Goal: Task Accomplishment & Management: Manage account settings

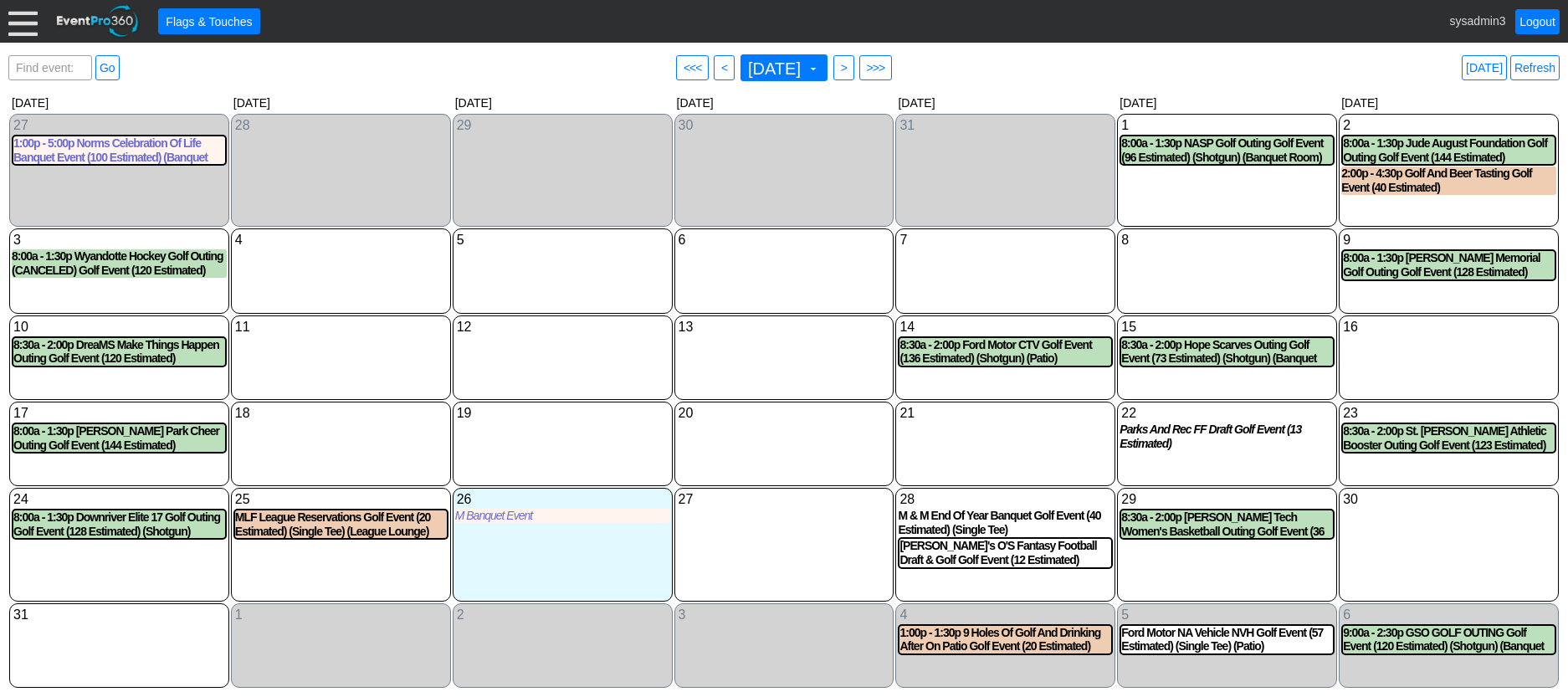
click at [21, 27] on div at bounding box center [22, 21] width 29 height 29
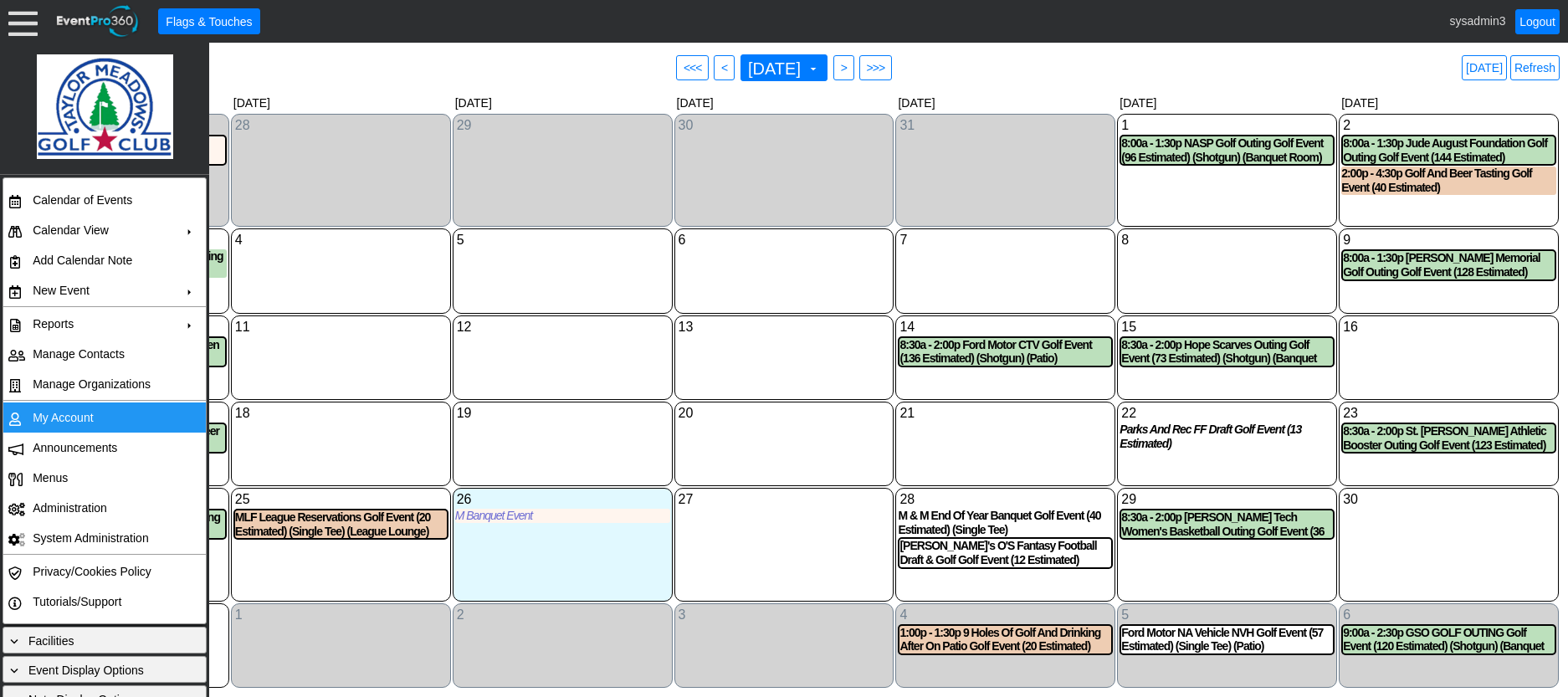
click at [67, 417] on td "My Account" at bounding box center [100, 418] width 150 height 30
click at [1541, 65] on link "Refresh" at bounding box center [1535, 67] width 50 height 25
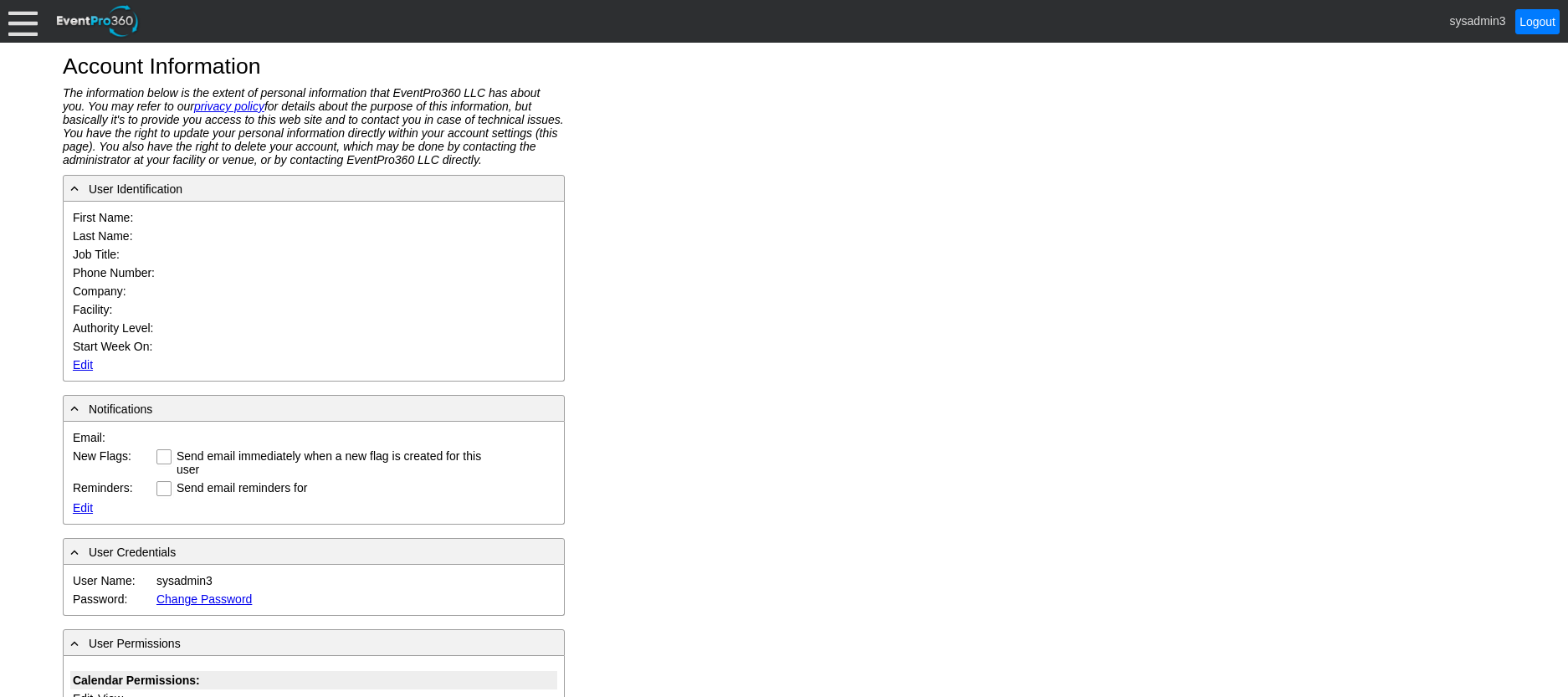
type input "System"
type input "Administrator"
type input "System Administrator"
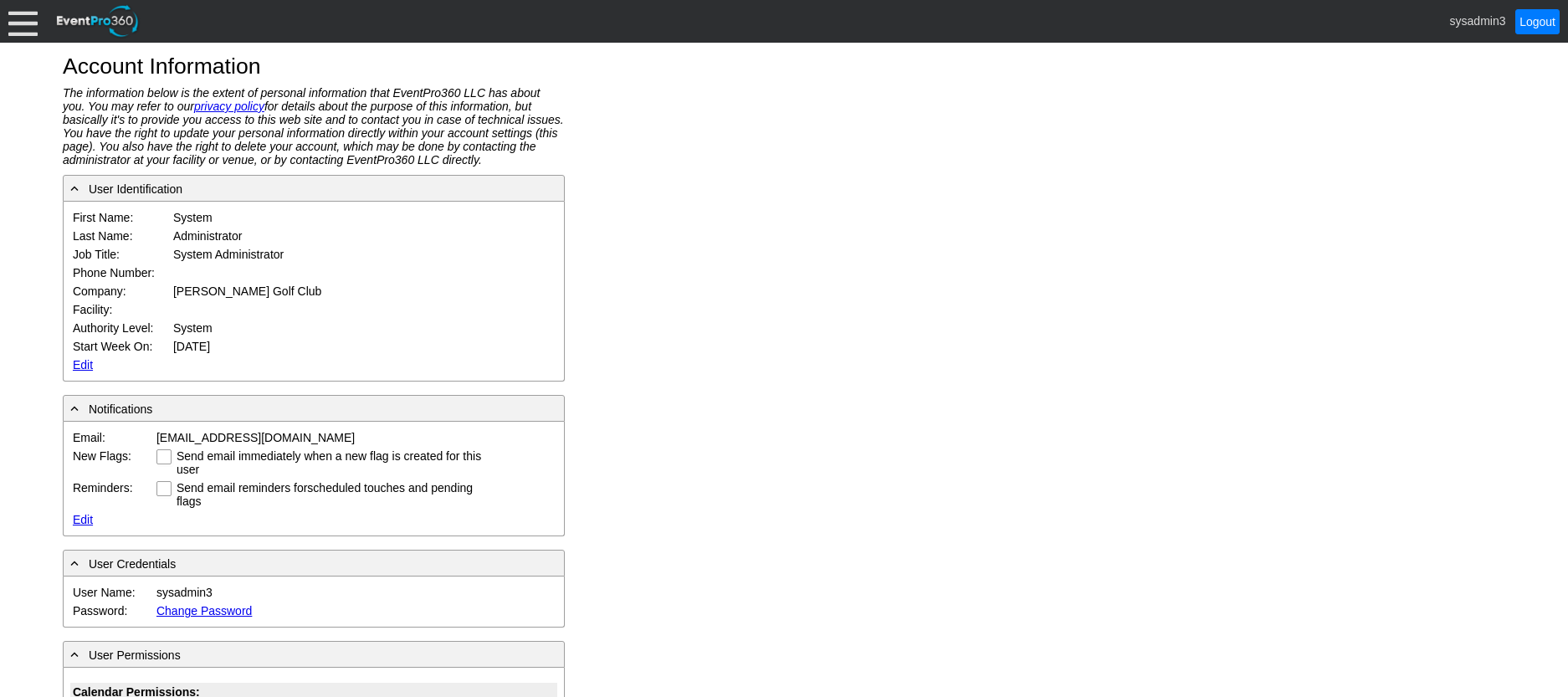
click at [83, 360] on link "Edit" at bounding box center [82, 365] width 20 height 13
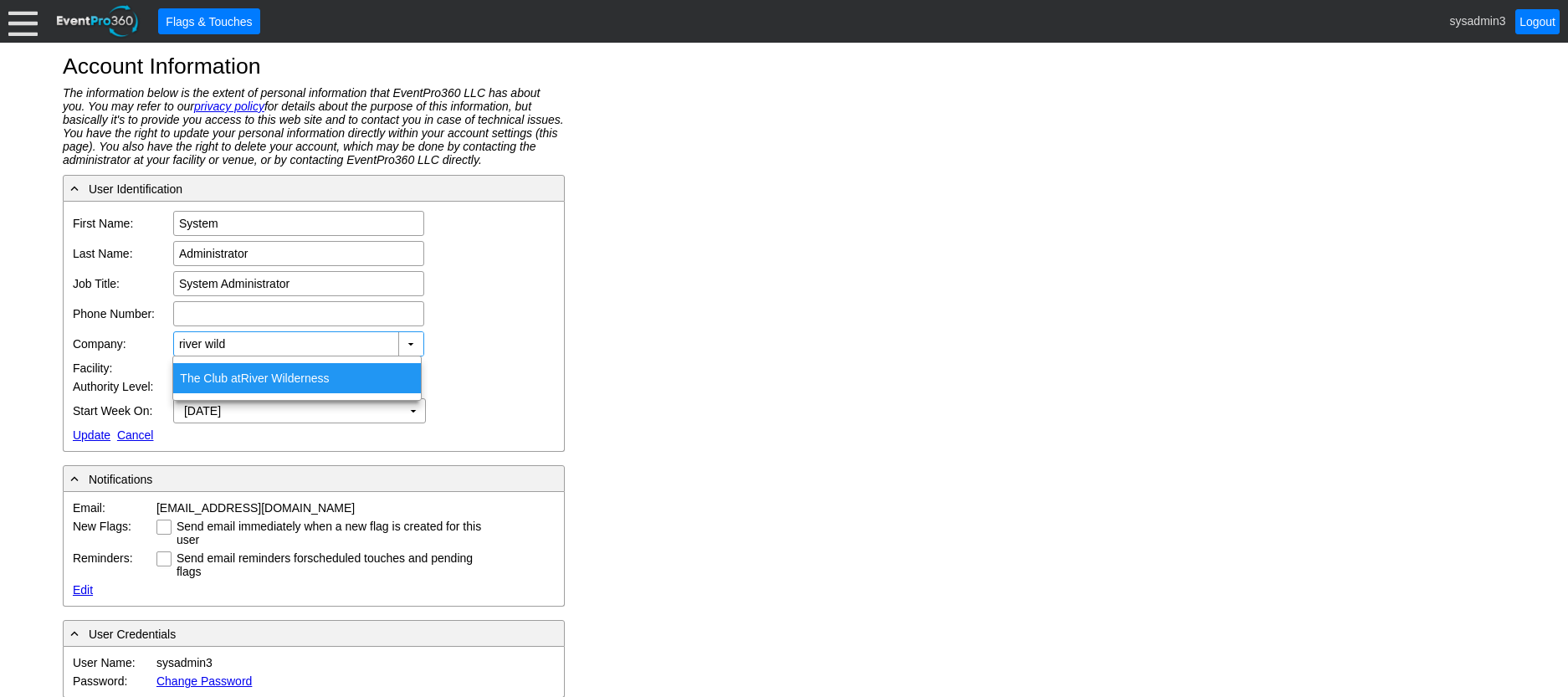
click at [249, 384] on span "River Wild" at bounding box center [267, 378] width 53 height 13
type input "The Club at River Wilderness"
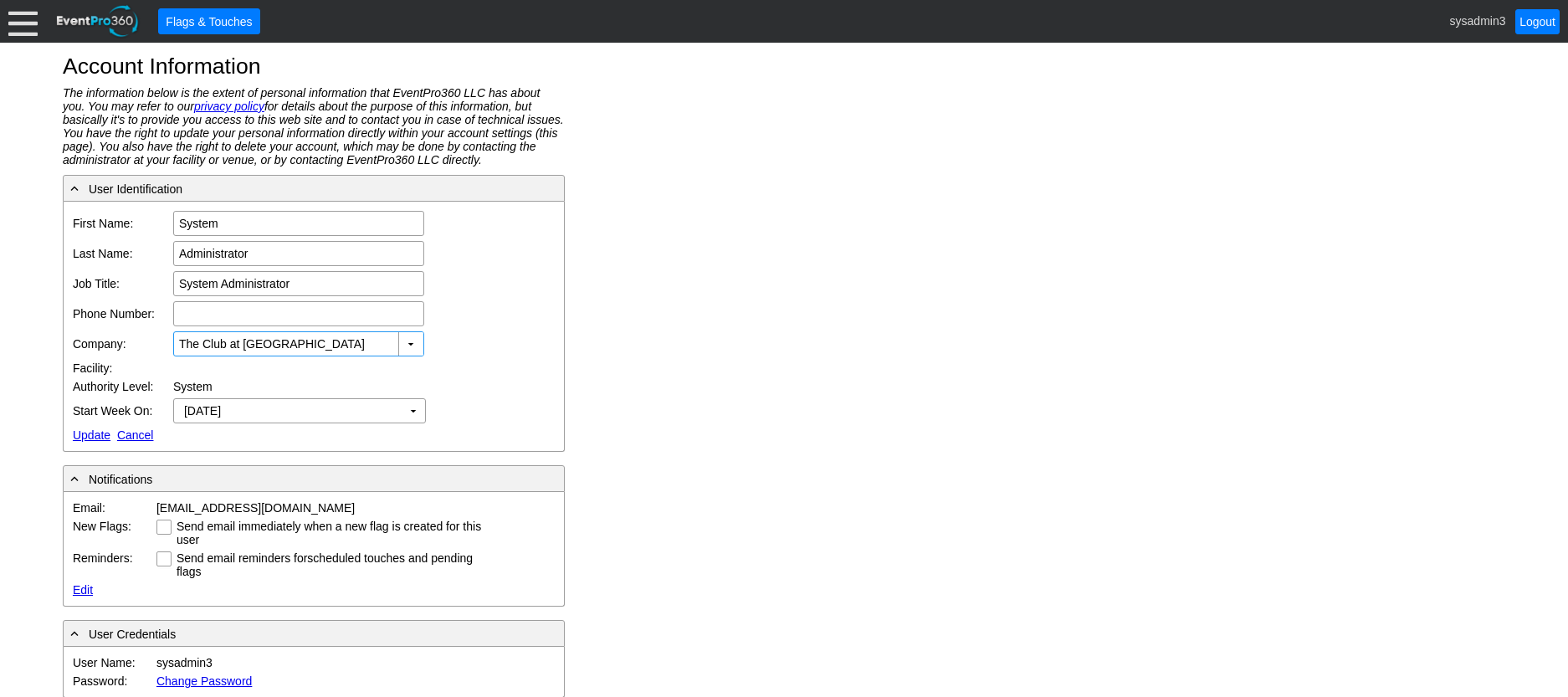
click at [90, 436] on link "Update" at bounding box center [91, 435] width 38 height 13
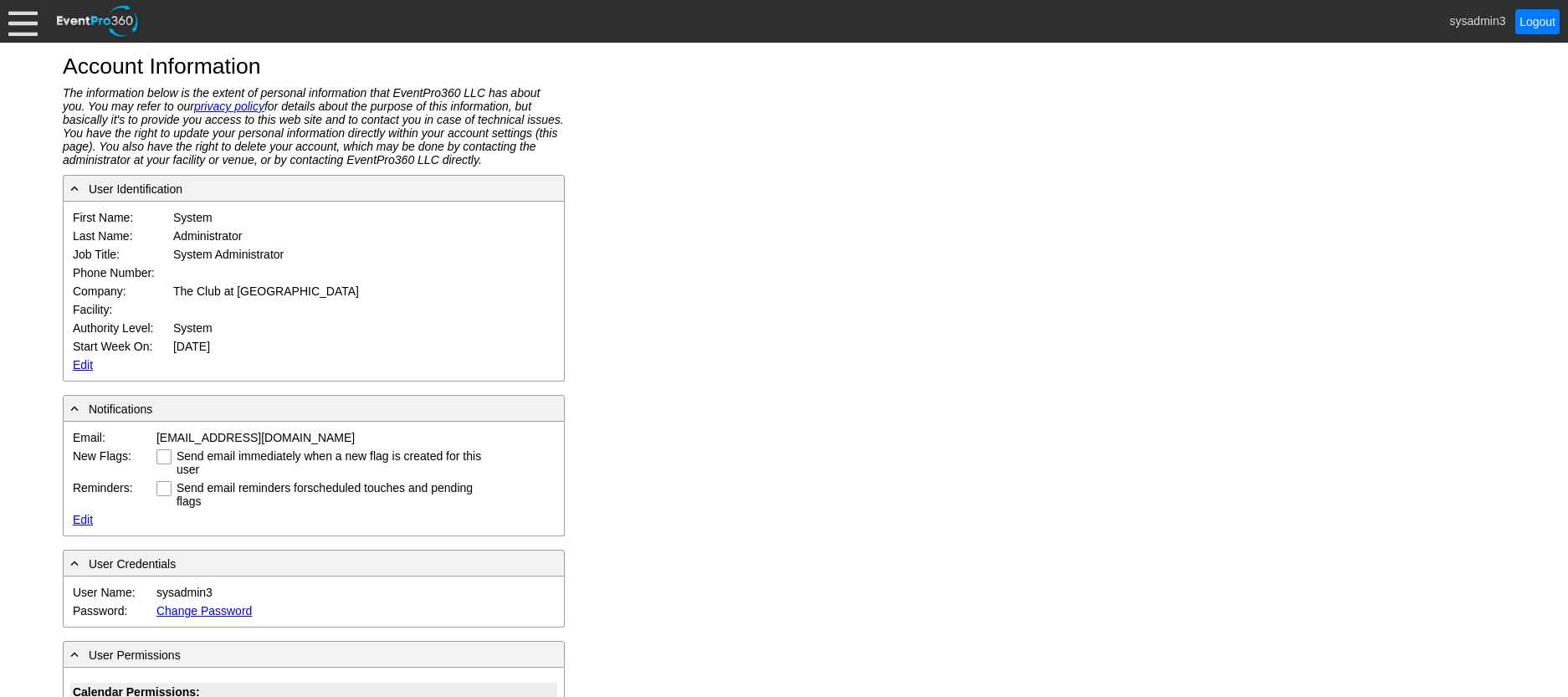
click at [8, 29] on div "sysadmin3 Logout" at bounding box center [784, 21] width 1568 height 43
click at [24, 19] on div at bounding box center [22, 21] width 29 height 29
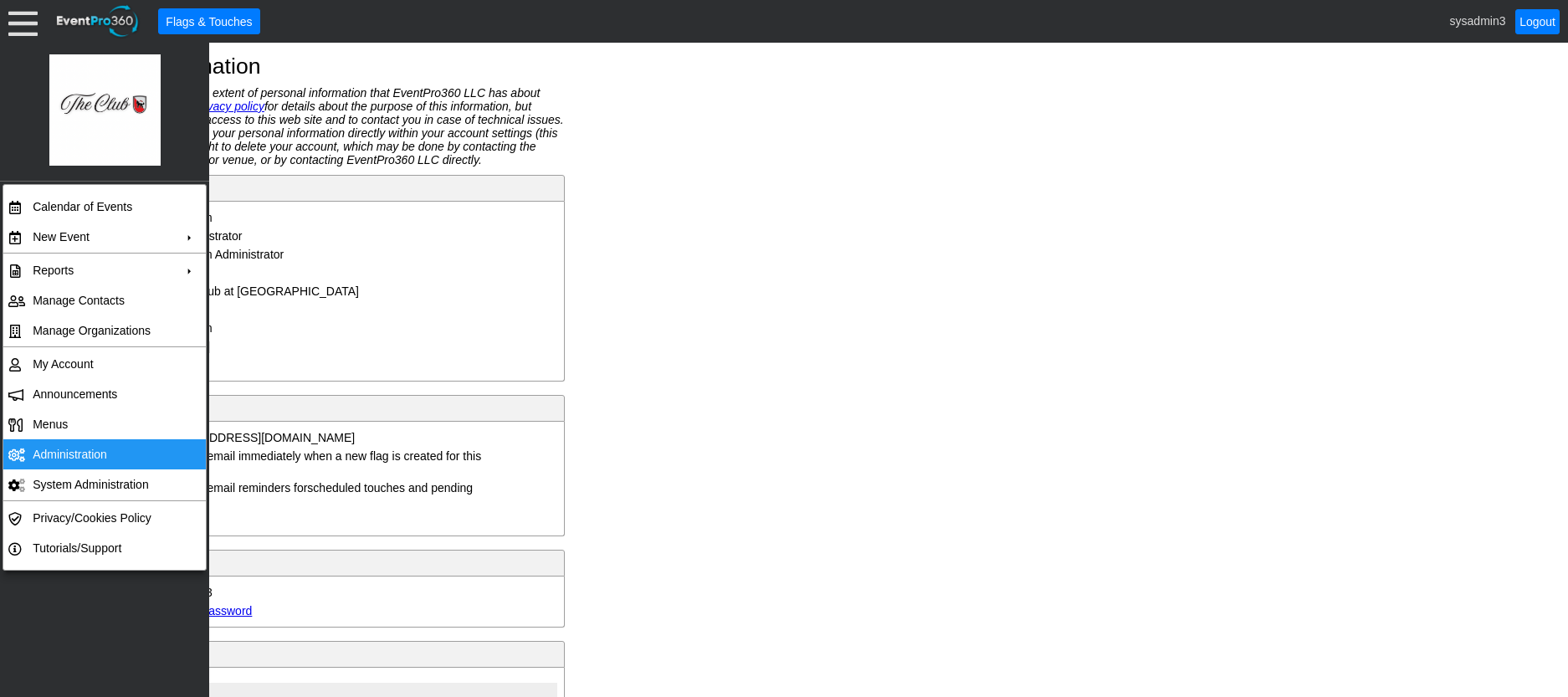
click at [103, 445] on td "Administration" at bounding box center [100, 454] width 150 height 30
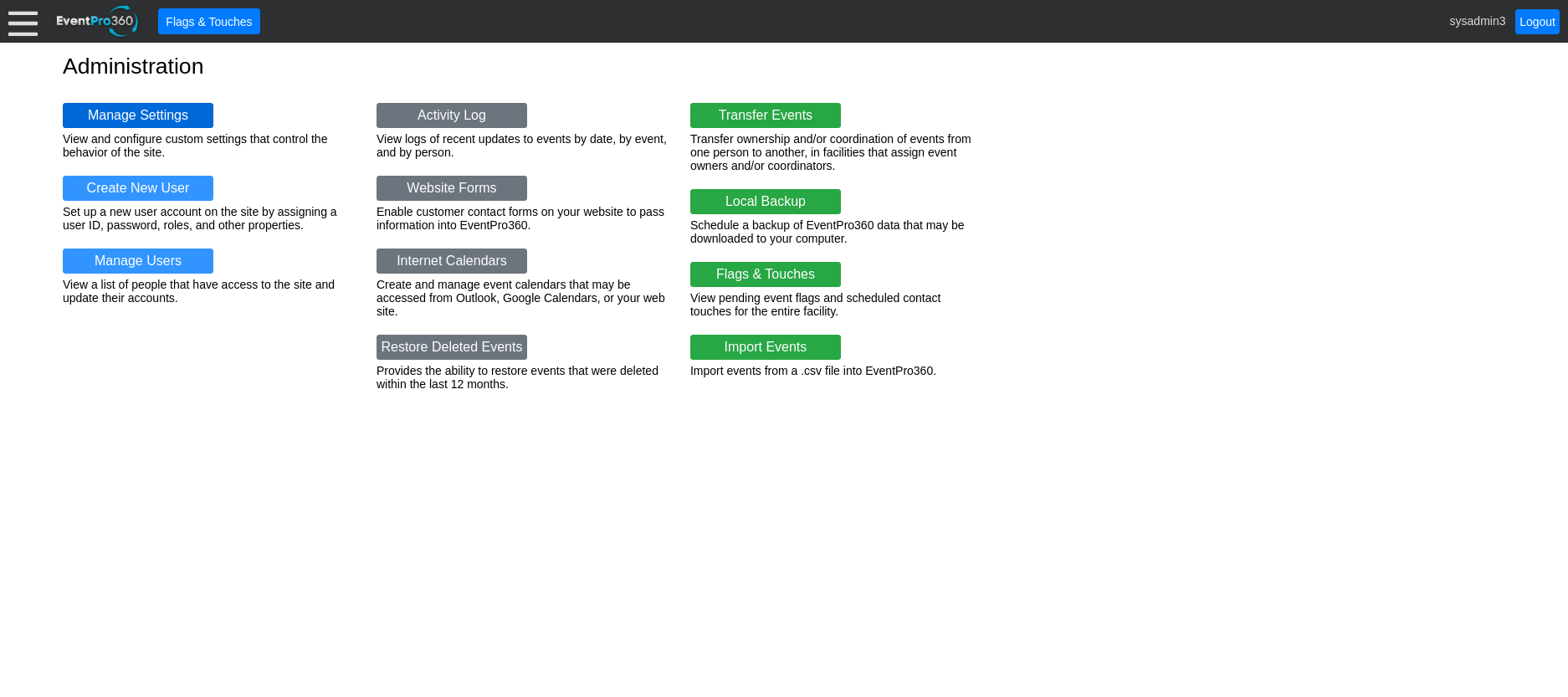
click at [127, 114] on link "Manage Settings" at bounding box center [138, 115] width 151 height 25
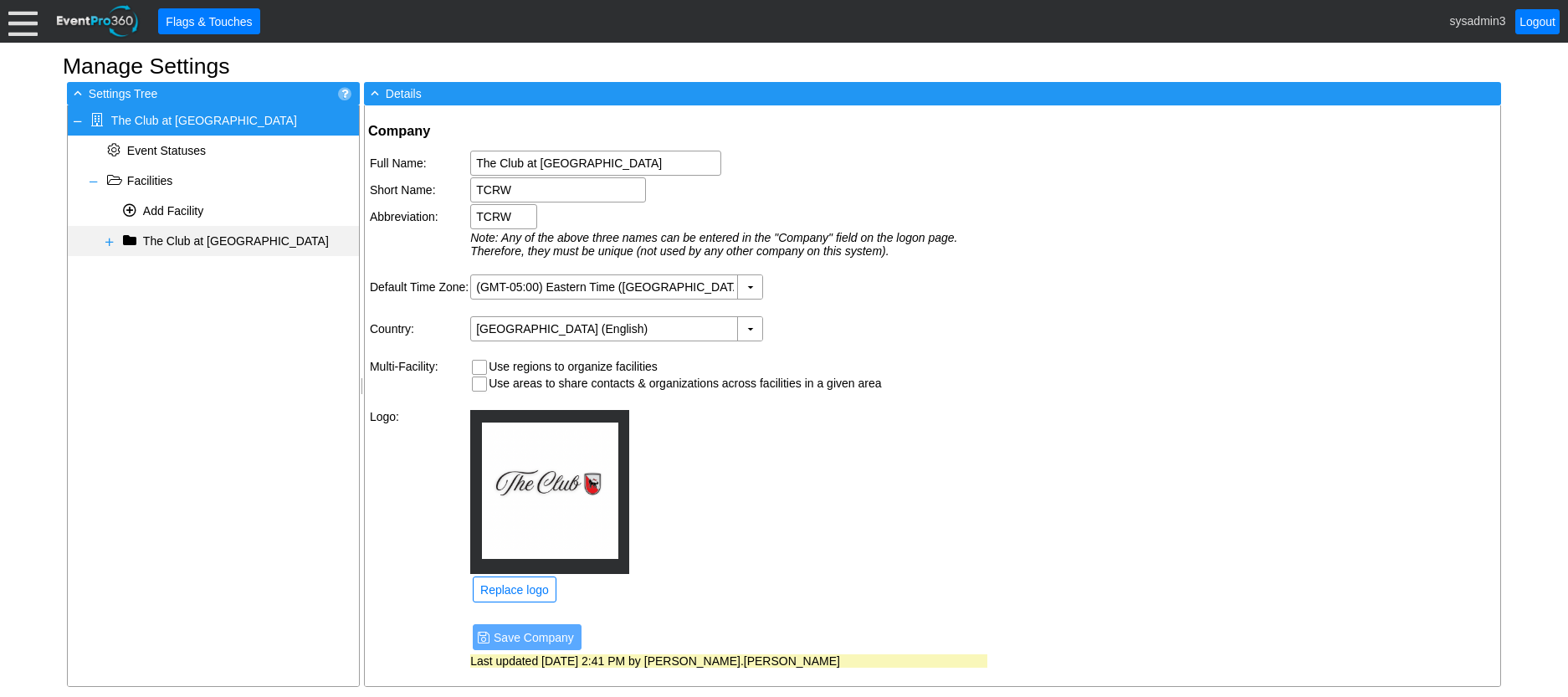
click at [111, 239] on span at bounding box center [109, 242] width 13 height 13
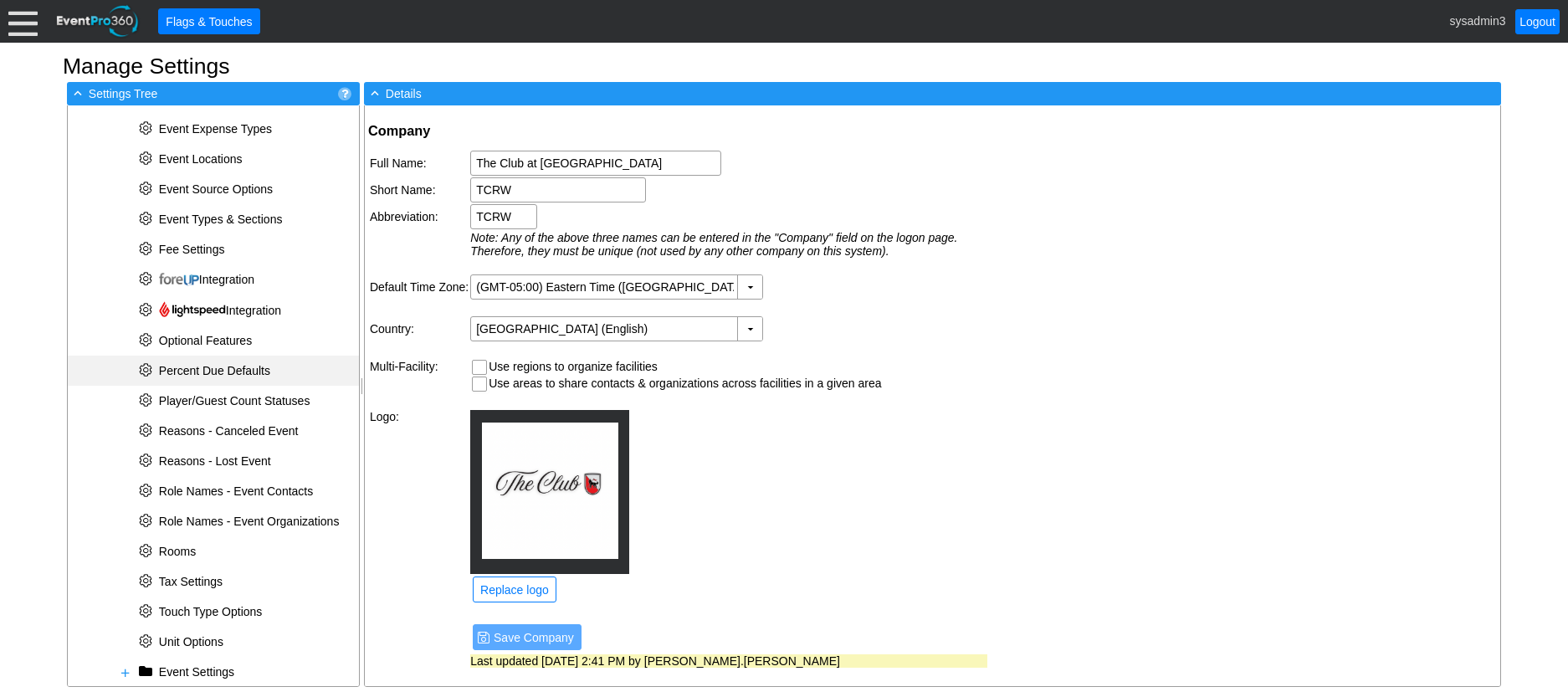
scroll to position [502, 0]
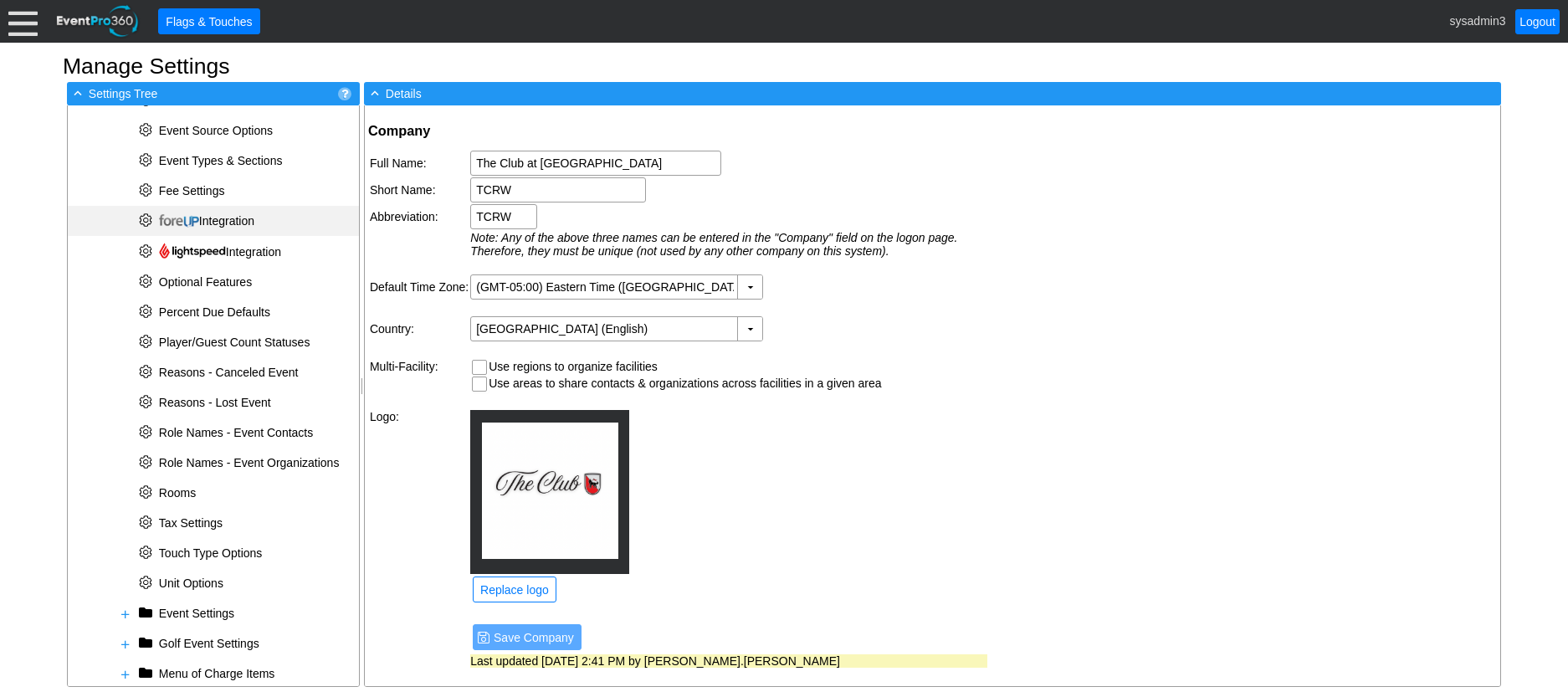
click at [220, 219] on span "Integration" at bounding box center [207, 221] width 96 height 13
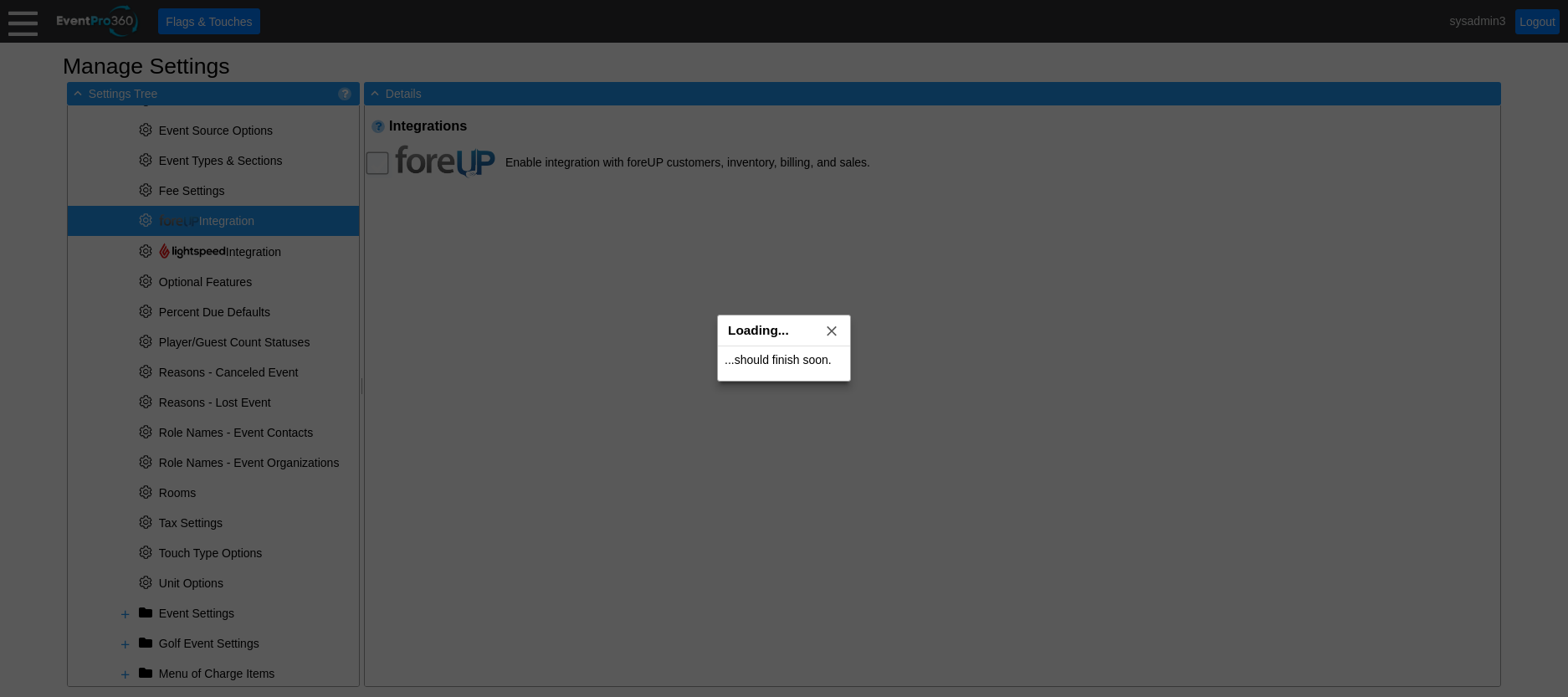
checkbox input "true"
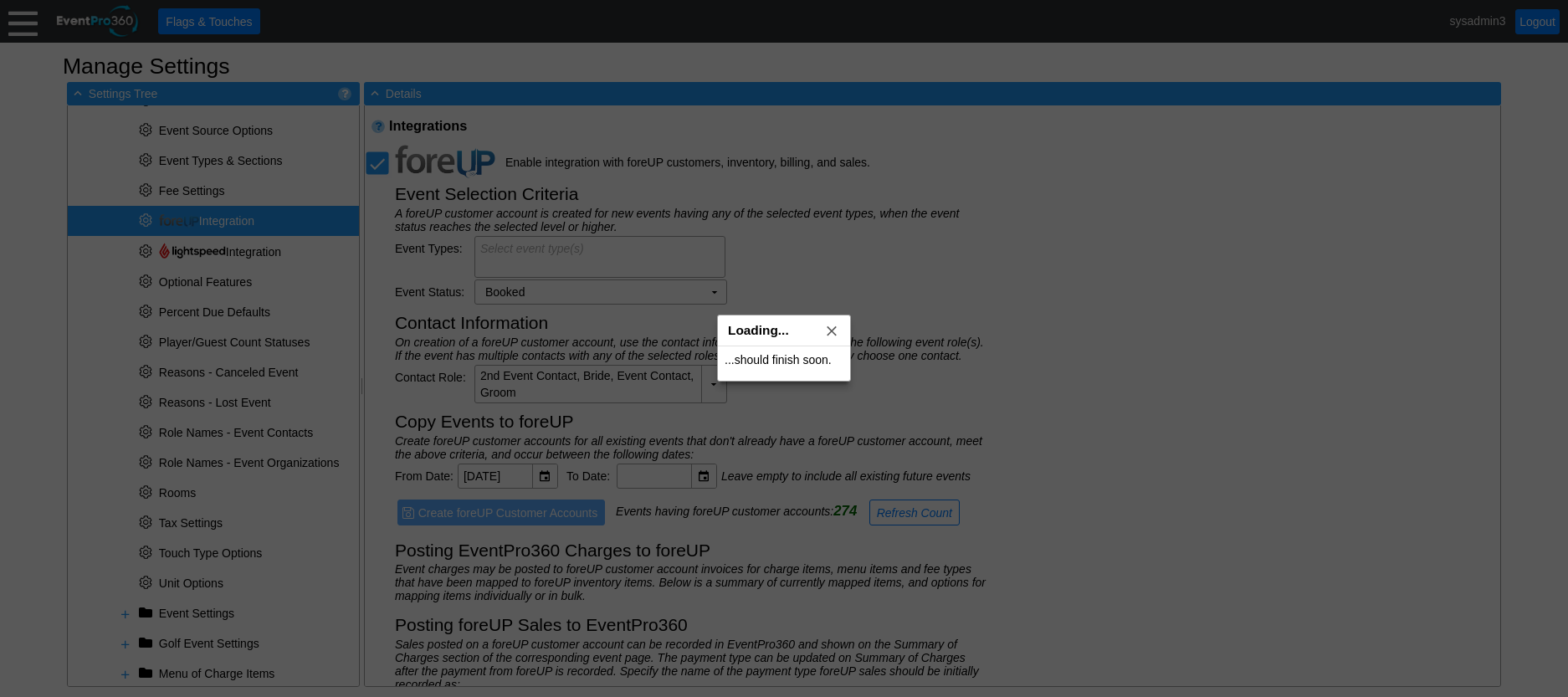
type textarea "Golf Event (All); Event (All)"
type input "foreUP Sale"
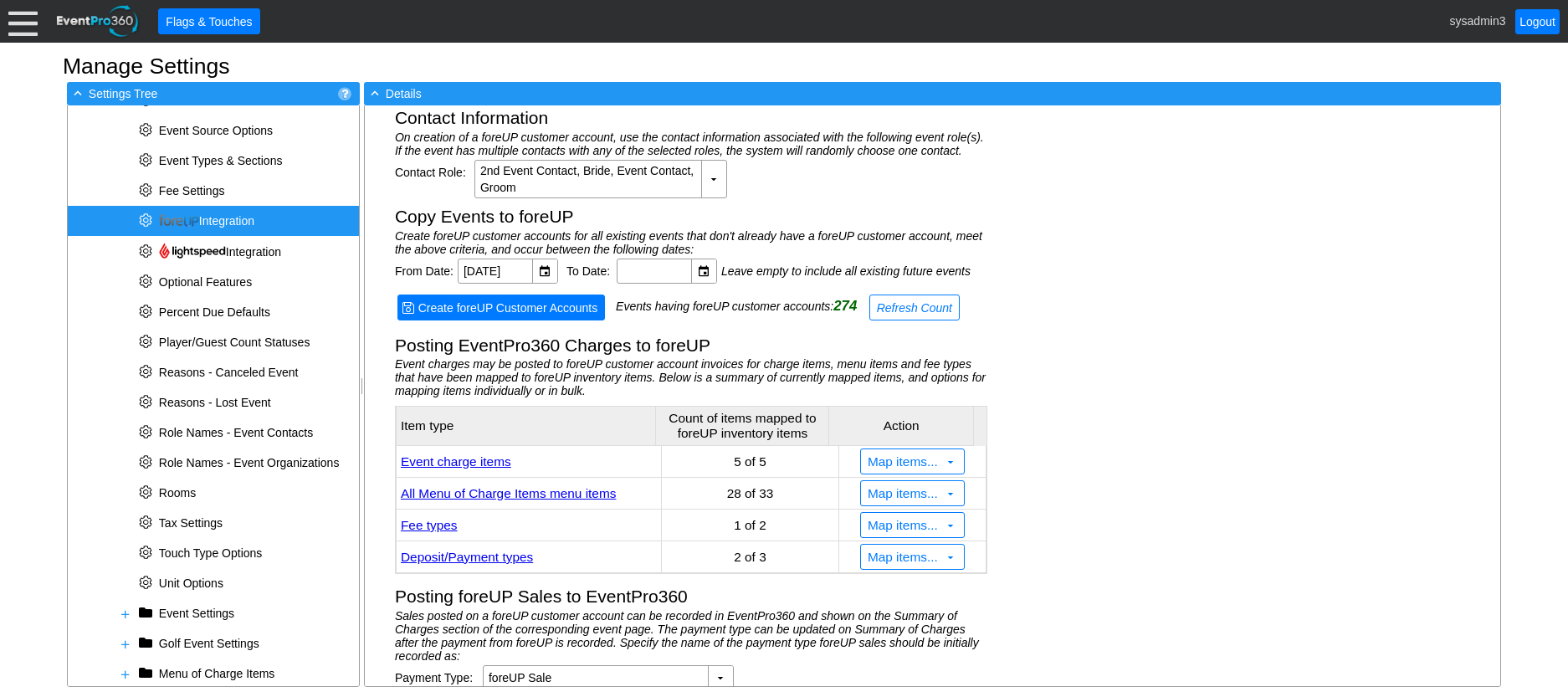
scroll to position [200, 0]
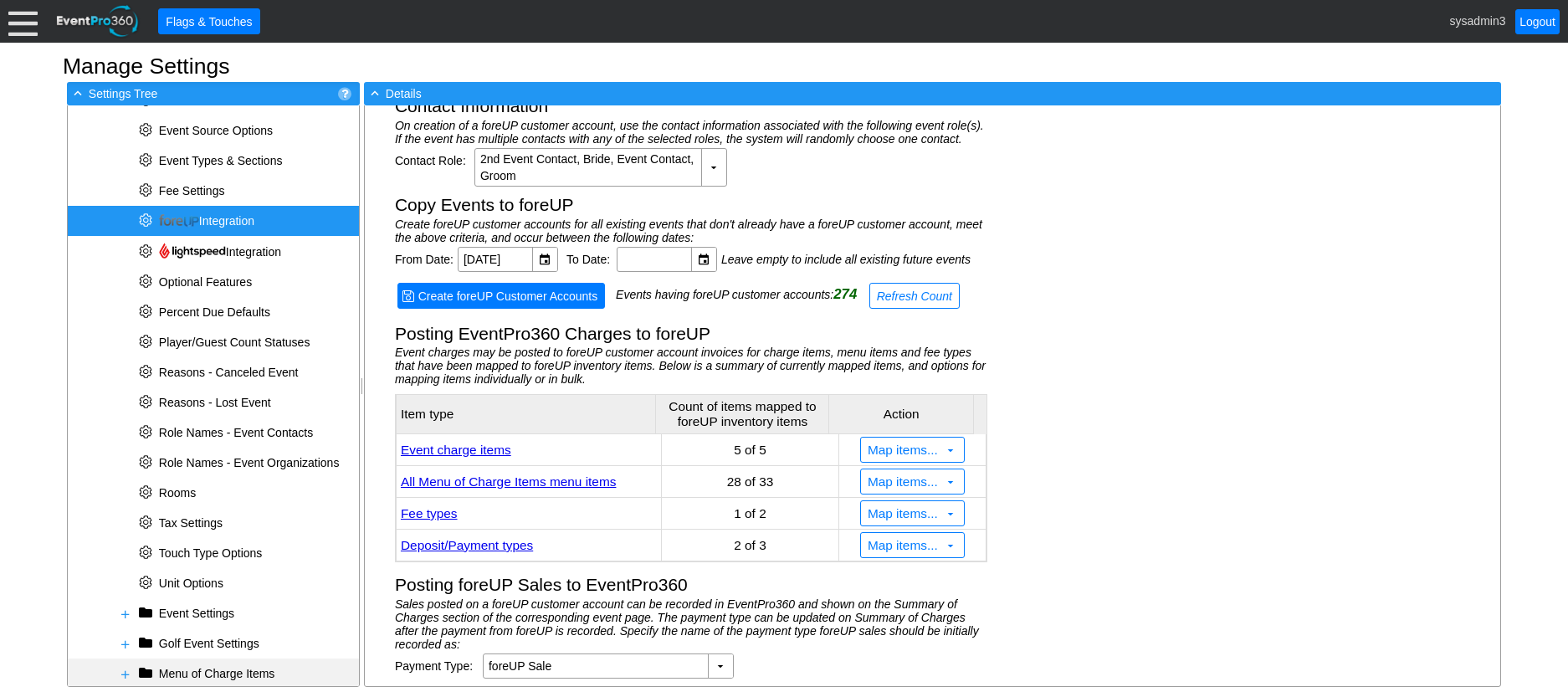
click at [130, 673] on span at bounding box center [125, 674] width 13 height 13
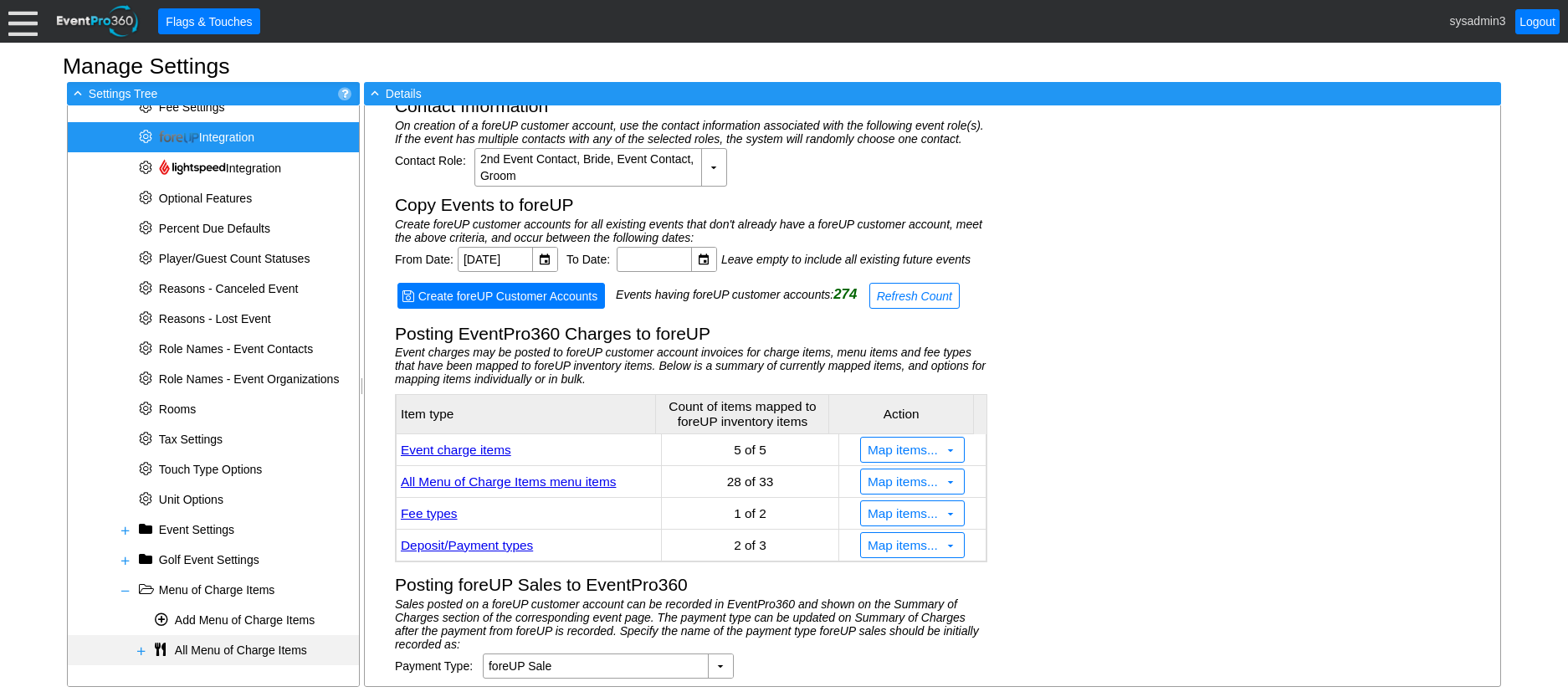
click at [140, 648] on span at bounding box center [141, 651] width 13 height 13
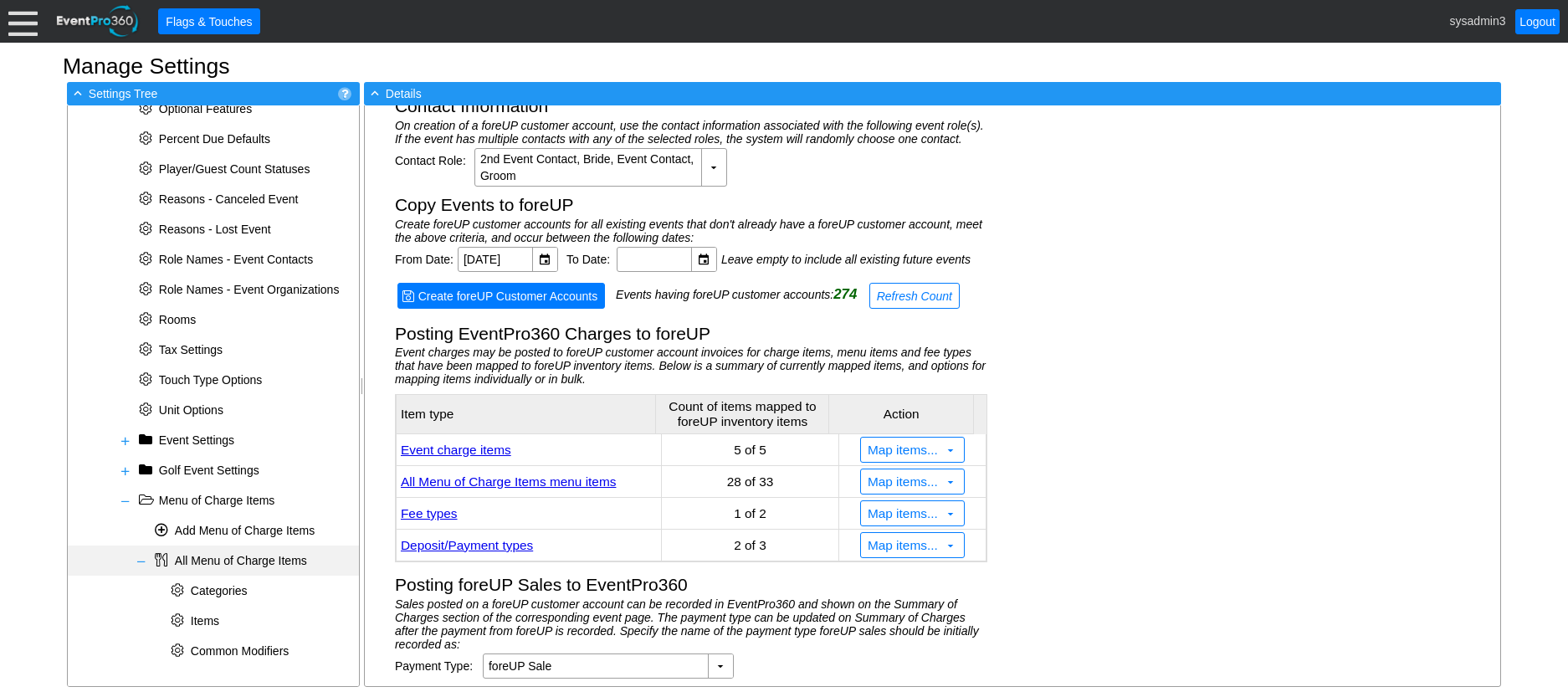
scroll to position [677, 0]
click at [209, 616] on span "Items" at bounding box center [205, 620] width 28 height 13
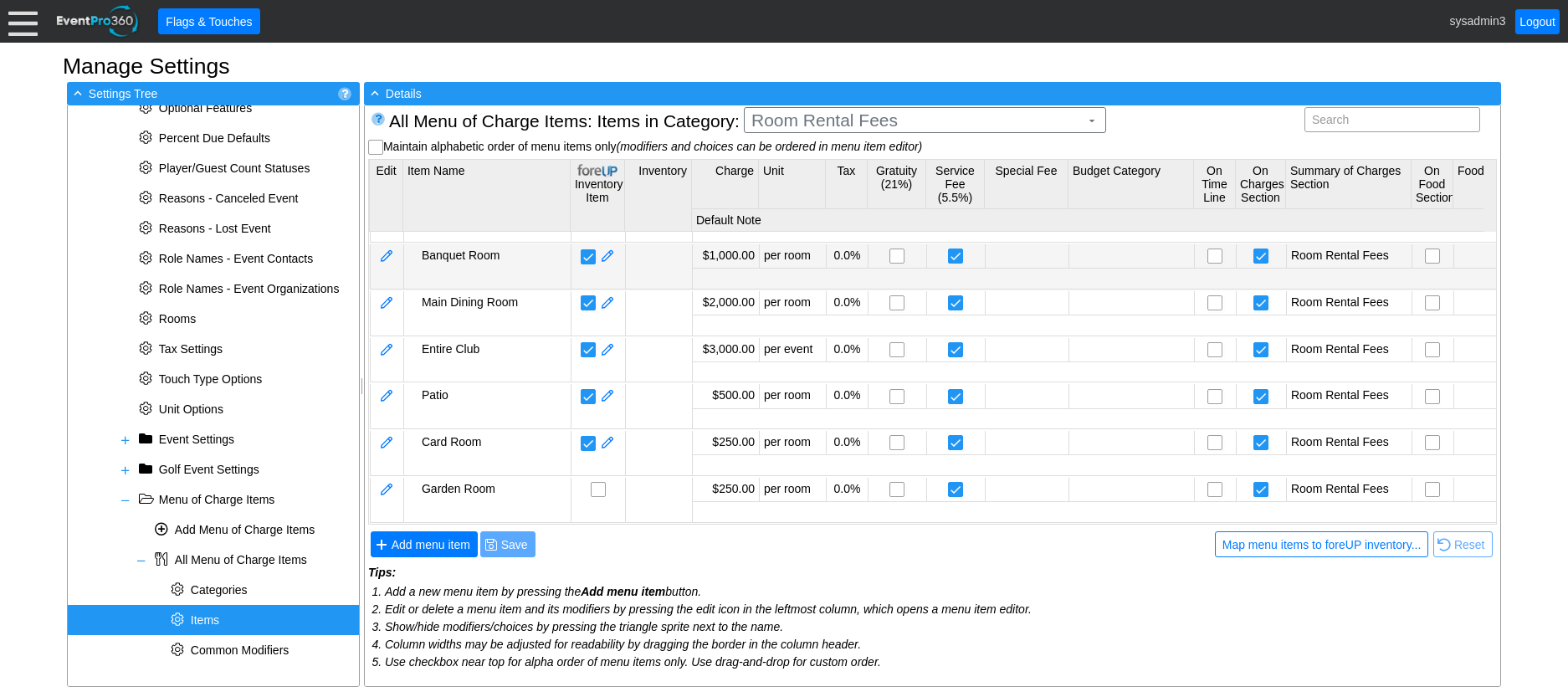
scroll to position [48, 0]
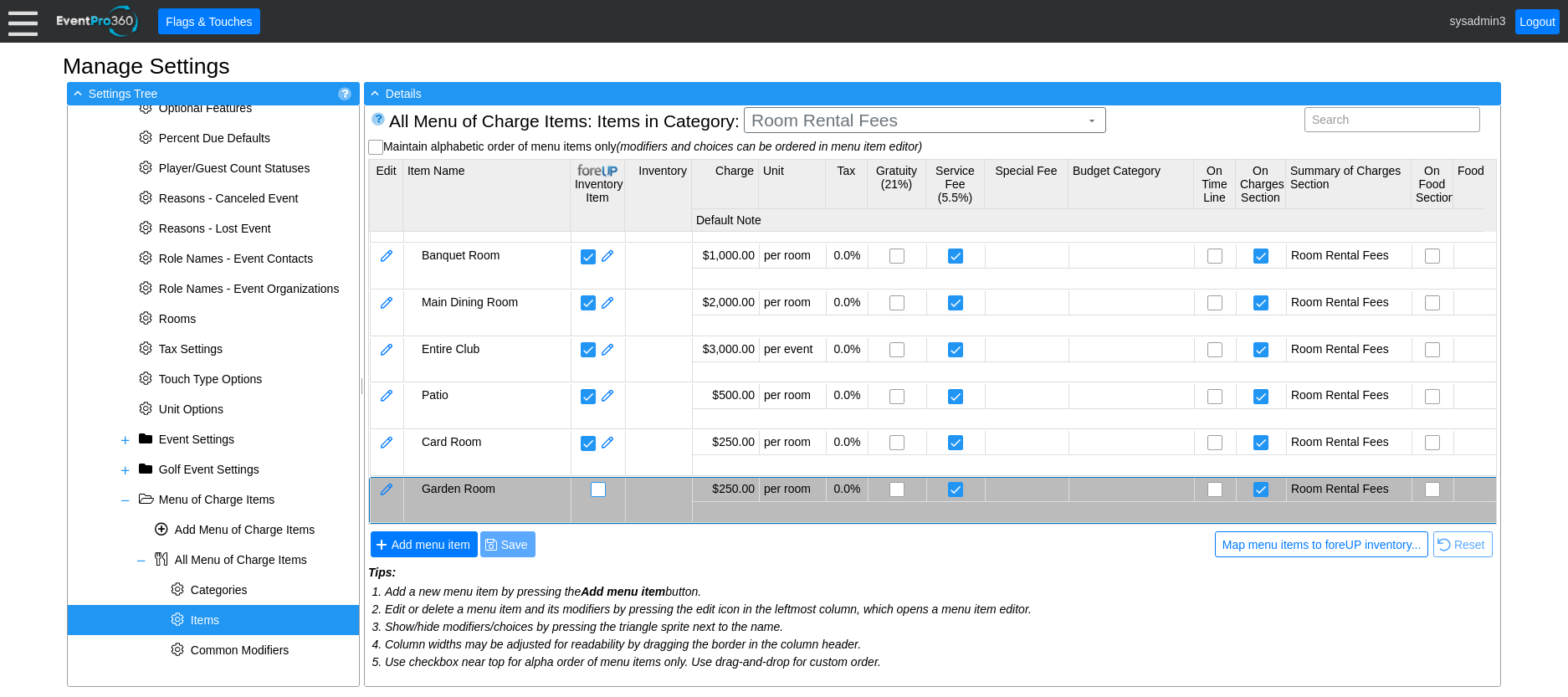
click at [598, 483] on input "checkbox" at bounding box center [599, 491] width 17 height 17
checkbox input "false"
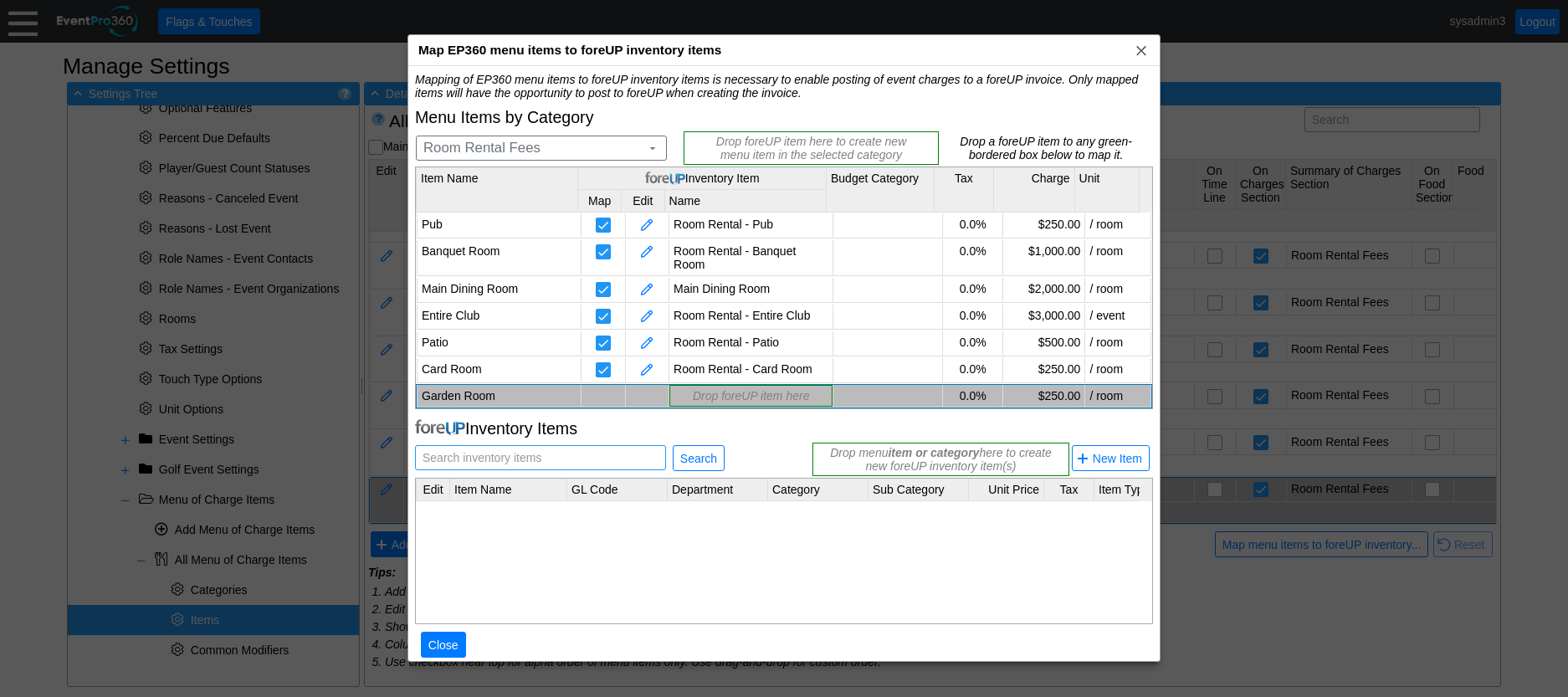
click at [588, 460] on input "text" at bounding box center [540, 458] width 239 height 23
type input "Garden Room"
click at [695, 457] on span "Search" at bounding box center [699, 459] width 43 height 17
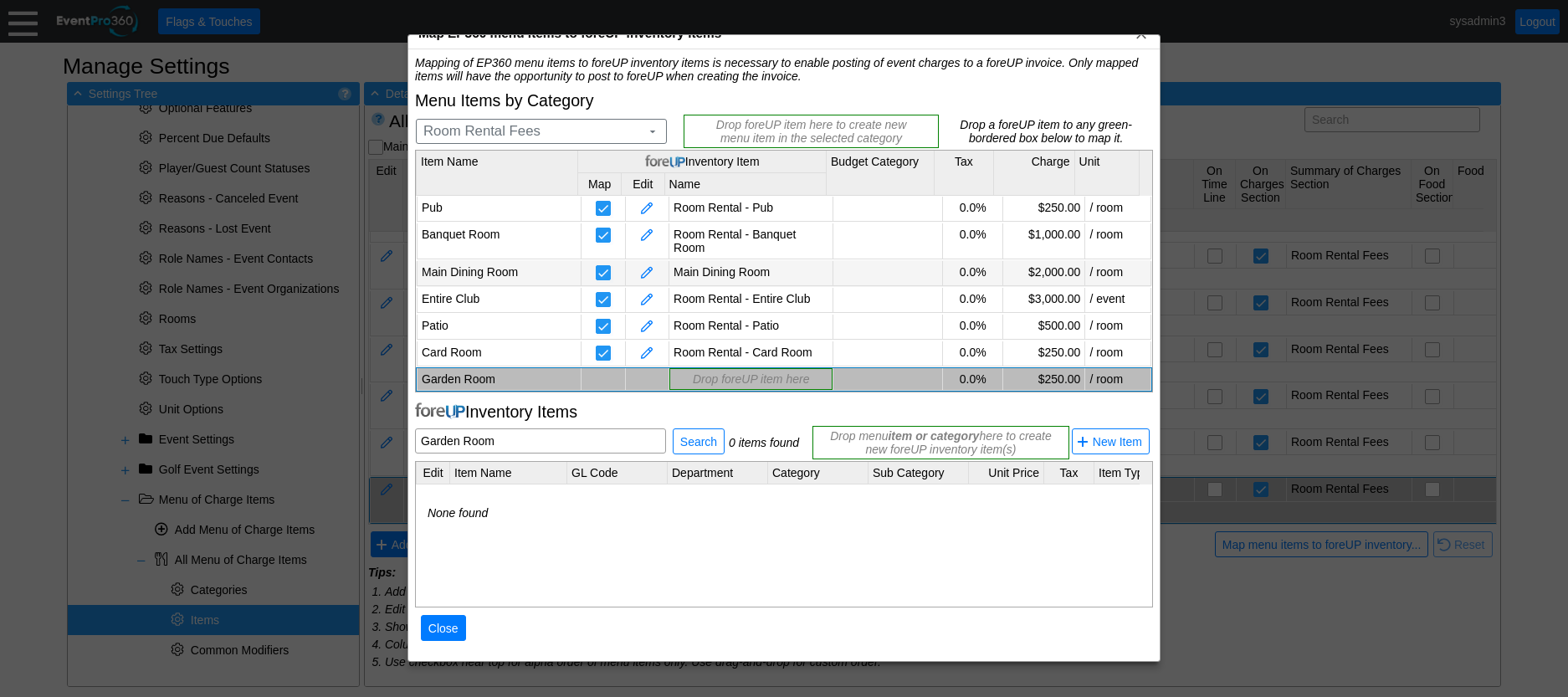
scroll to position [21, 0]
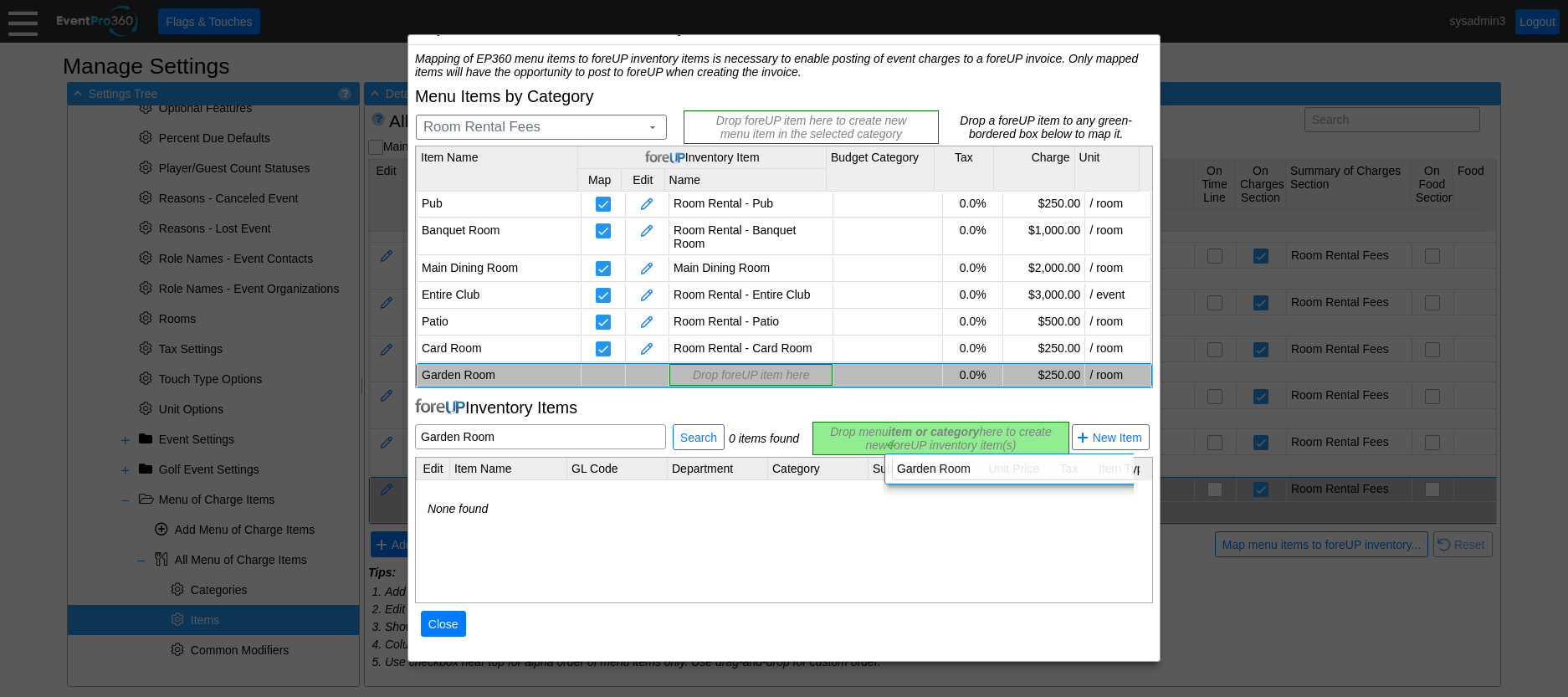
click at [869, 423] on div "Mapping of EP360 menu items to foreUP inventory items is necessary to enable po…" at bounding box center [784, 353] width 738 height 603
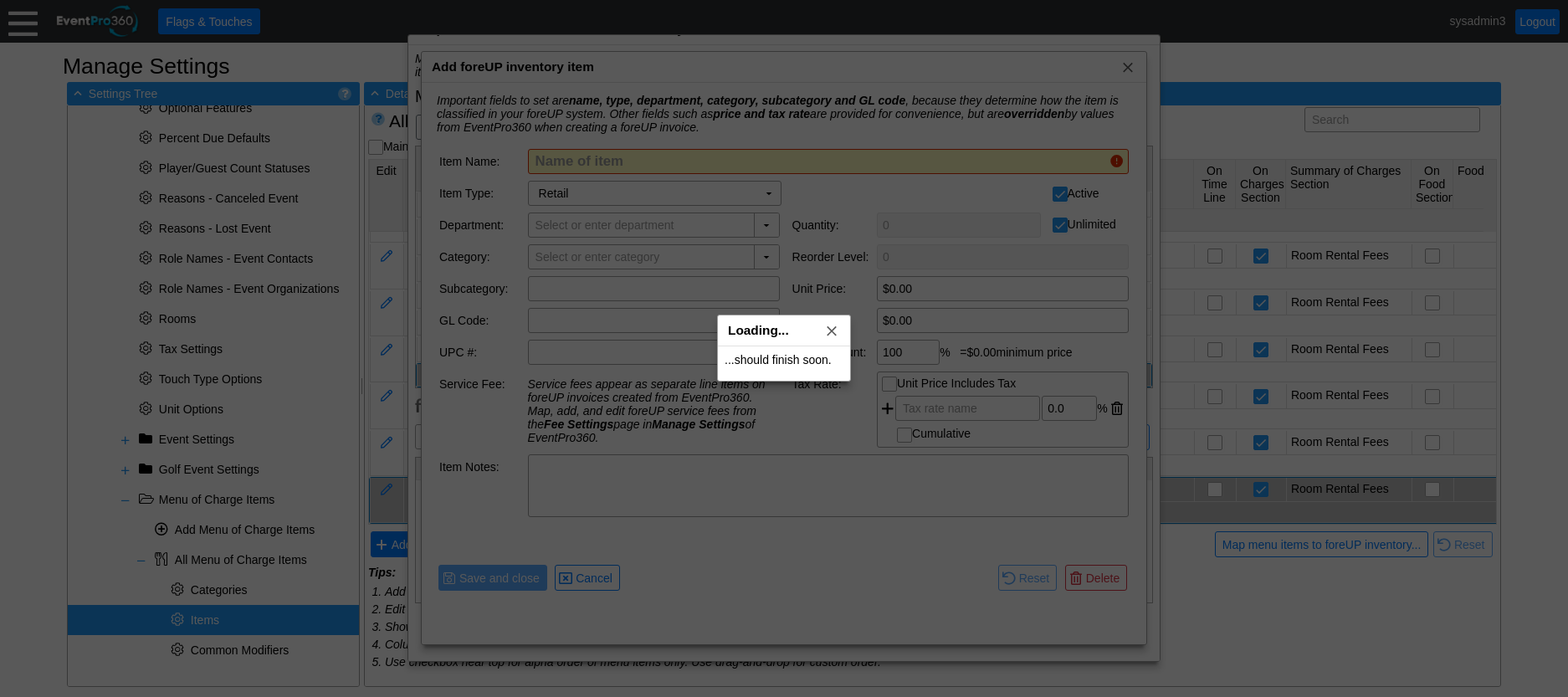
type input "Garden Room"
type input "Room Rental Fees"
type input "$250.00"
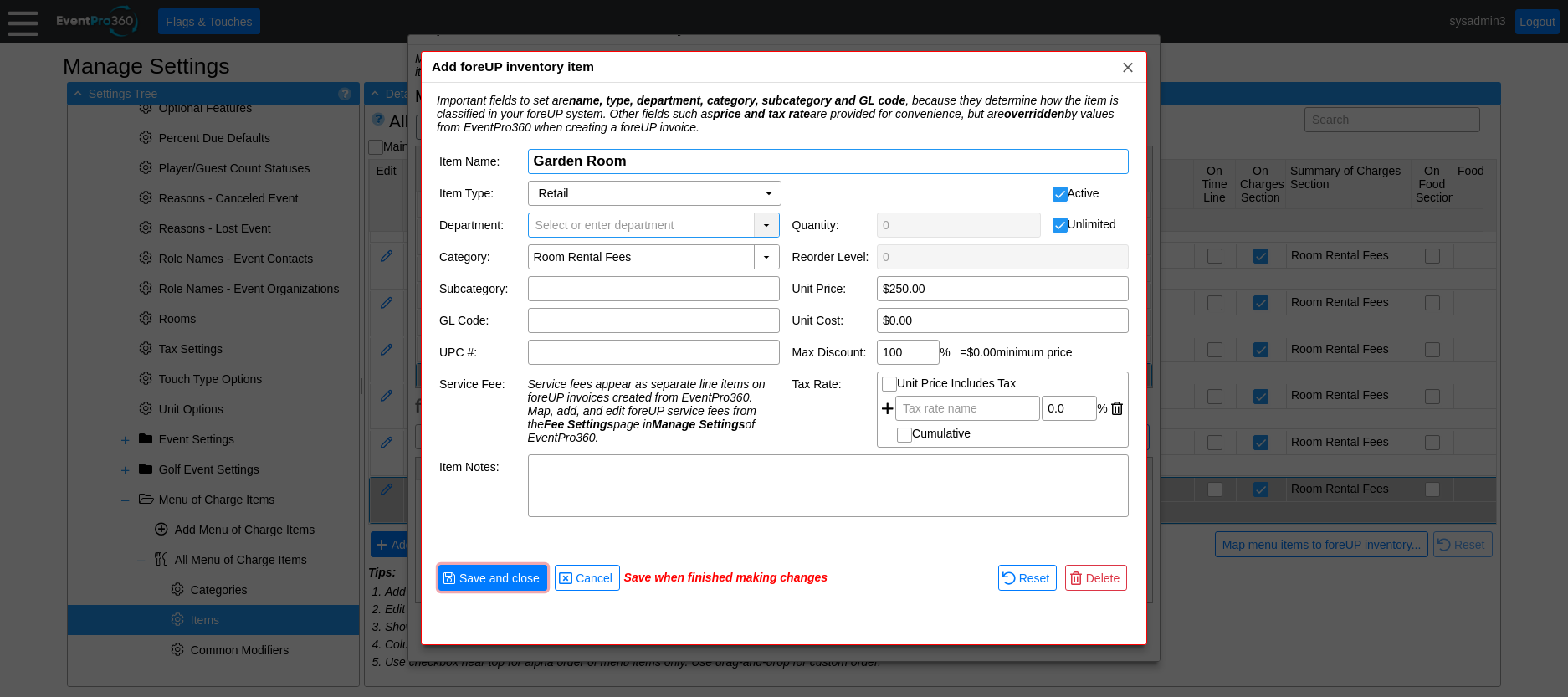
click at [768, 228] on div "▼" at bounding box center [767, 225] width 25 height 23
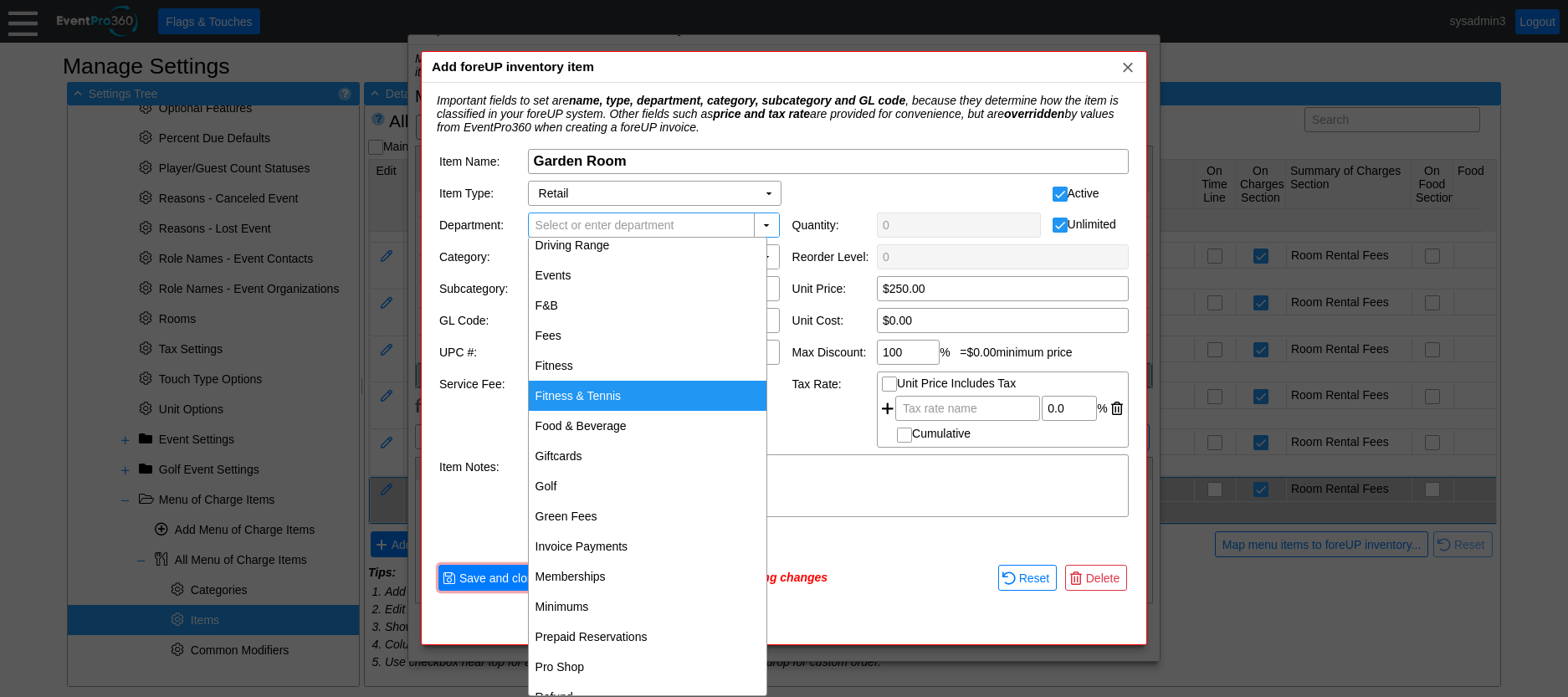
scroll to position [112, 0]
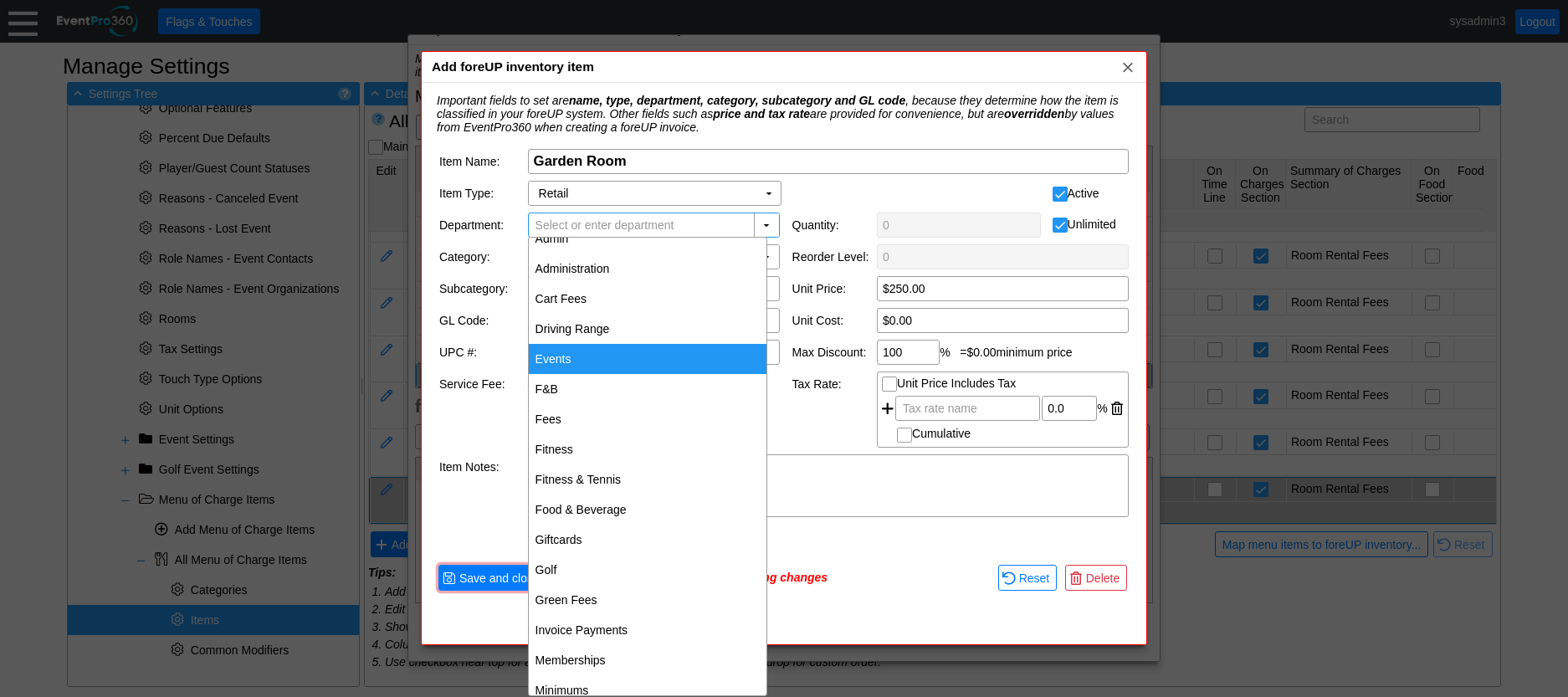
click at [591, 352] on div "Events" at bounding box center [647, 360] width 237 height 30
type input "Events"
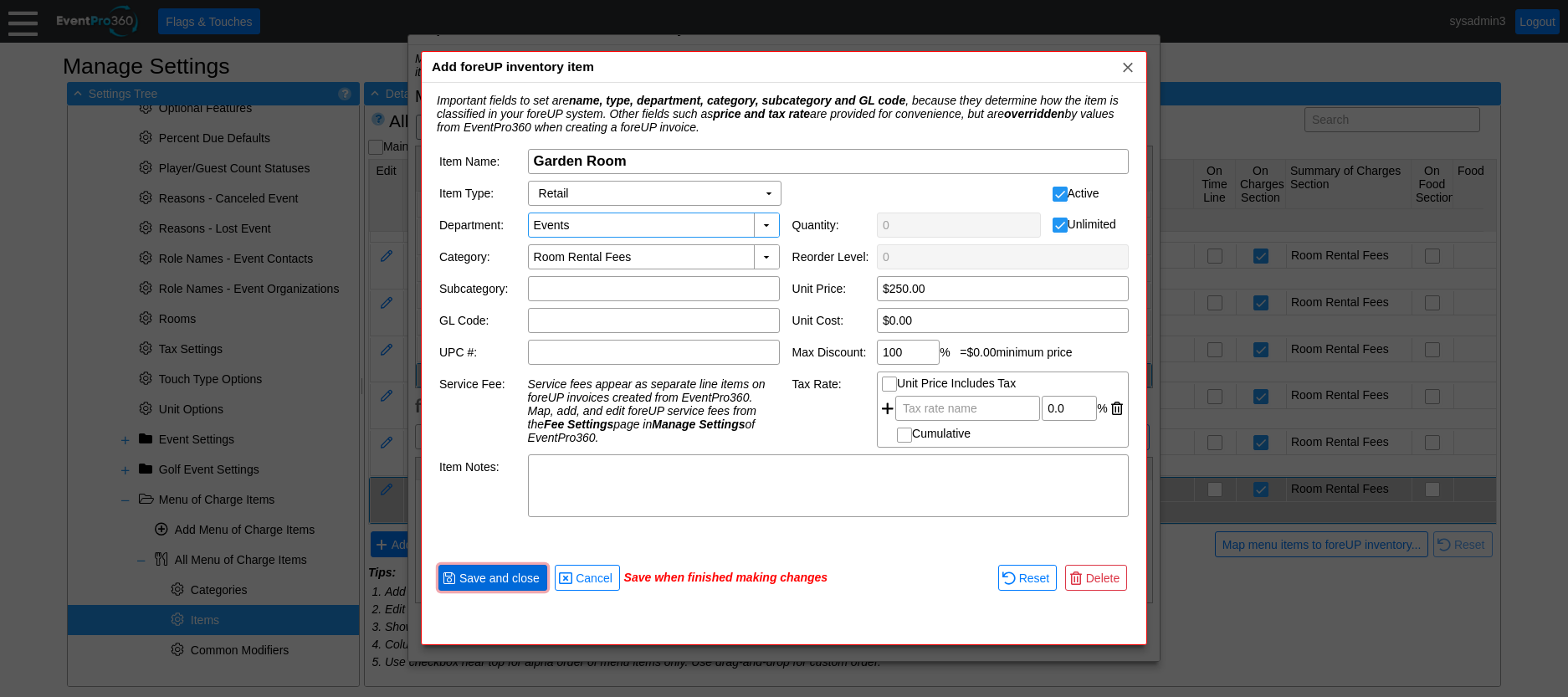
click at [509, 583] on span "Save and close" at bounding box center [499, 578] width 87 height 17
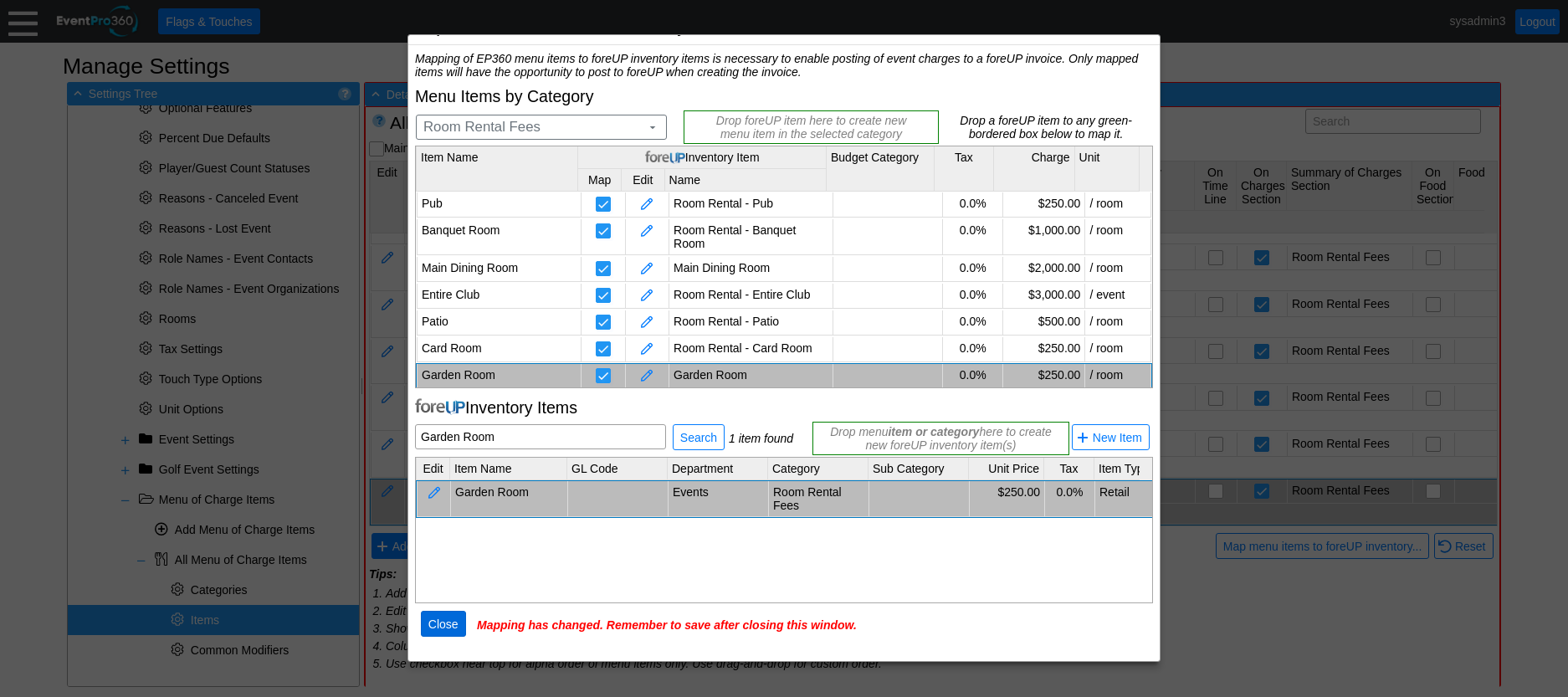
click at [454, 625] on span "Close" at bounding box center [444, 624] width 37 height 17
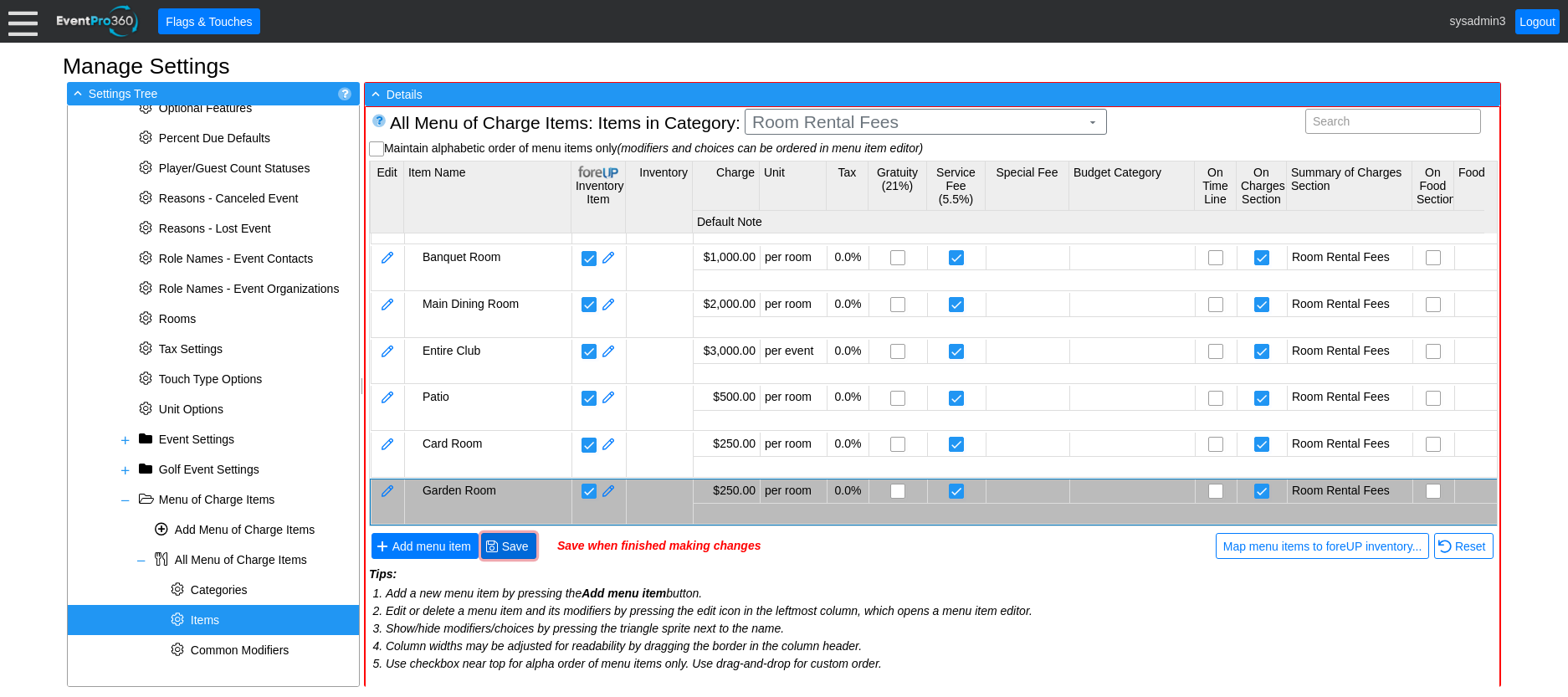
click at [518, 539] on span "Save" at bounding box center [515, 546] width 34 height 17
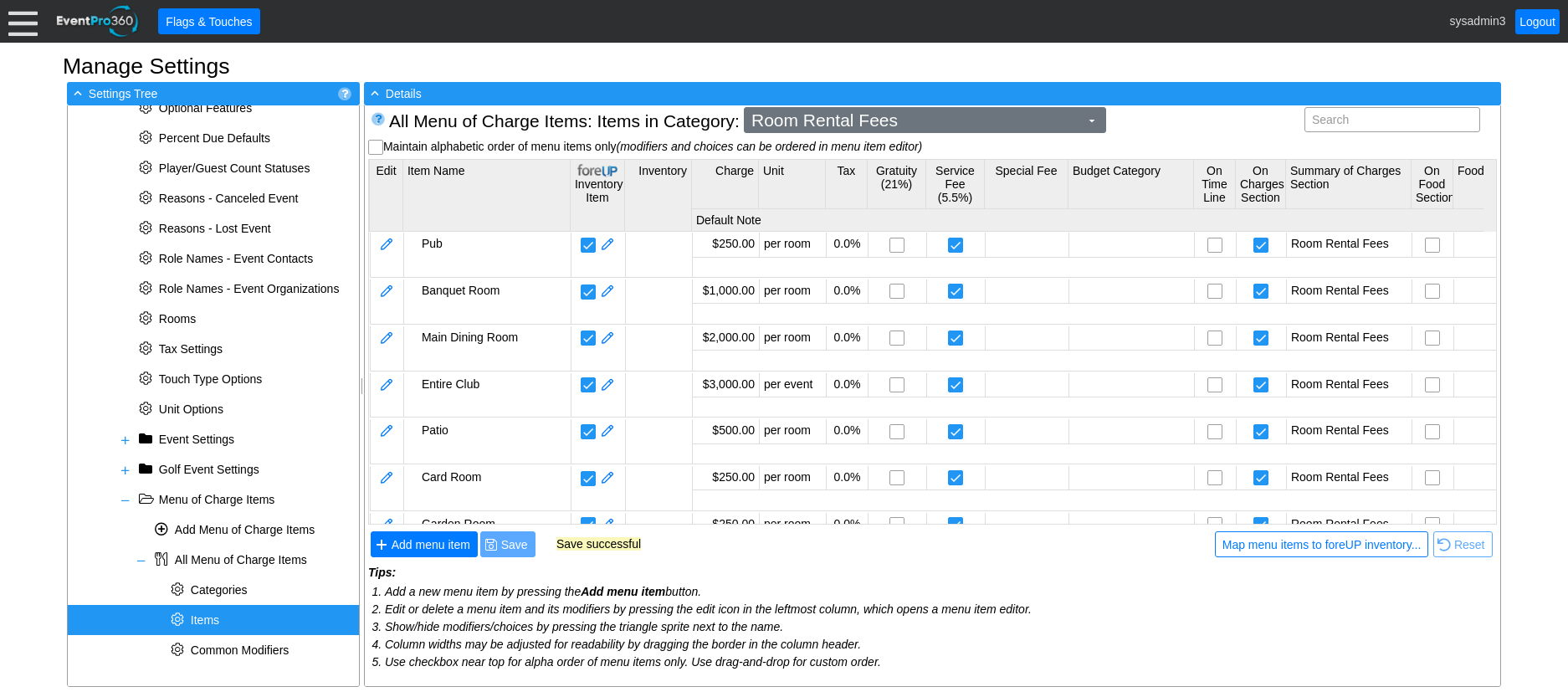
click at [972, 121] on span "Room Rental Fees" at bounding box center [915, 120] width 335 height 17
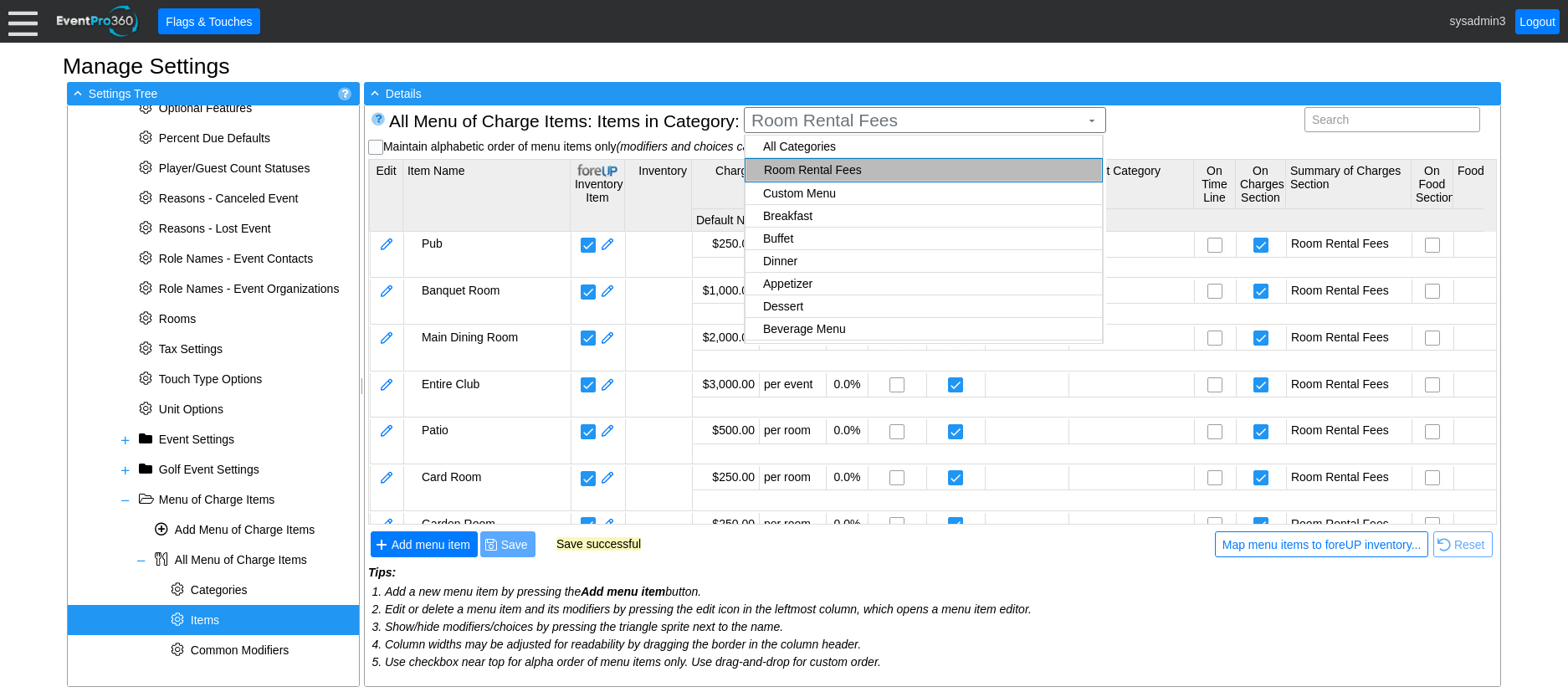
click at [834, 174] on body "Calendar of Events + New Event + Reports + Manage Contacts + Manage Organizatio…" at bounding box center [784, 348] width 1568 height 697
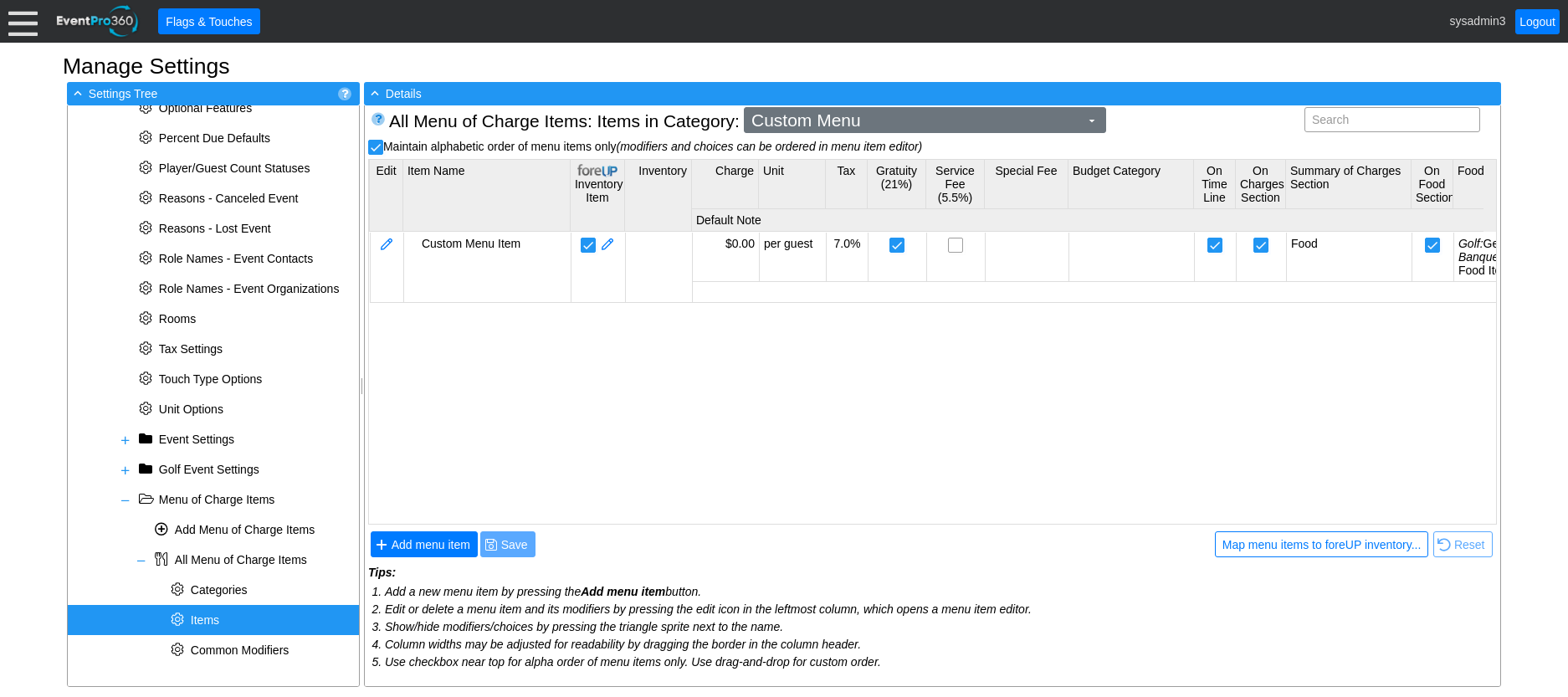
click at [874, 128] on span "Custom Menu" at bounding box center [915, 120] width 335 height 17
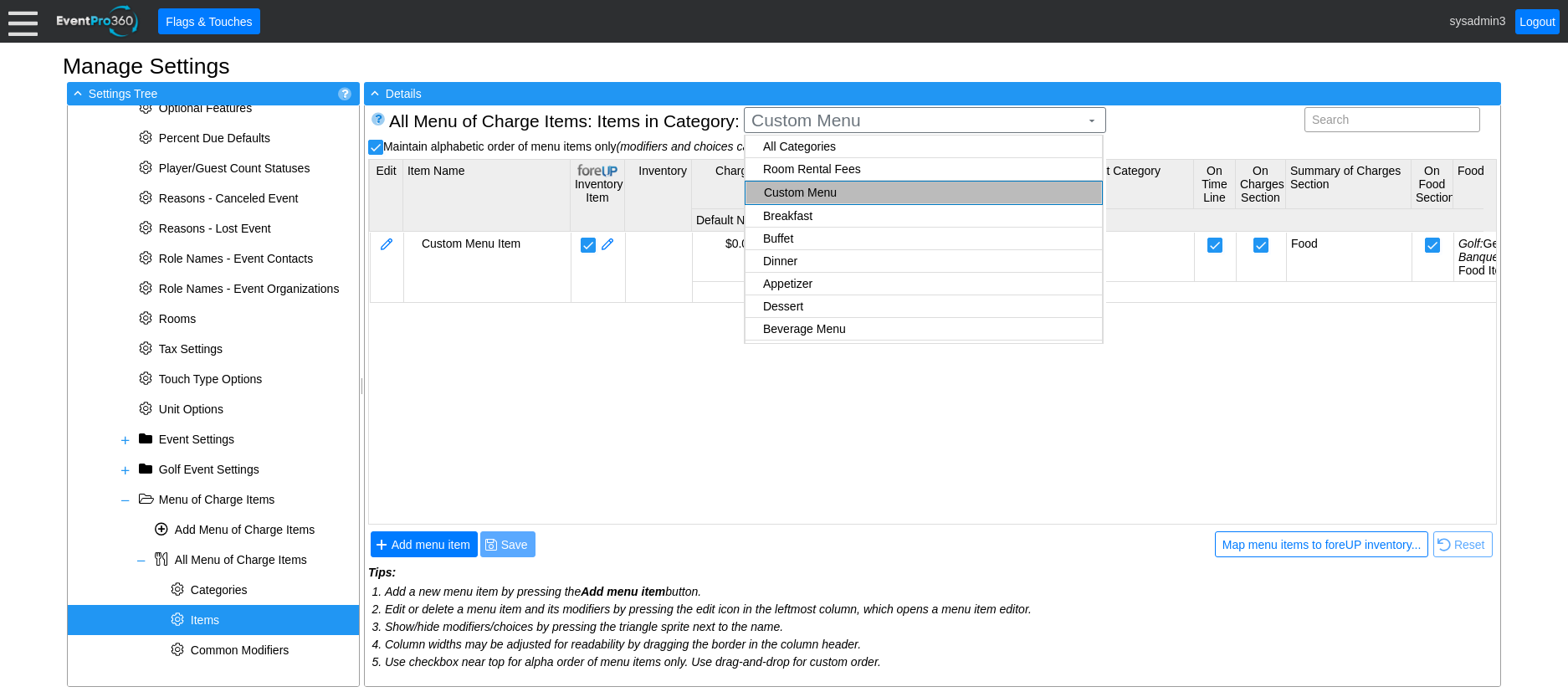
click at [823, 172] on body "Calendar of Events + New Event + Reports + Manage Contacts + Manage Organizatio…" at bounding box center [784, 348] width 1568 height 697
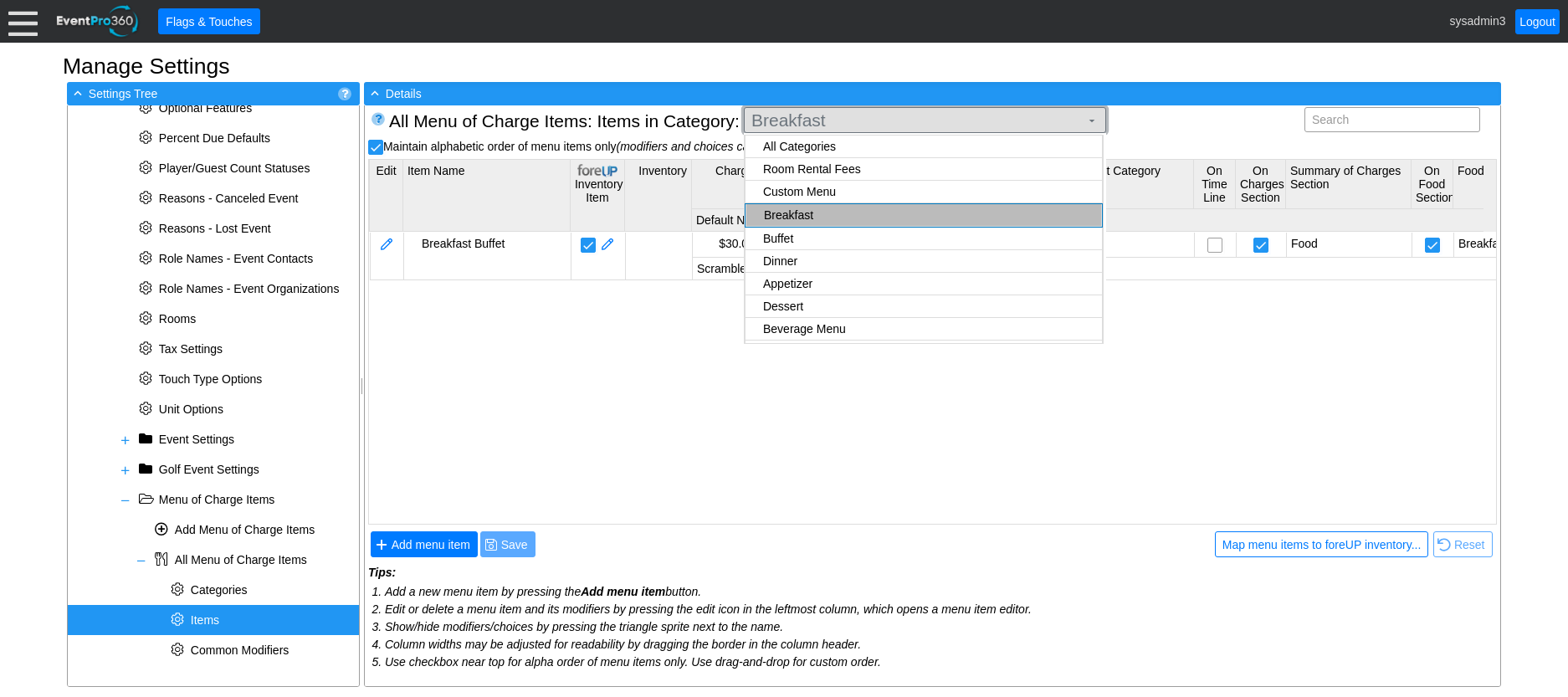
click at [879, 121] on span "Breakfast" at bounding box center [915, 120] width 335 height 17
checkbox input "true"
click at [820, 170] on body "Calendar of Events + New Event + Reports + Manage Contacts + Manage Organizatio…" at bounding box center [784, 348] width 1568 height 697
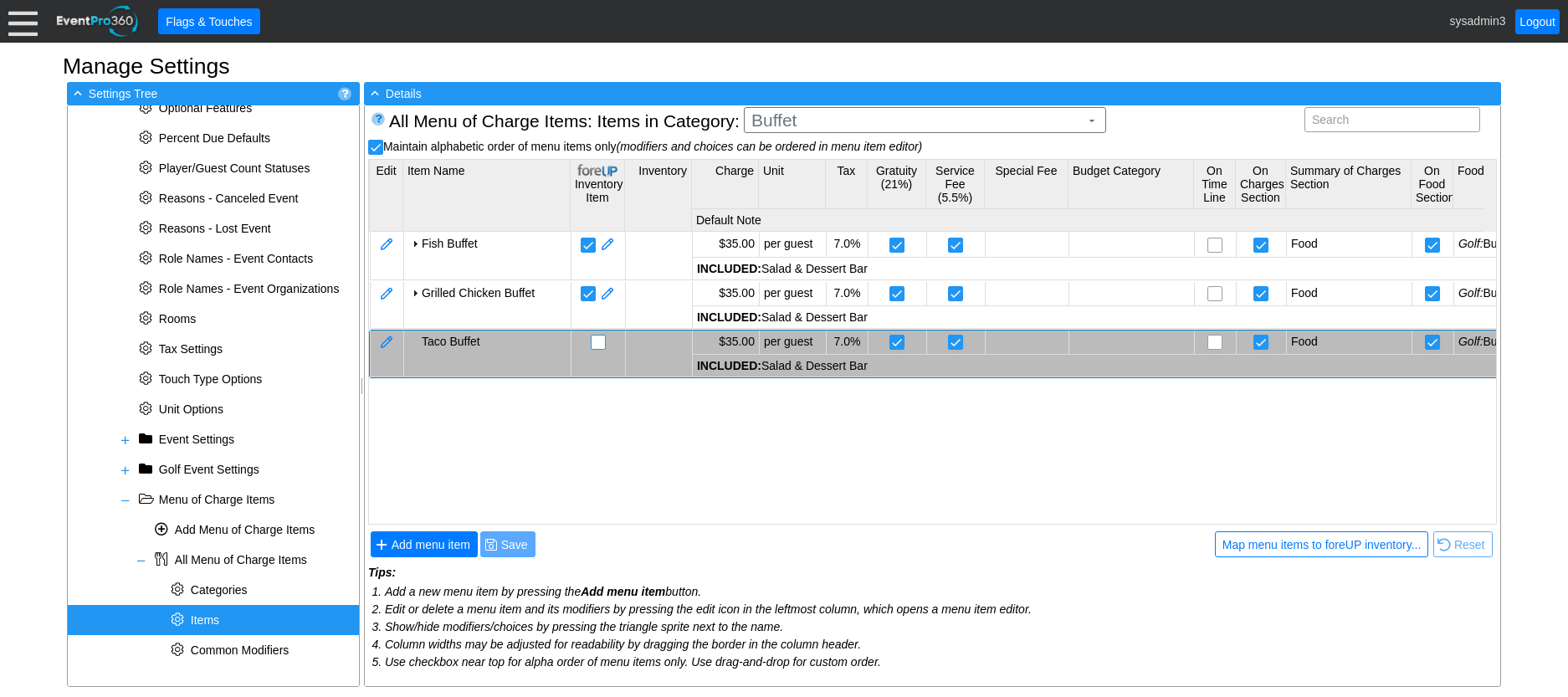
click at [595, 339] on input "checkbox" at bounding box center [599, 344] width 17 height 17
checkbox input "false"
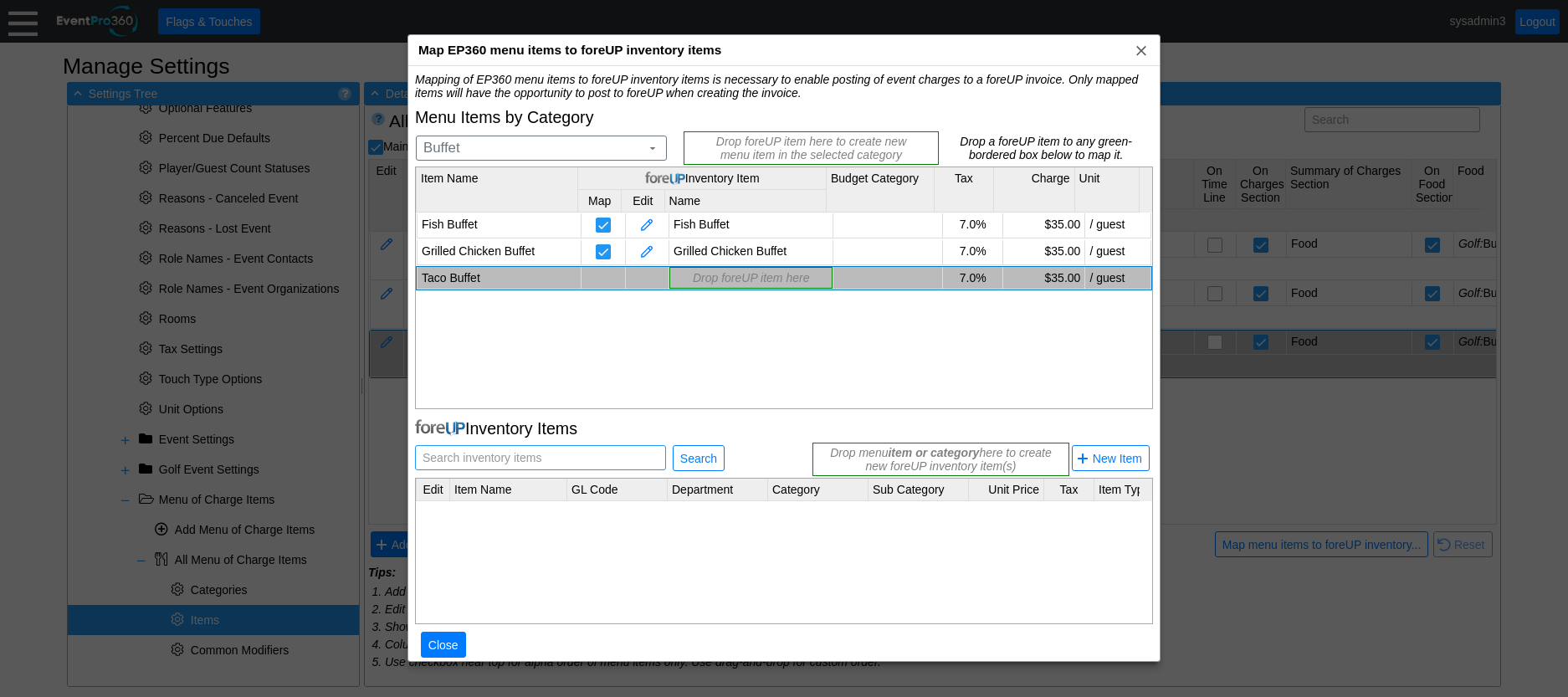
click at [538, 459] on span "Search inventory items" at bounding box center [483, 458] width 126 height 23
click at [681, 455] on span "Search" at bounding box center [699, 459] width 43 height 17
click at [586, 453] on input "Taco" at bounding box center [540, 458] width 239 height 23
type input "Taco Buffet"
click at [699, 462] on span "Search" at bounding box center [699, 459] width 43 height 17
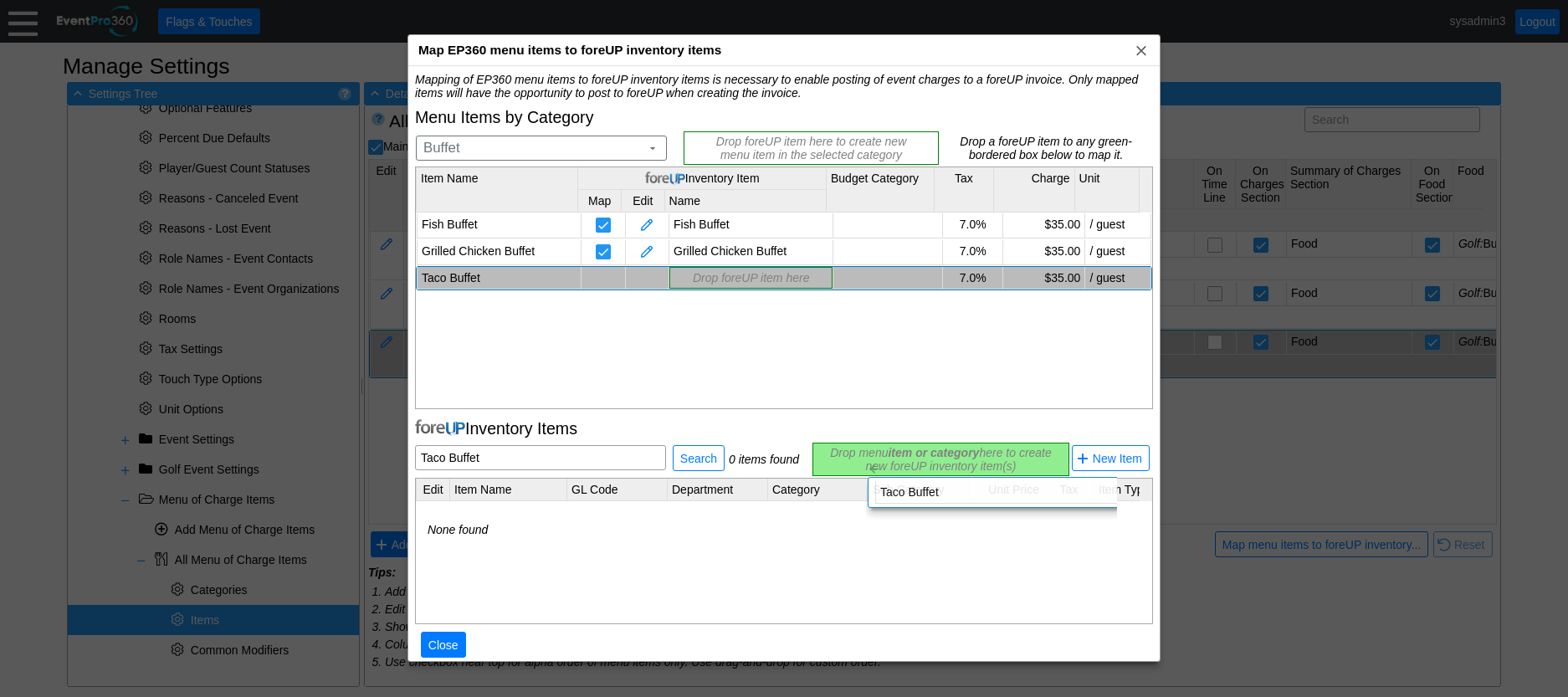
click at [853, 447] on div "Mapping of EP360 menu items to foreUP inventory items is necessary to enable po…" at bounding box center [784, 374] width 738 height 603
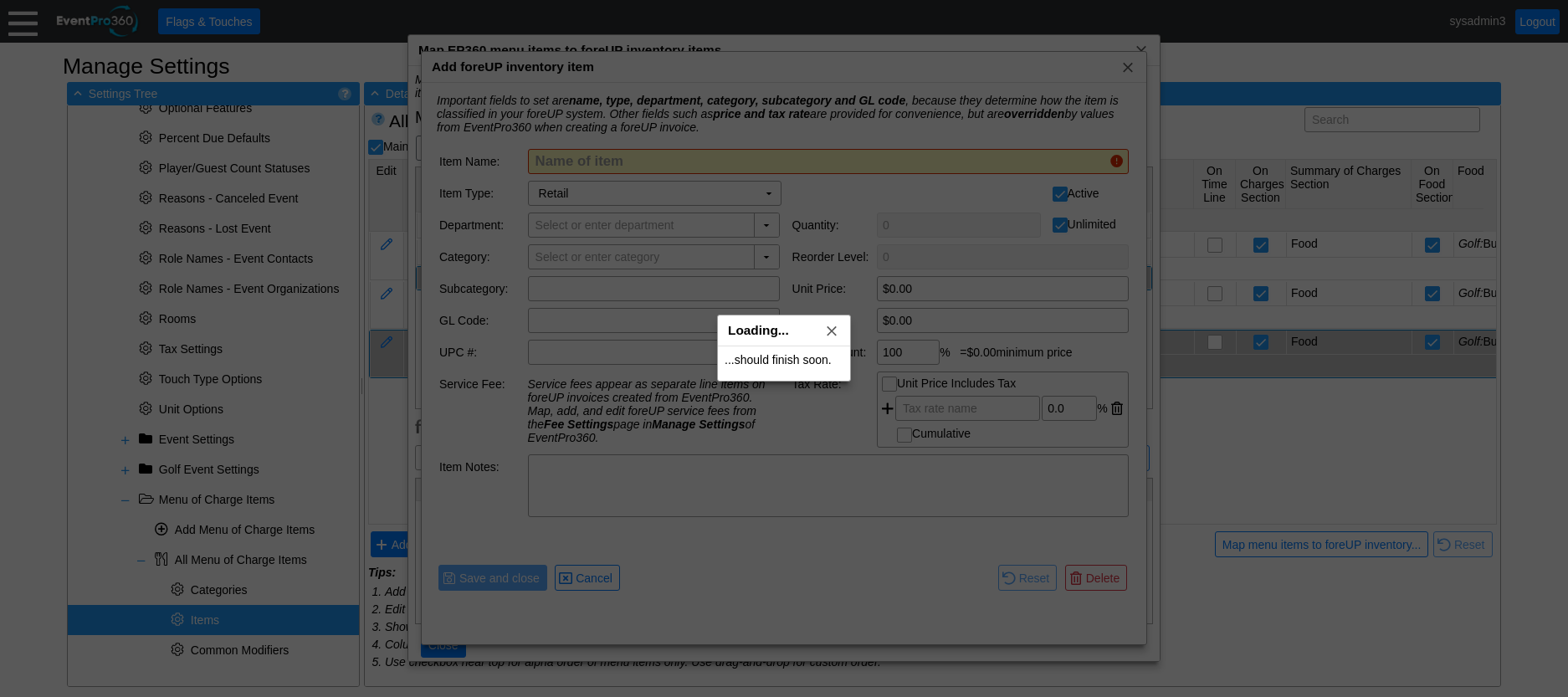
type input "Taco Buffet"
type input "Buffet"
type input "$35.00"
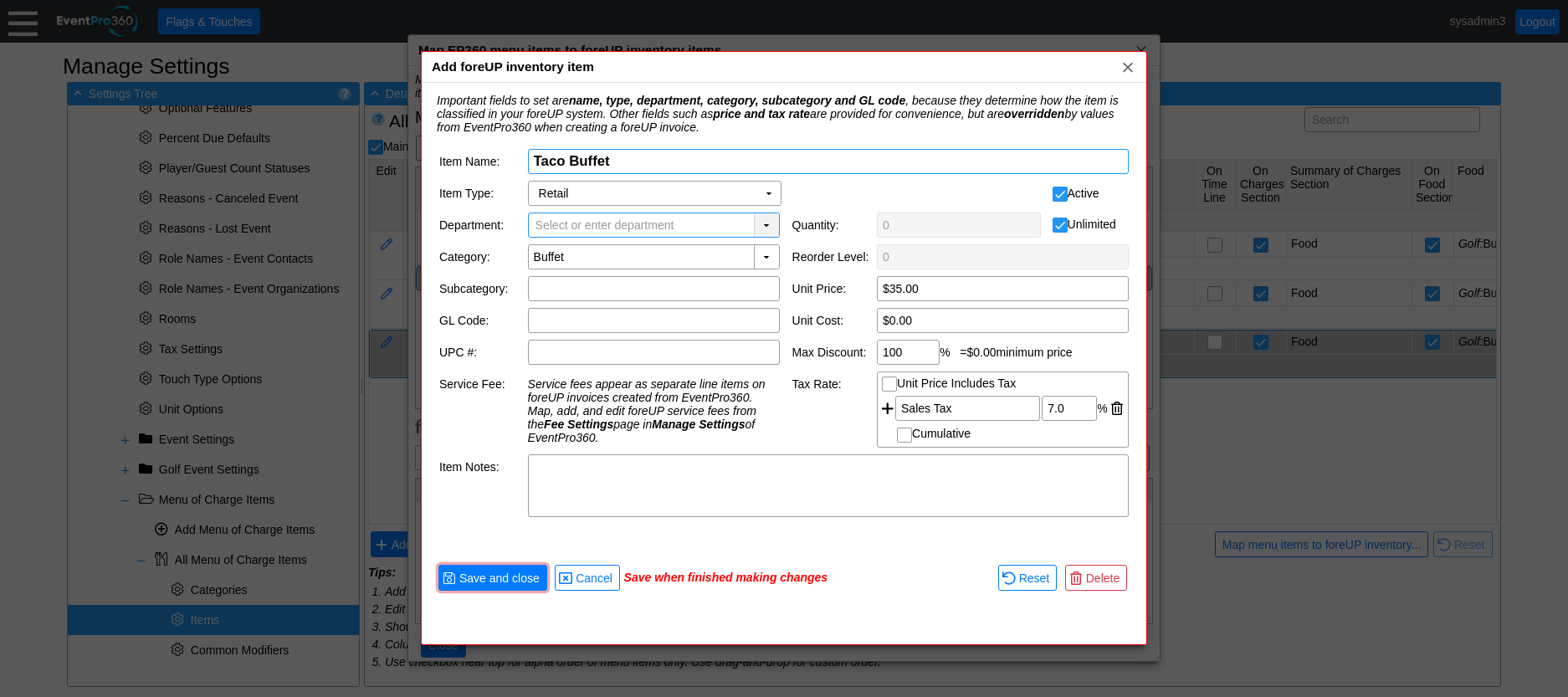
click at [765, 221] on div "▼" at bounding box center [767, 225] width 25 height 23
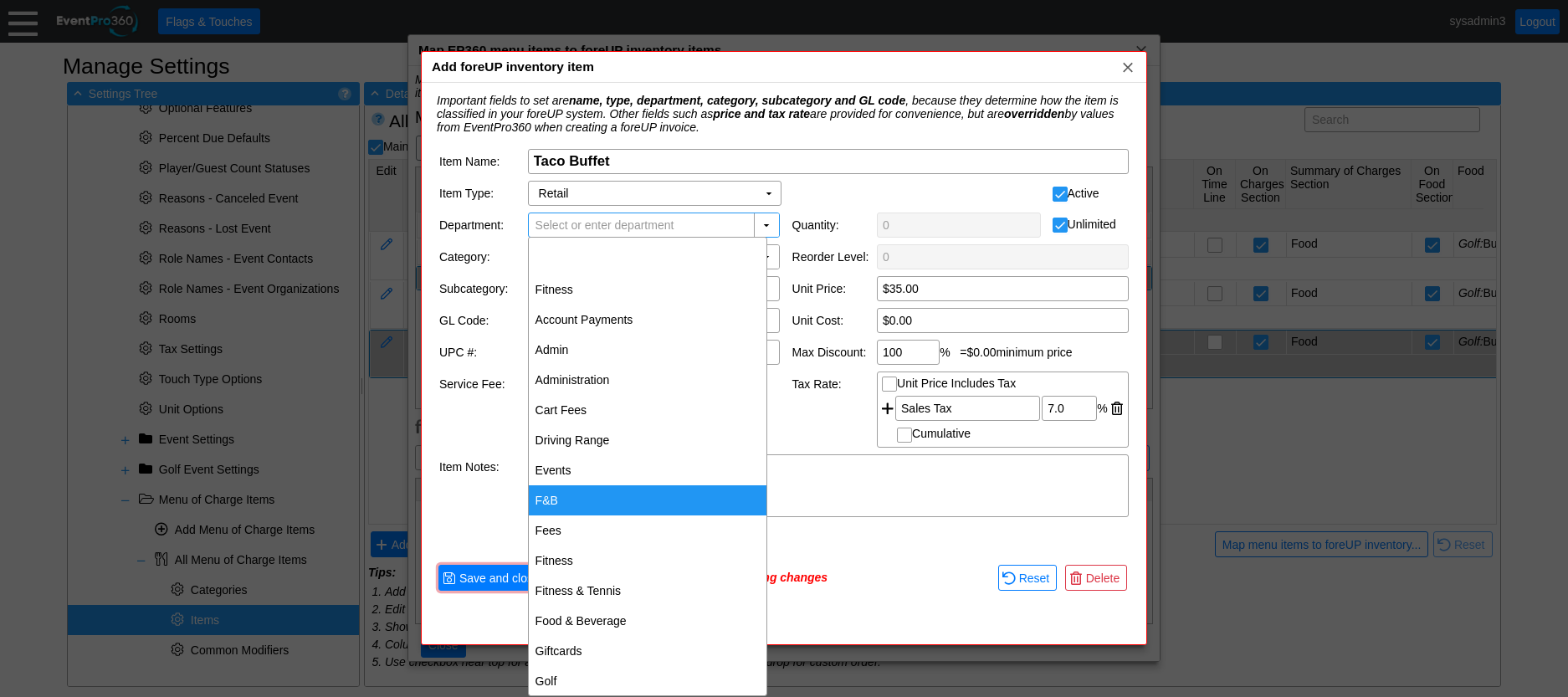
click at [575, 496] on div "F&B" at bounding box center [647, 500] width 237 height 30
type input "F&B"
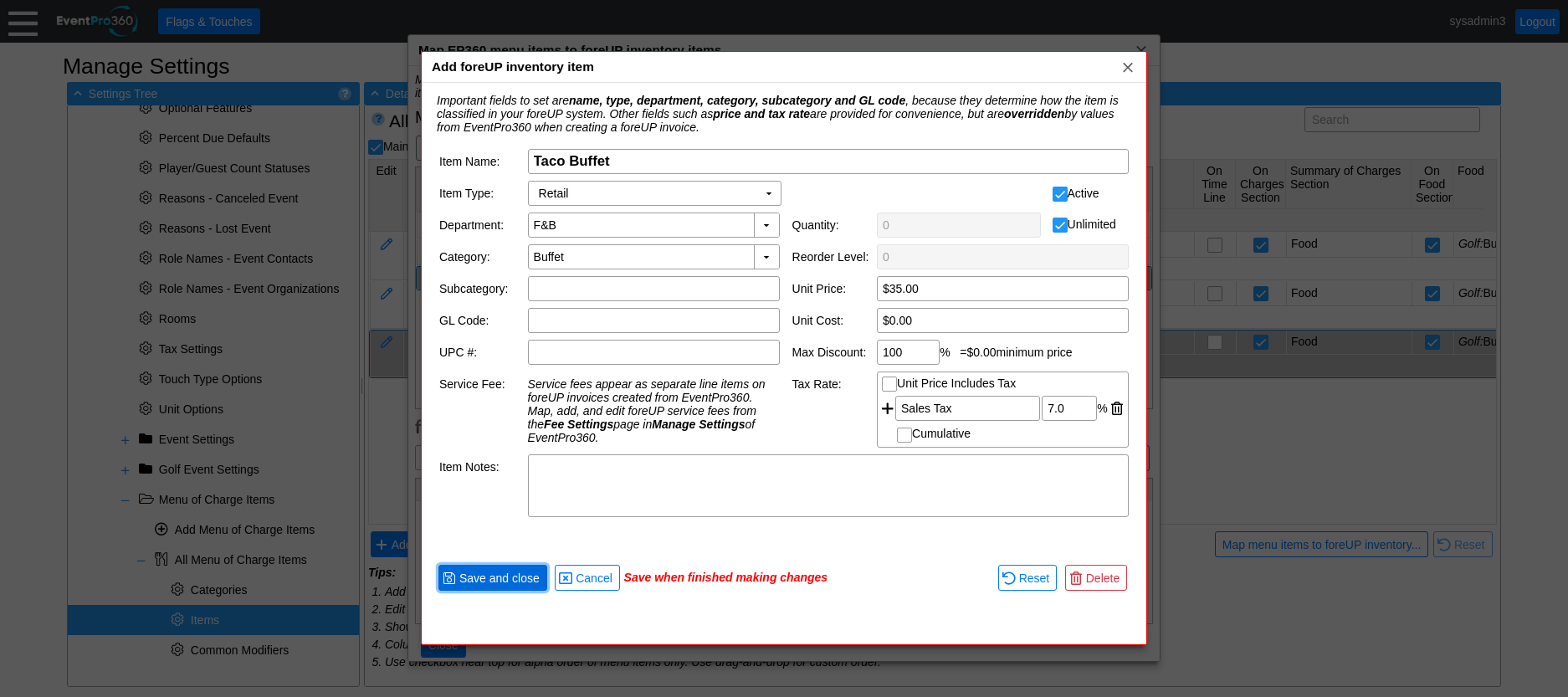
click at [520, 577] on span "Save and close" at bounding box center [499, 578] width 87 height 17
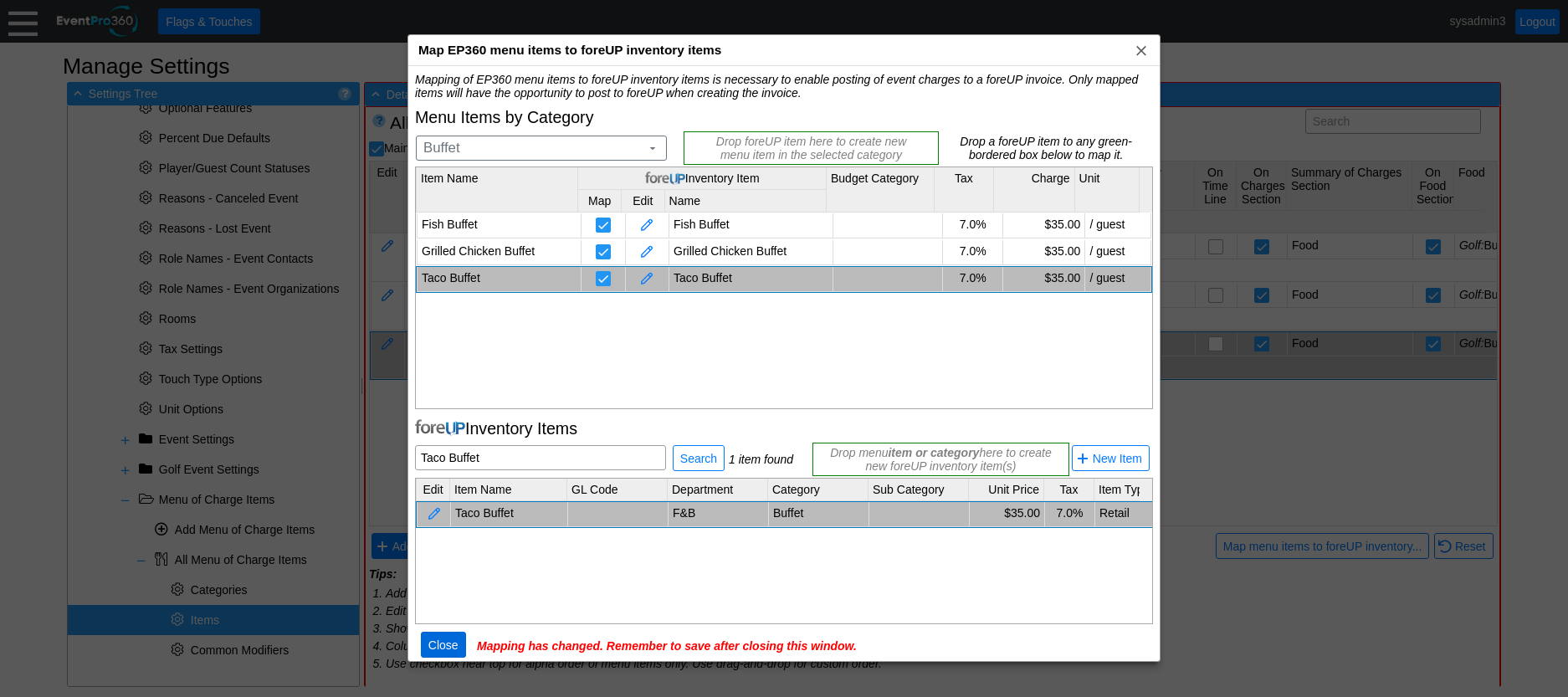
click at [452, 641] on span "Close" at bounding box center [444, 645] width 37 height 17
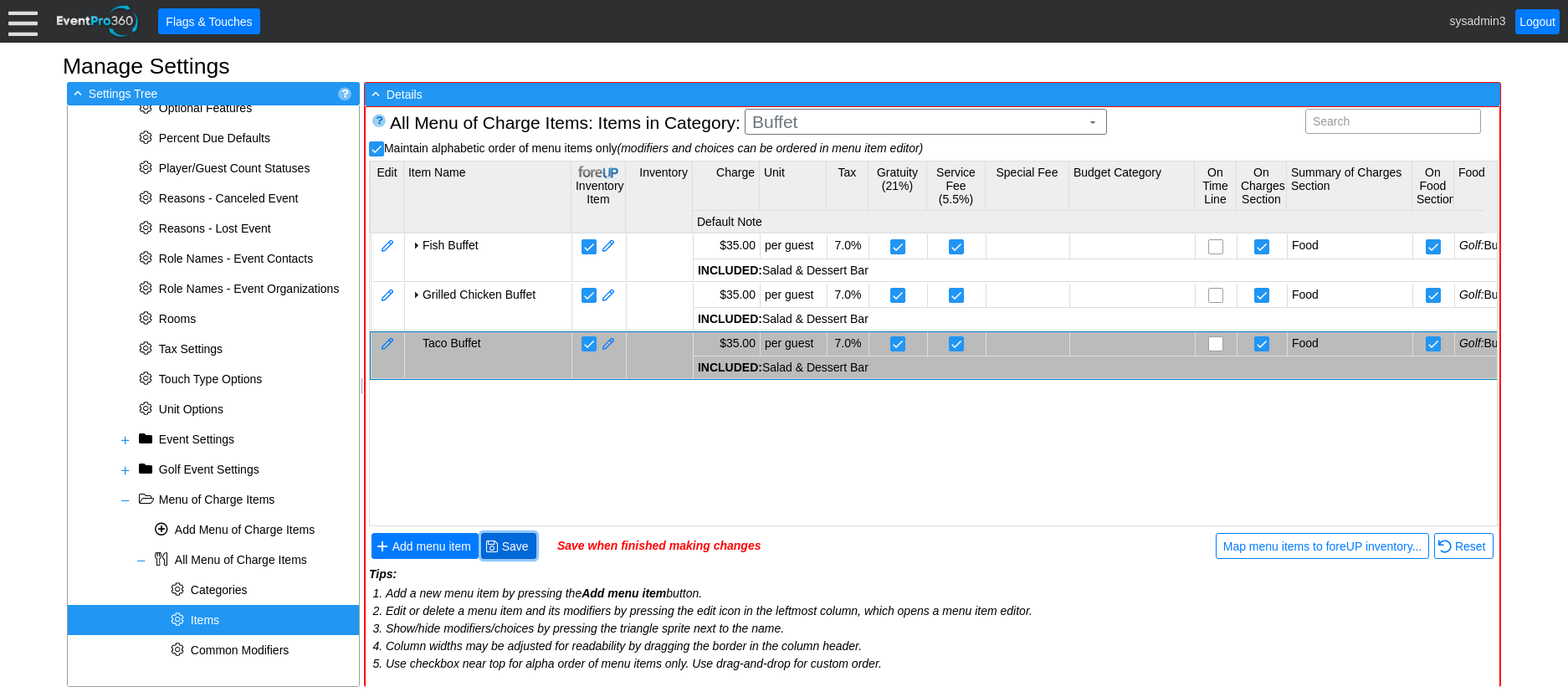
click at [516, 538] on span "Save" at bounding box center [515, 546] width 34 height 17
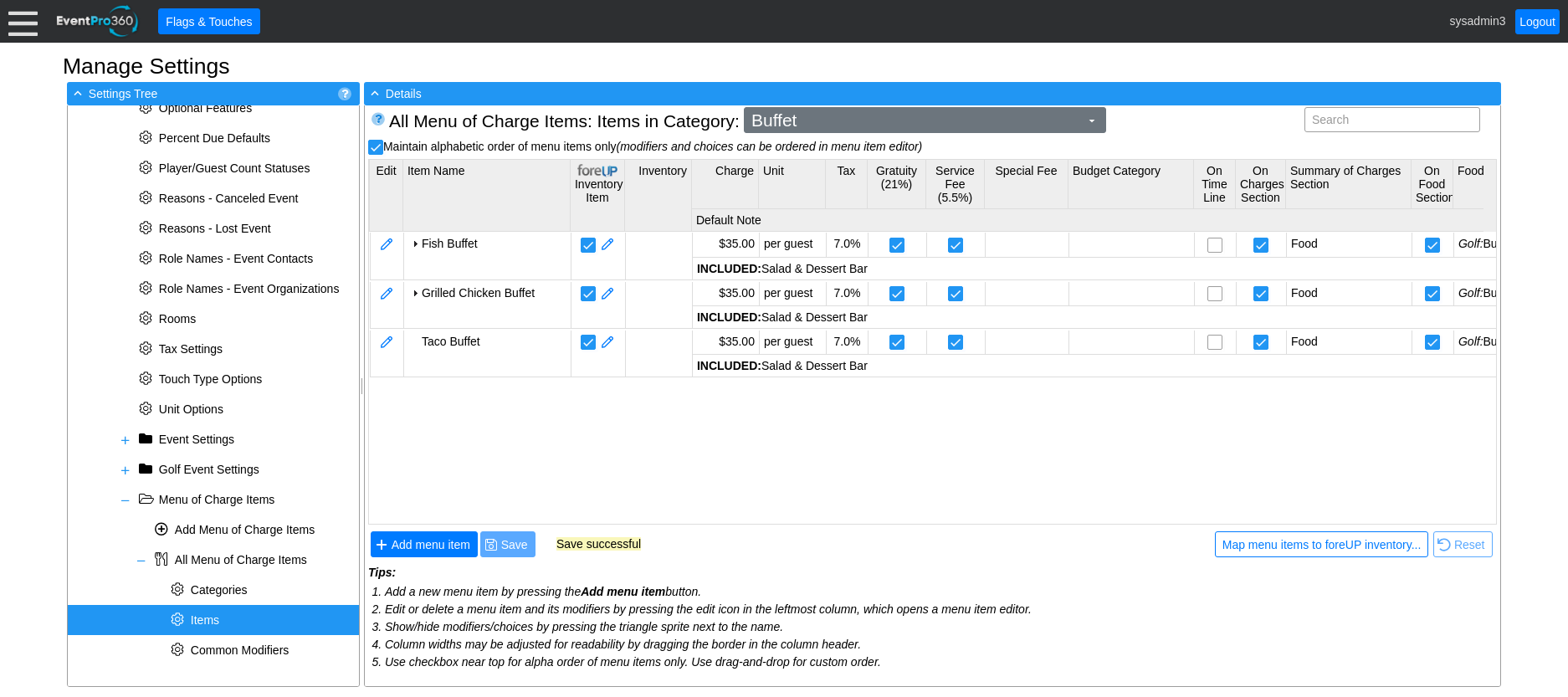
click at [842, 118] on span "Buffet" at bounding box center [915, 120] width 335 height 17
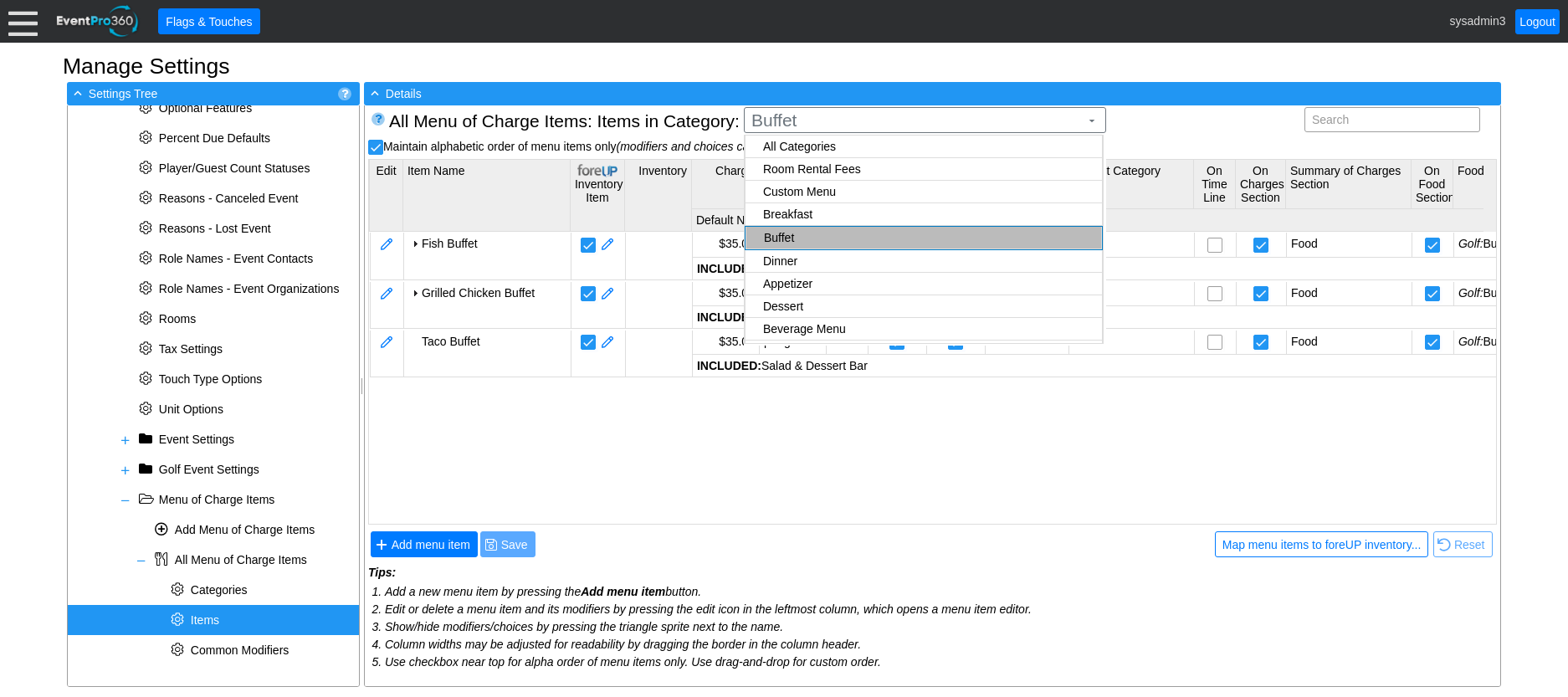
checkbox input "false"
click at [792, 171] on body "Calendar of Events + New Event + Reports + Manage Contacts + Manage Organizatio…" at bounding box center [784, 348] width 1568 height 697
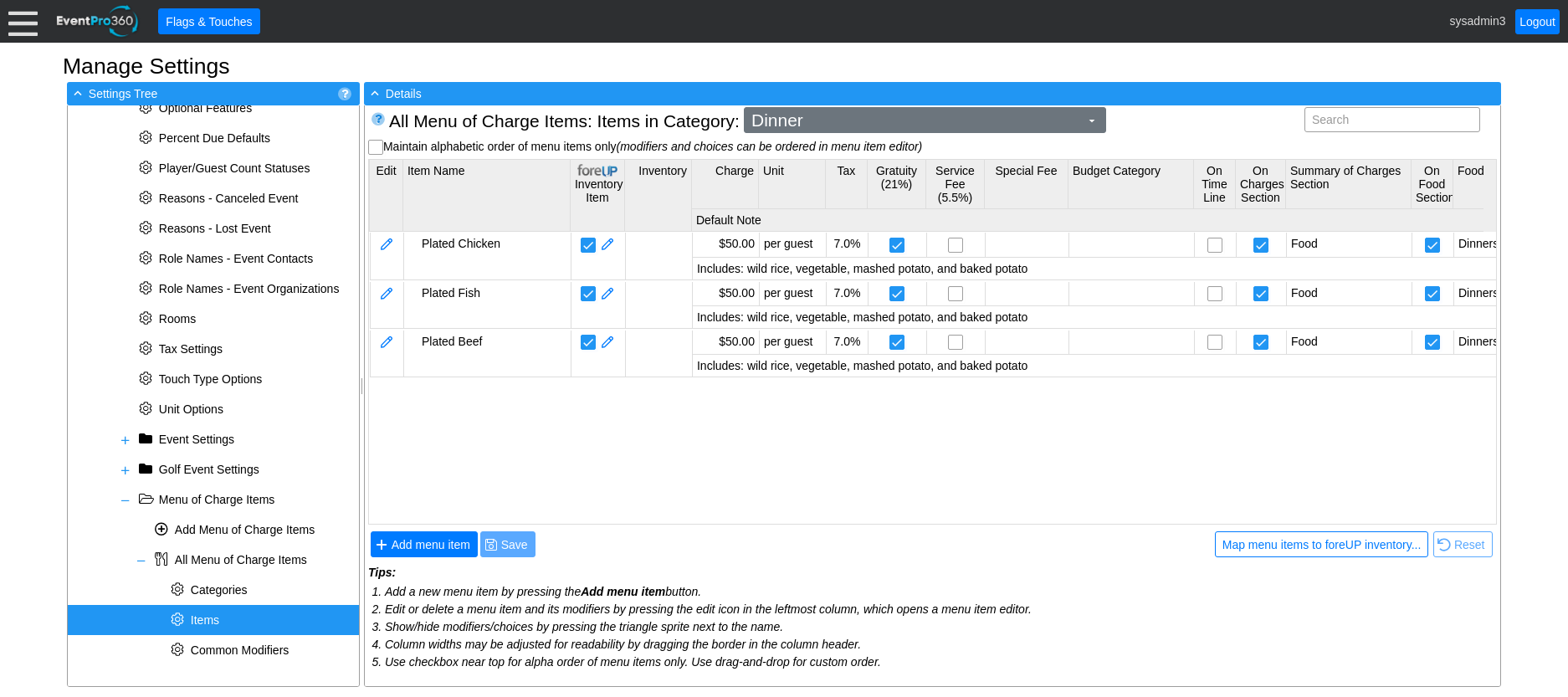
click at [818, 123] on span "Dinner" at bounding box center [915, 120] width 335 height 17
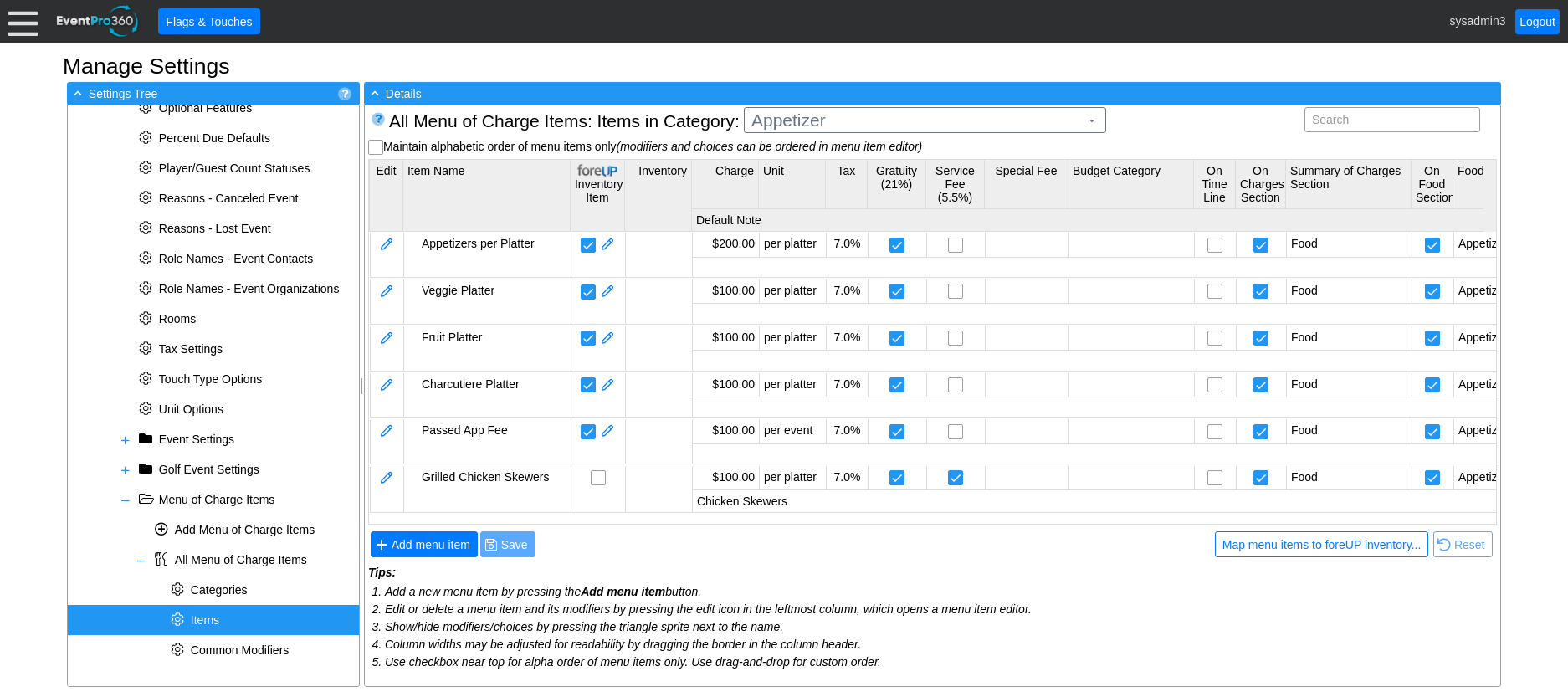
click at [794, 196] on body "Calendar of Events + New Event + Reports + Manage Contacts + Manage Organizatio…" at bounding box center [784, 348] width 1568 height 697
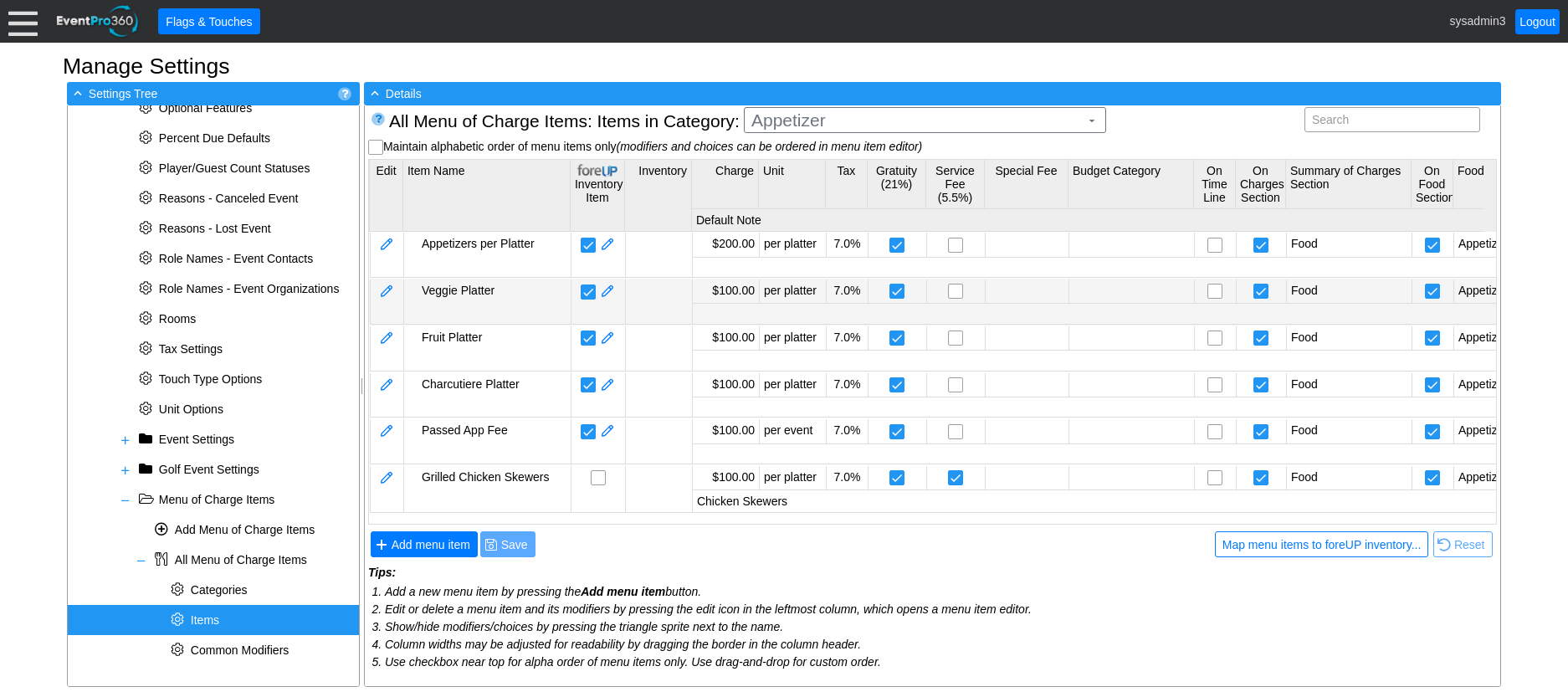
scroll to position [4, 0]
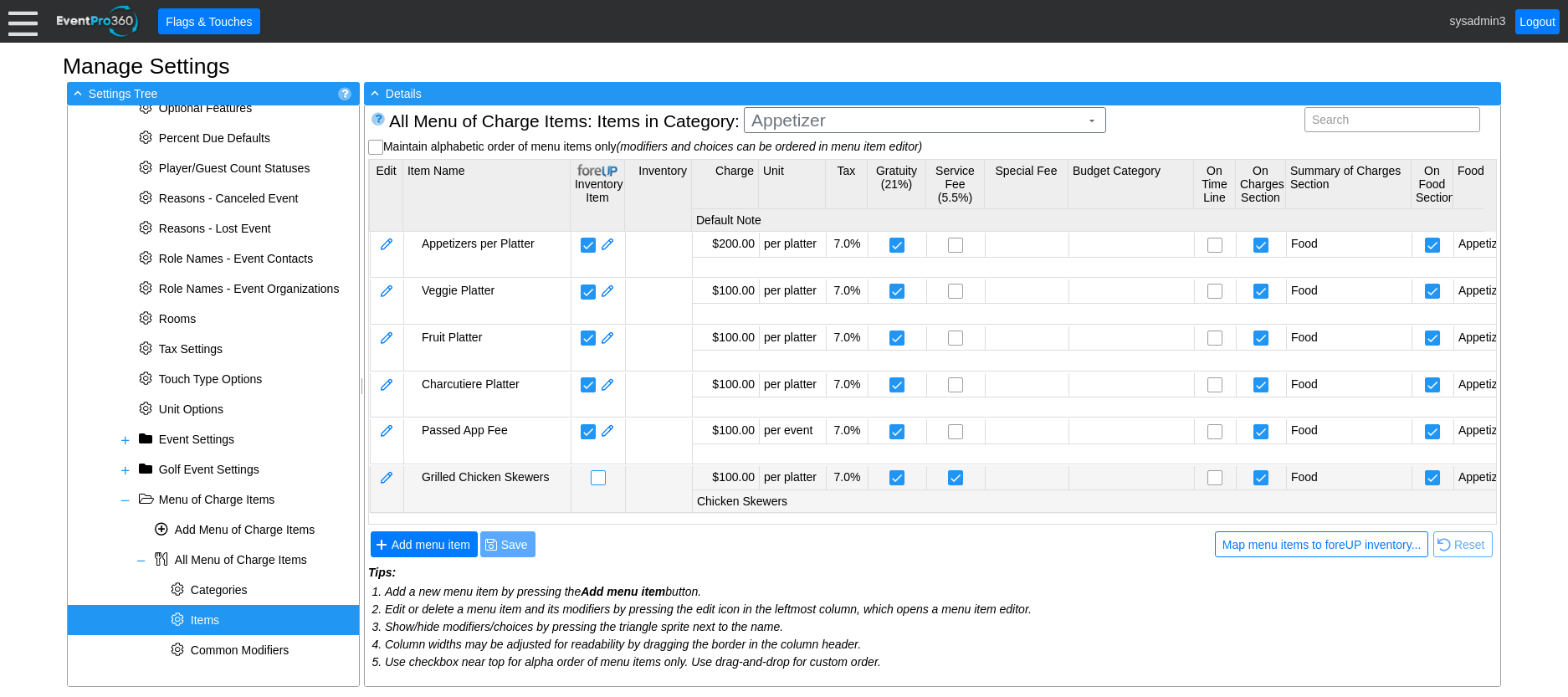
click at [599, 472] on input "checkbox" at bounding box center [599, 479] width 17 height 17
checkbox input "false"
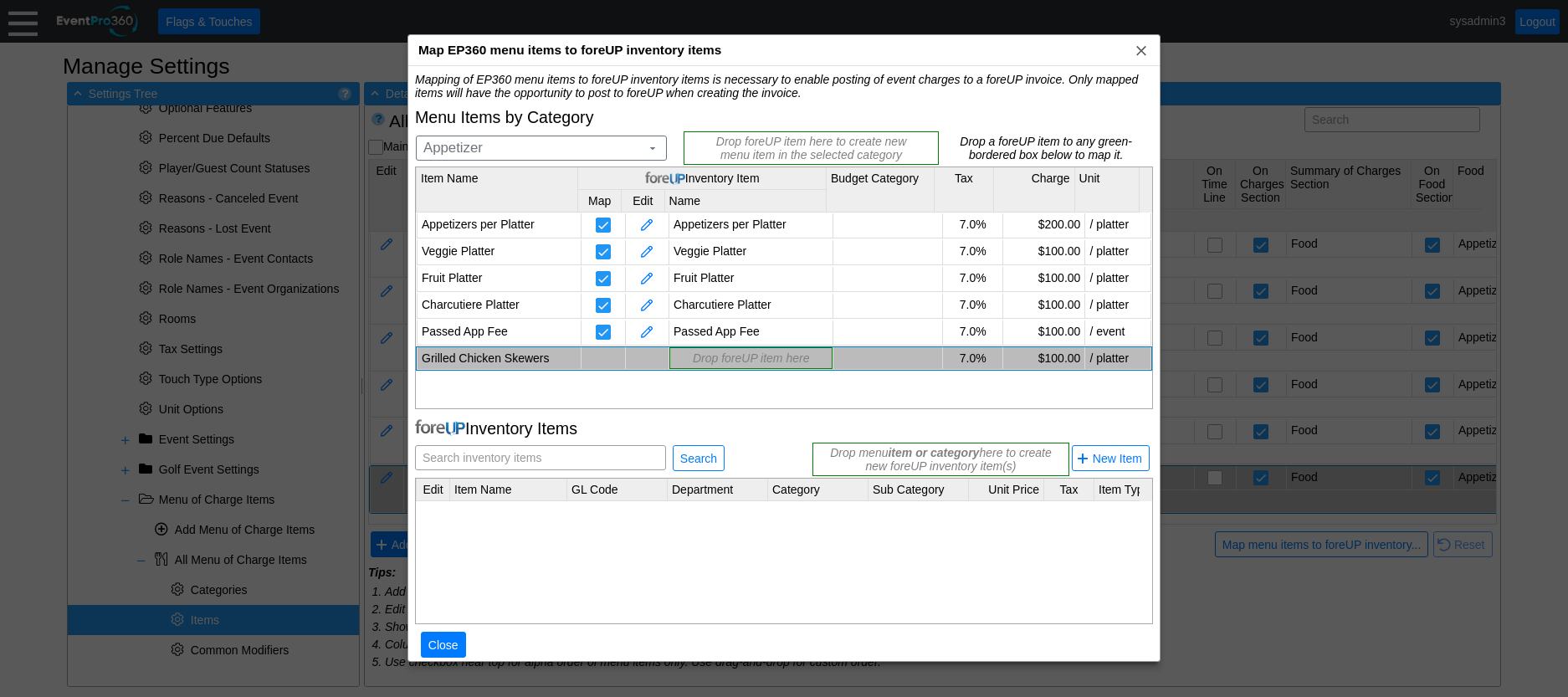
scroll to position [0, 0]
click at [539, 452] on span "Search inventory items" at bounding box center [483, 458] width 126 height 23
type input "Grilled Chicken Skewers"
click at [699, 462] on span "Search" at bounding box center [699, 459] width 43 height 17
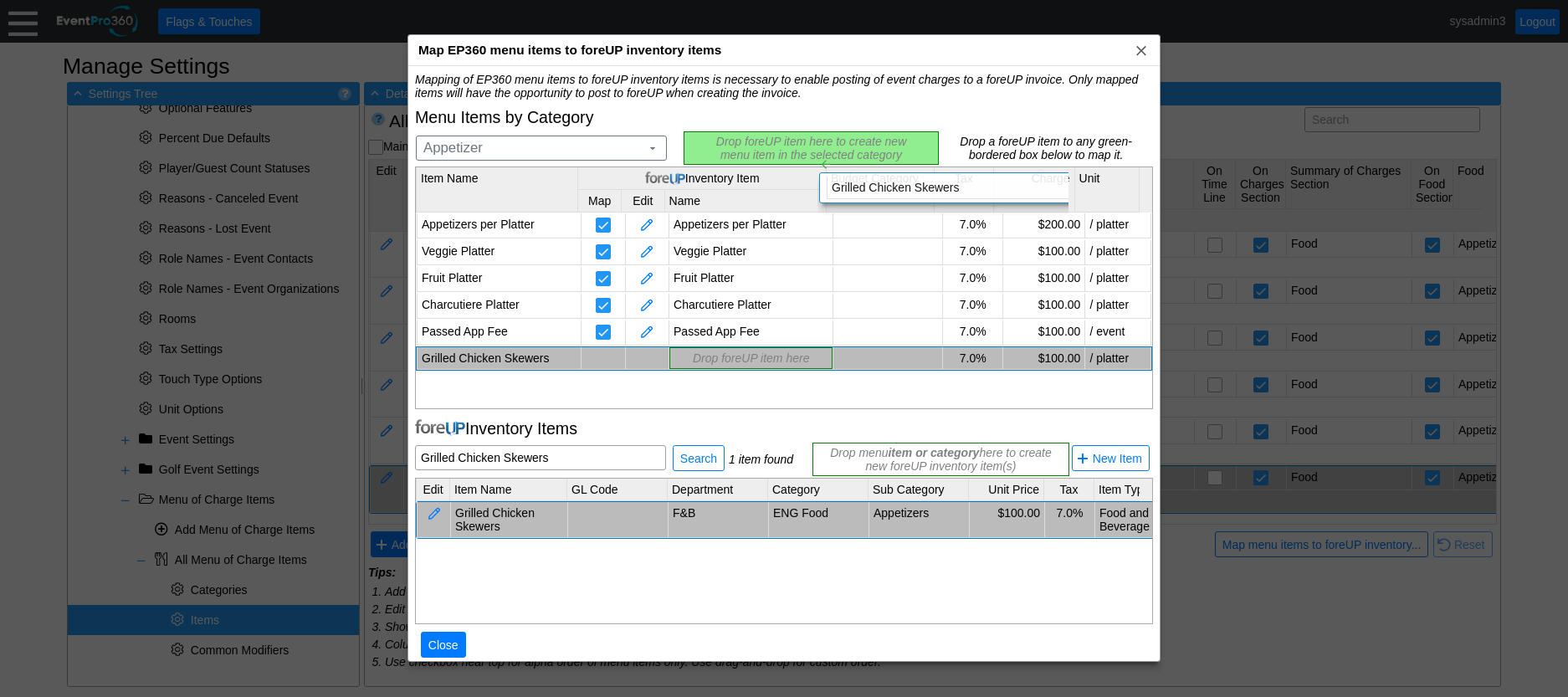
click at [804, 143] on div "Mapping of EP360 menu items to foreUP inventory items is necessary to enable po…" at bounding box center [784, 374] width 738 height 603
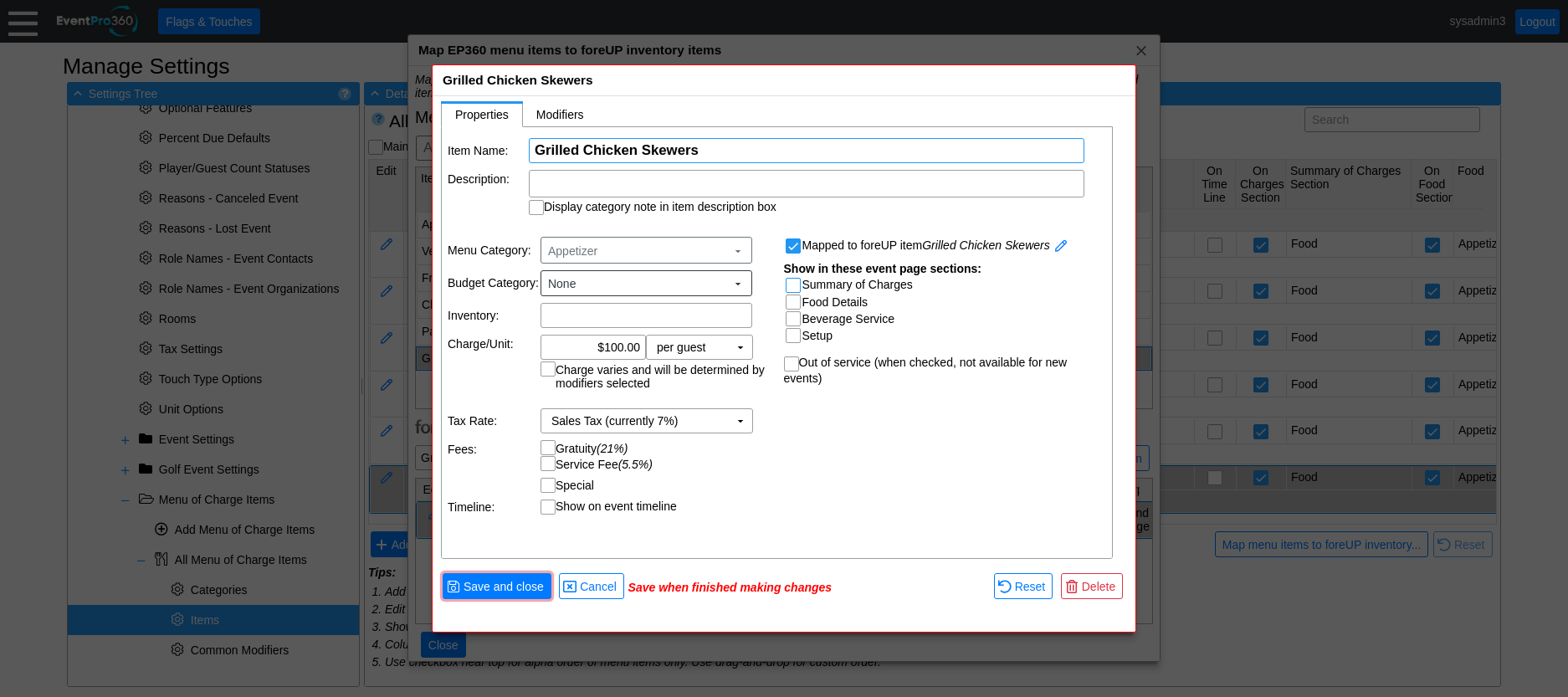
click at [792, 284] on input "Summary of Charges" at bounding box center [795, 287] width 17 height 17
checkbox input "true"
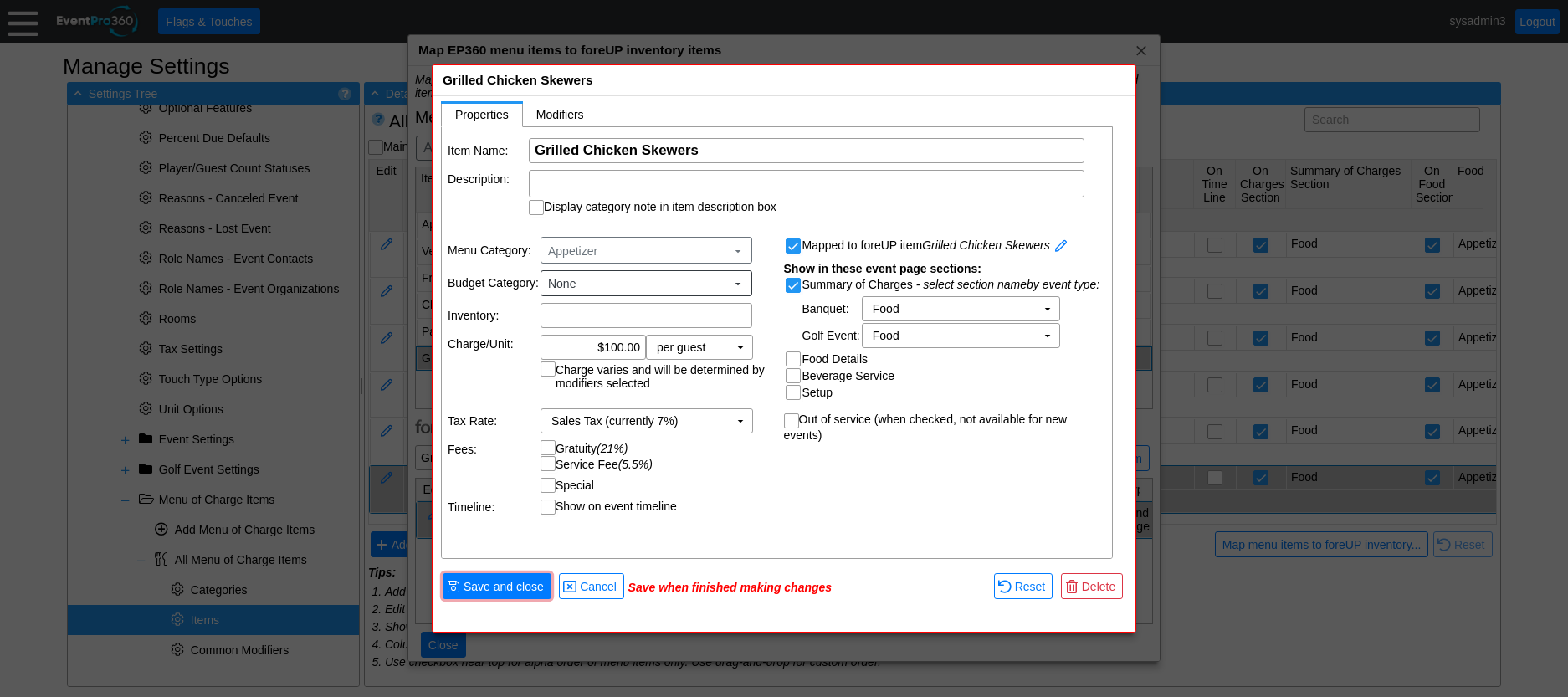
click at [793, 360] on input "Food Details" at bounding box center [795, 360] width 17 height 17
checkbox input "true"
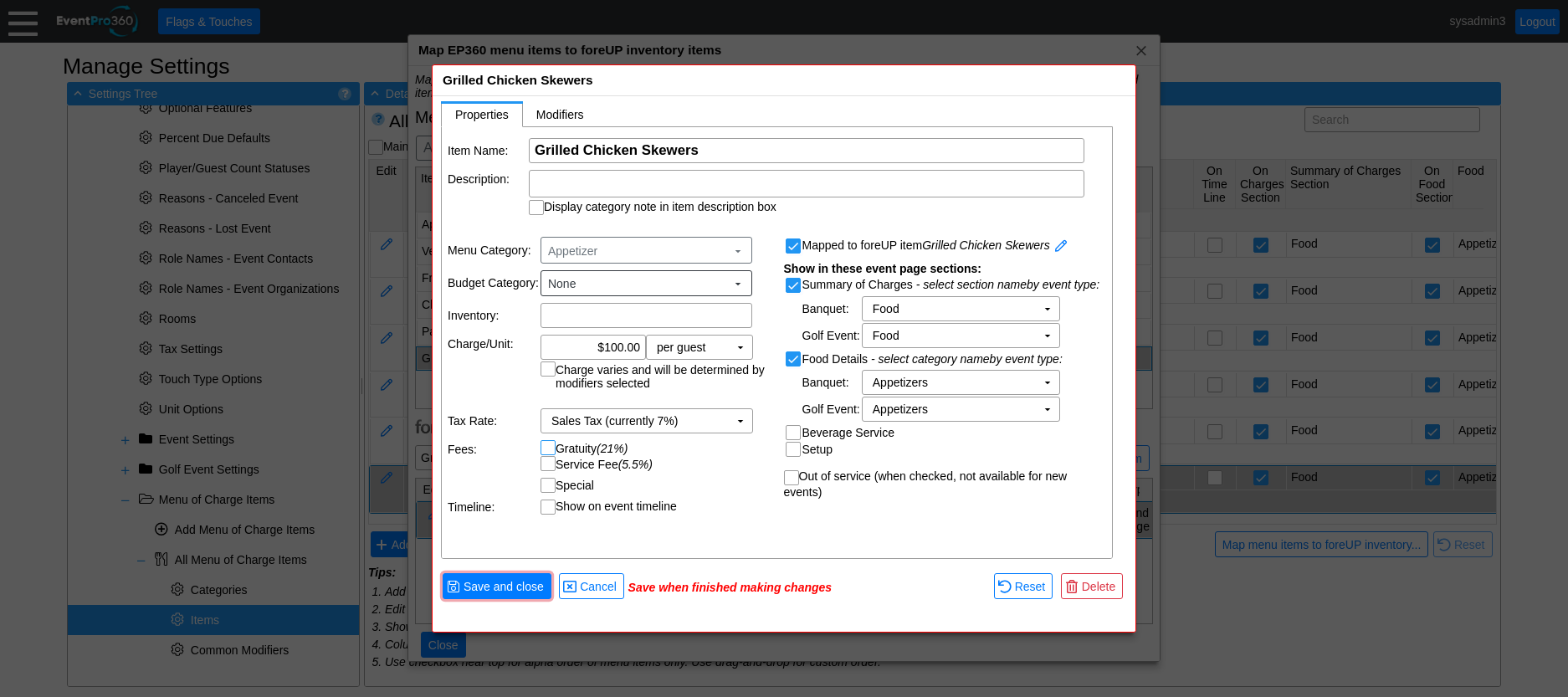
click at [550, 452] on input "Gratuity (21%)" at bounding box center [550, 449] width 17 height 17
checkbox input "true"
click at [529, 582] on span "Save and close" at bounding box center [504, 586] width 87 height 17
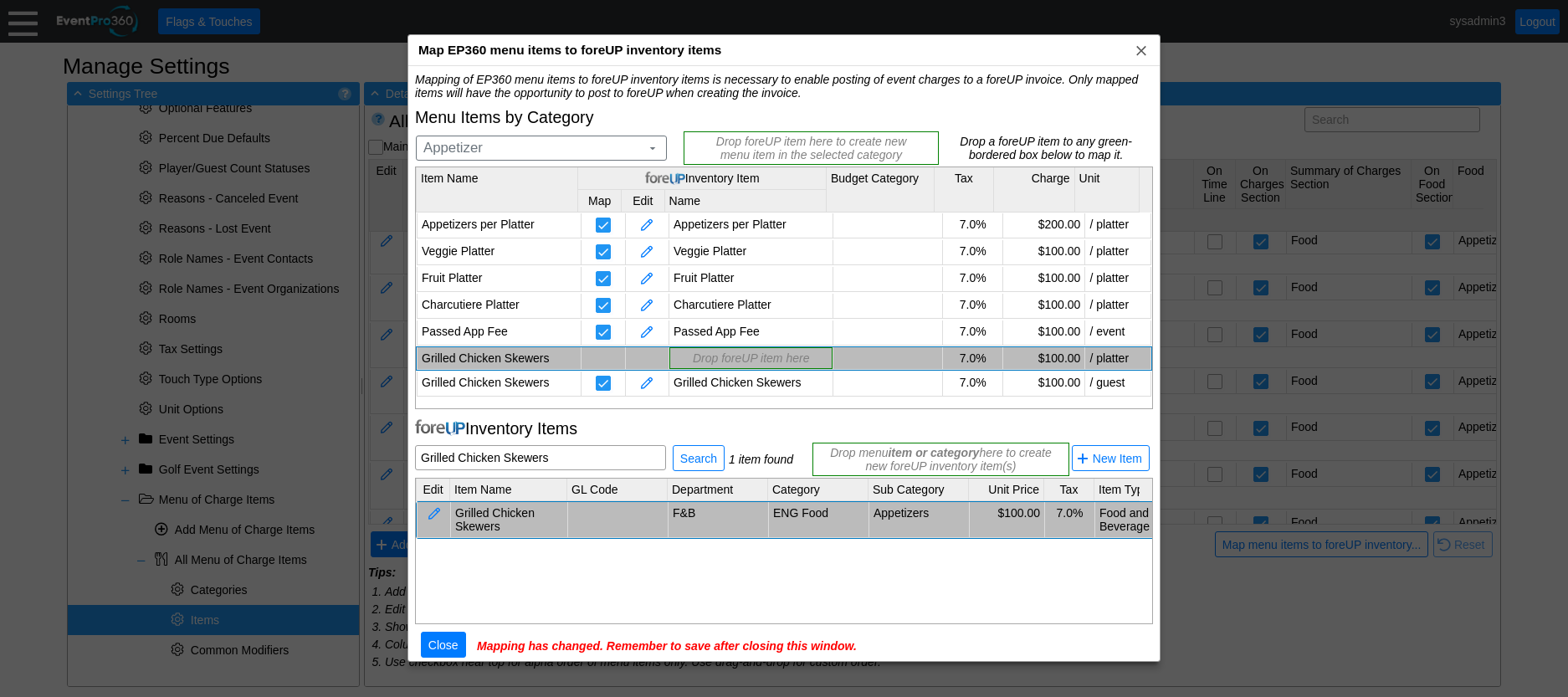
scroll to position [49, 0]
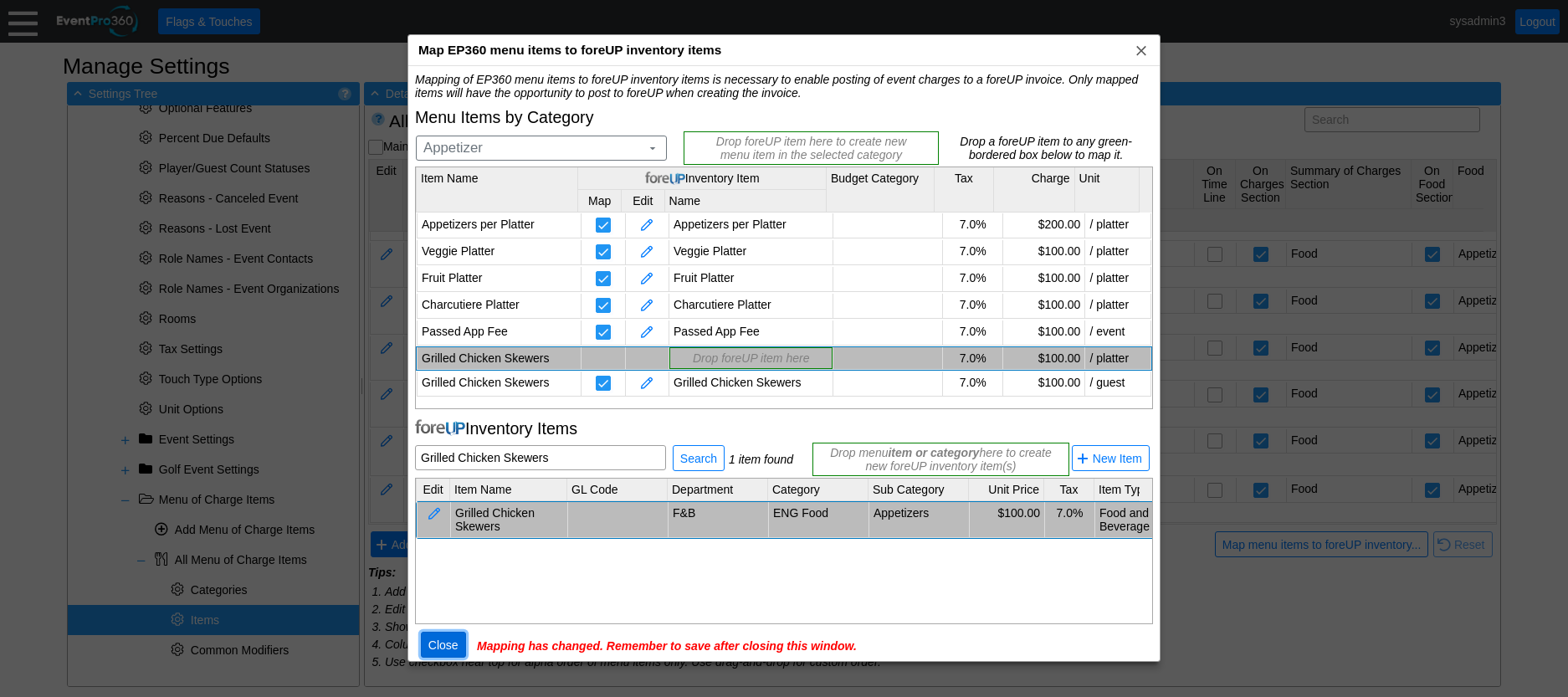
click at [448, 643] on span "Close" at bounding box center [444, 645] width 37 height 17
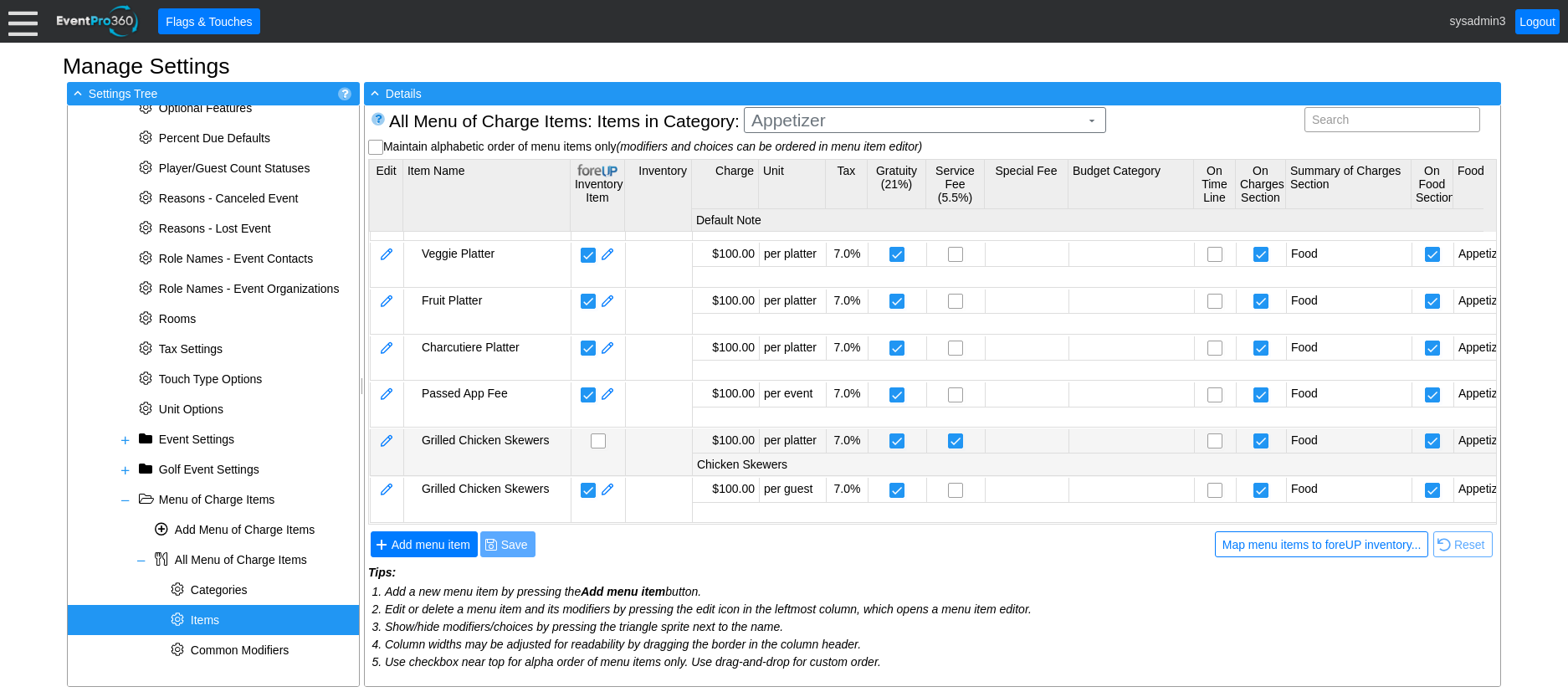
scroll to position [50, 0]
click at [524, 434] on div "Grilled Chicken Skewers" at bounding box center [494, 440] width 145 height 13
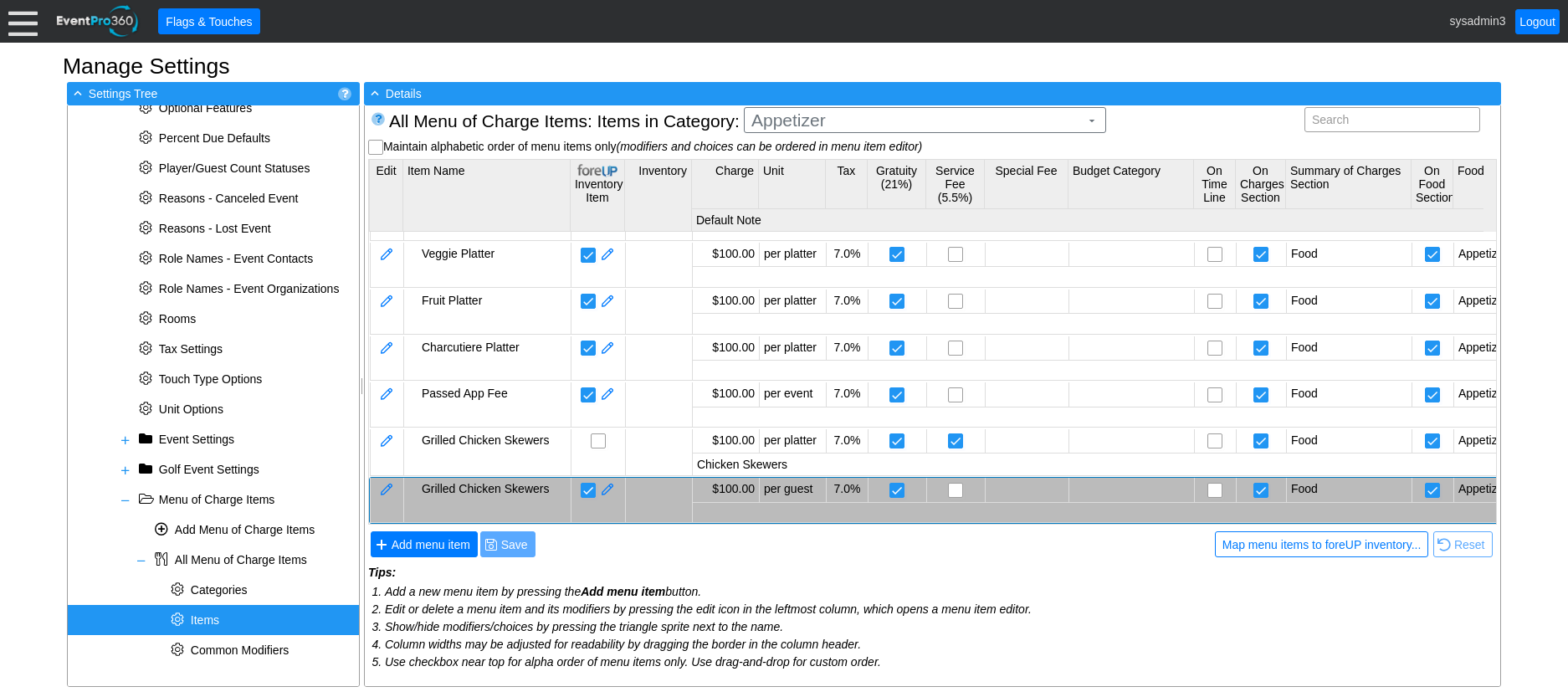
click at [534, 482] on div "Grilled Chicken Skewers" at bounding box center [494, 488] width 145 height 13
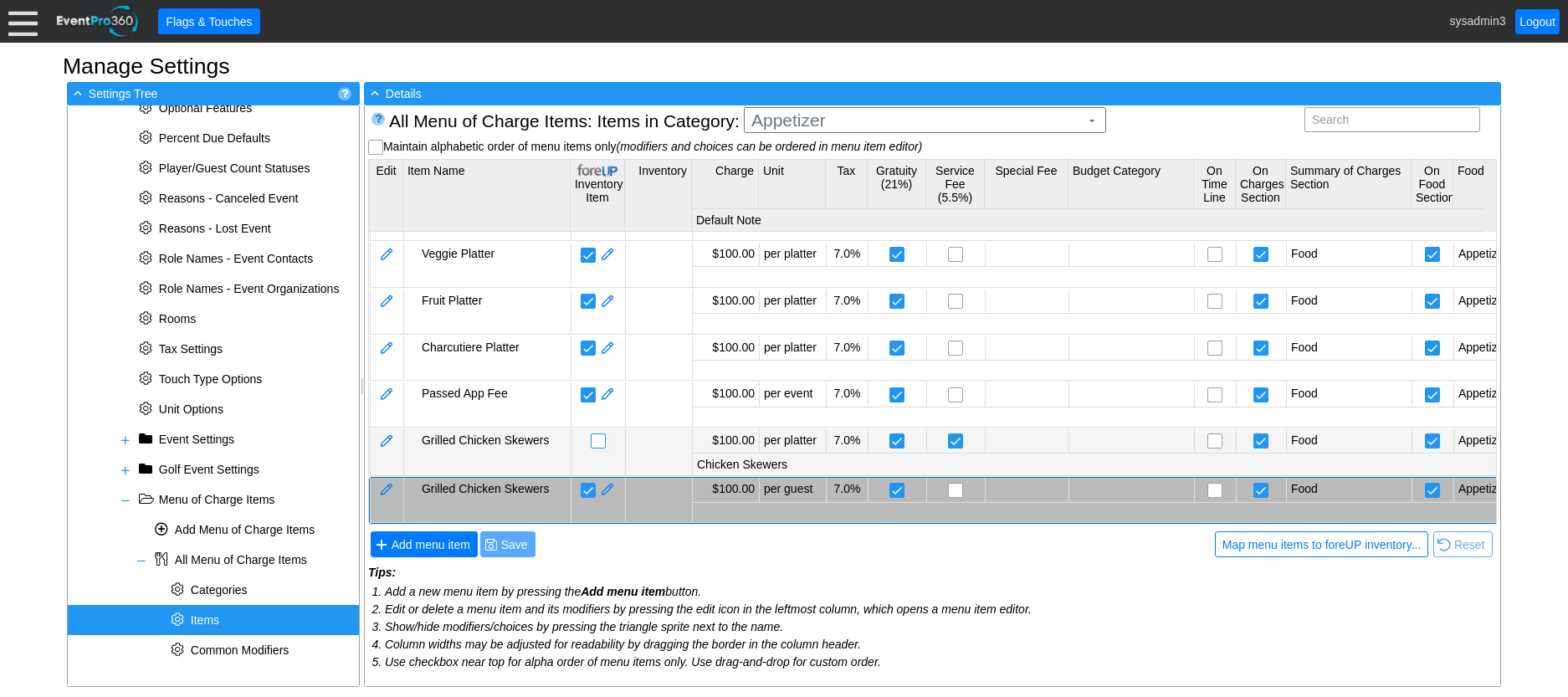
click at [599, 435] on input "checkbox" at bounding box center [599, 443] width 17 height 17
checkbox input "false"
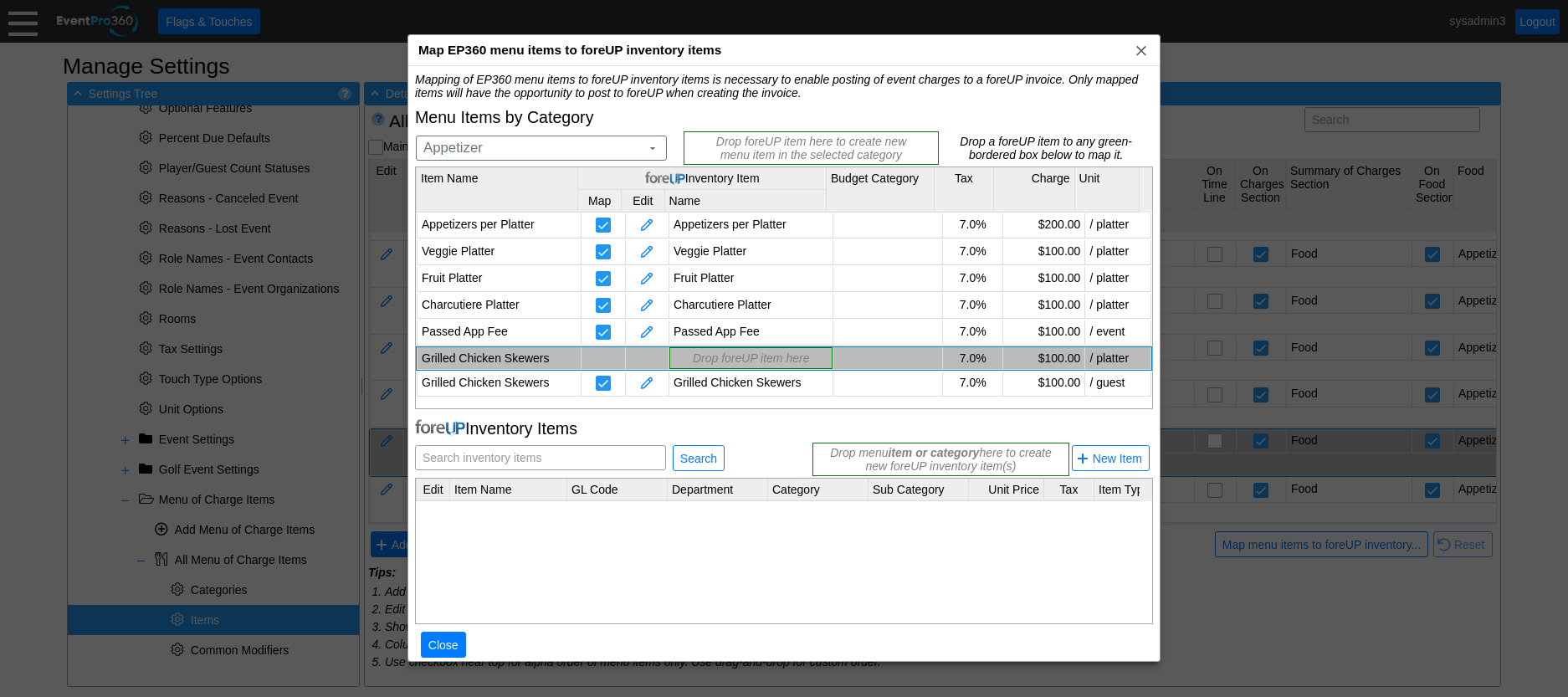
scroll to position [0, 0]
click at [524, 460] on span "Search inventory items" at bounding box center [483, 458] width 126 height 23
type input "Grilled Chicken Skewers"
click at [701, 460] on span "Search" at bounding box center [699, 459] width 43 height 17
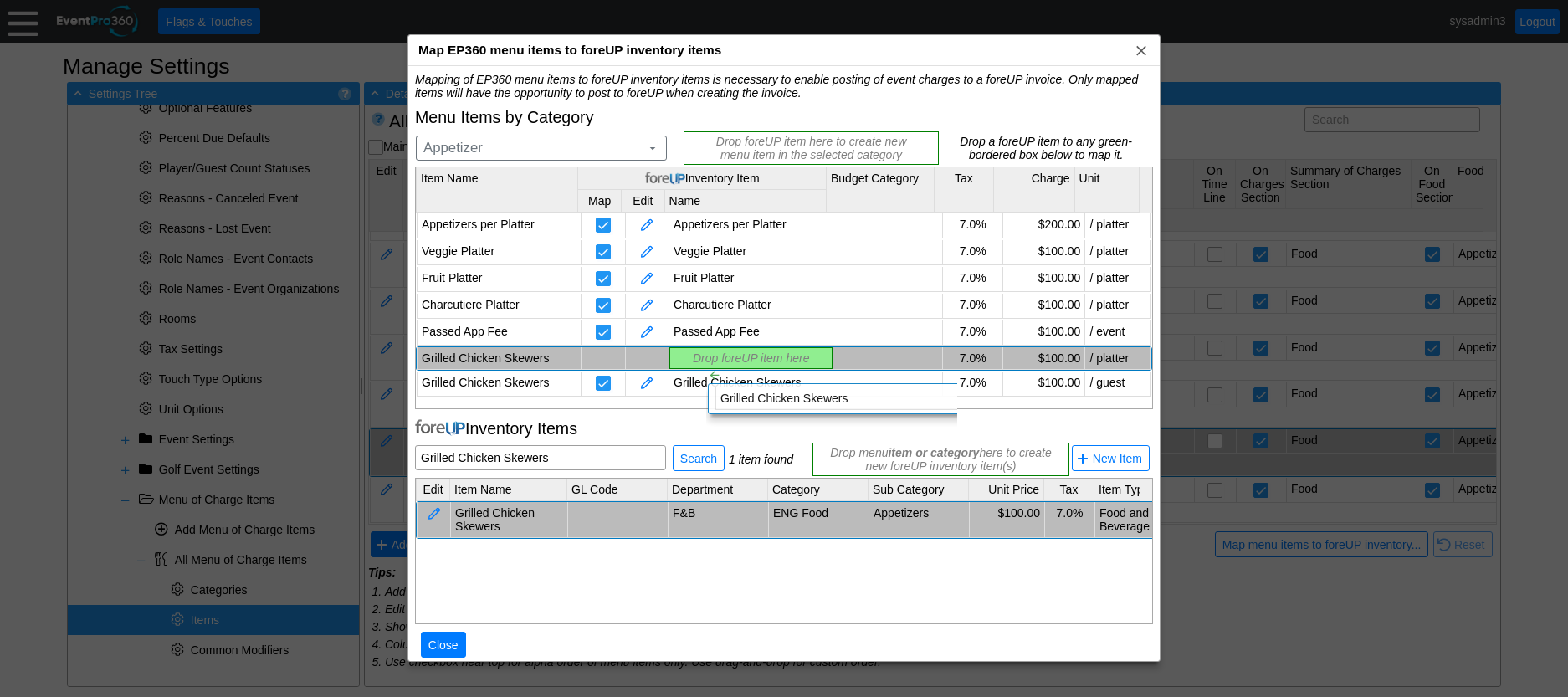
click at [693, 353] on div "Mapping of EP360 menu items to foreUP inventory items is necessary to enable po…" at bounding box center [784, 374] width 738 height 603
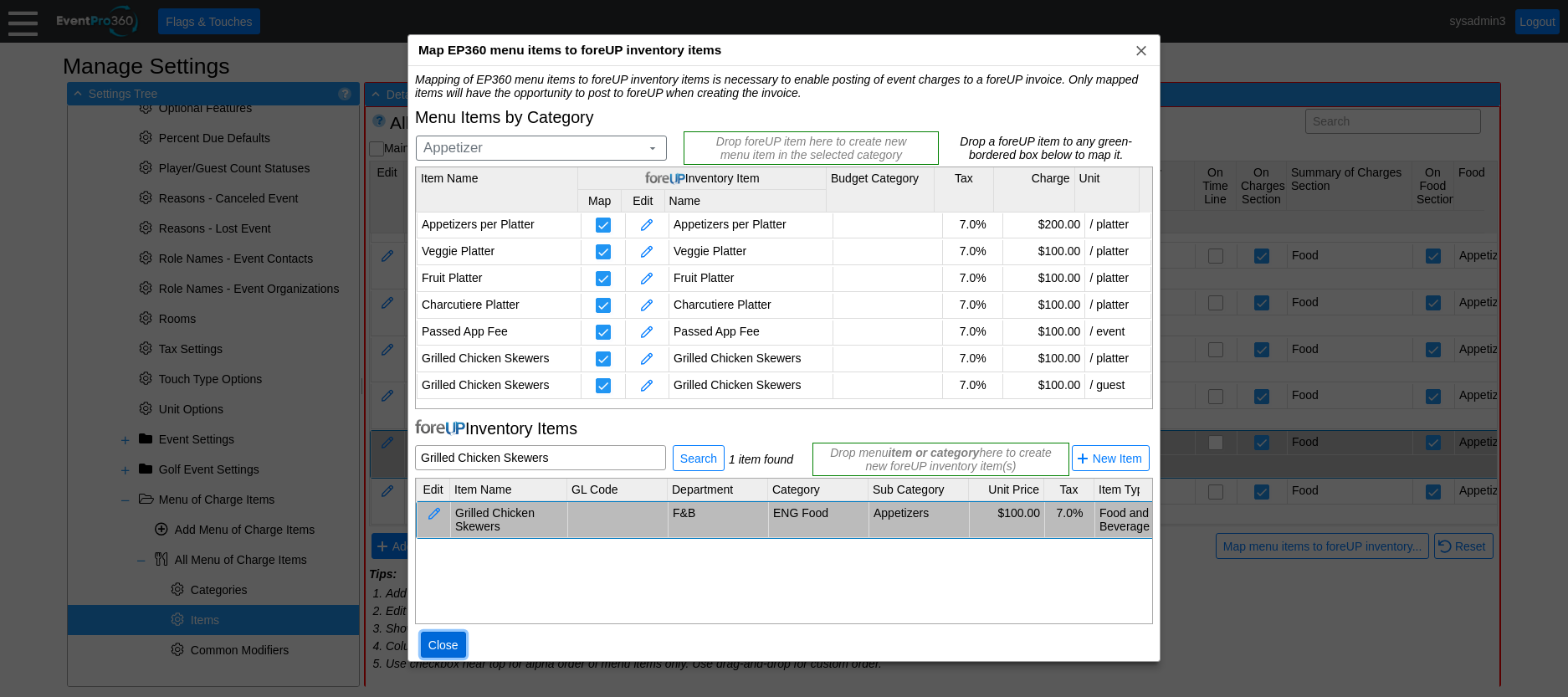
click at [451, 646] on span "Close" at bounding box center [444, 645] width 37 height 17
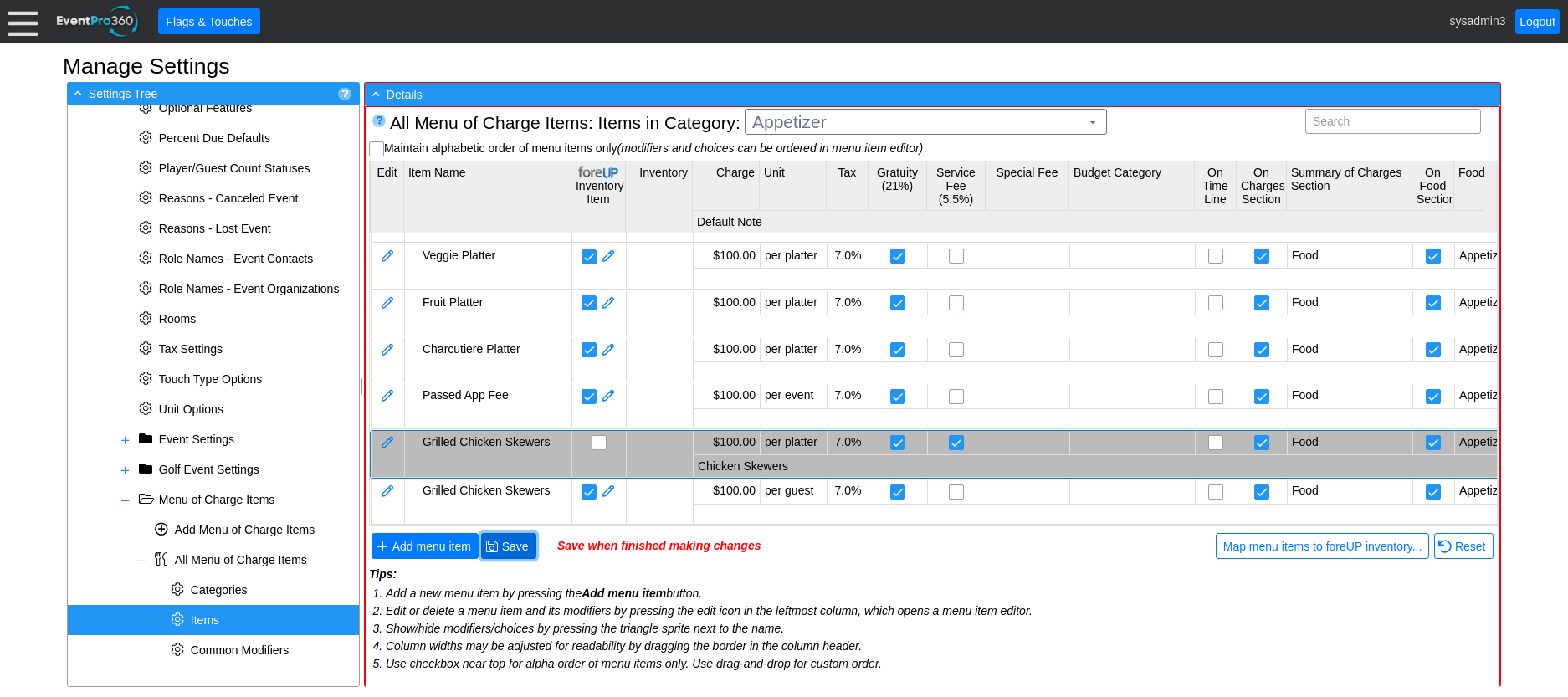
click at [511, 546] on span "Save" at bounding box center [515, 546] width 34 height 17
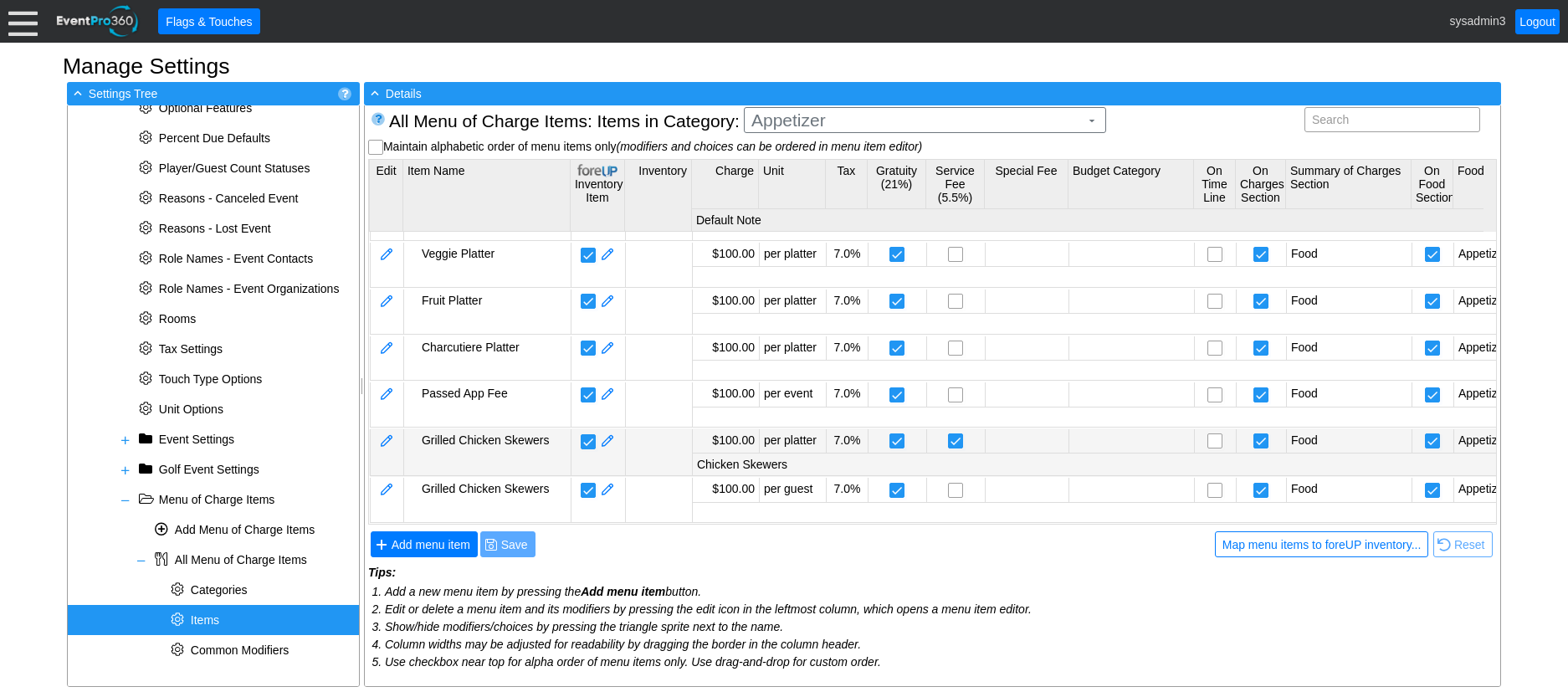
scroll to position [50, 0]
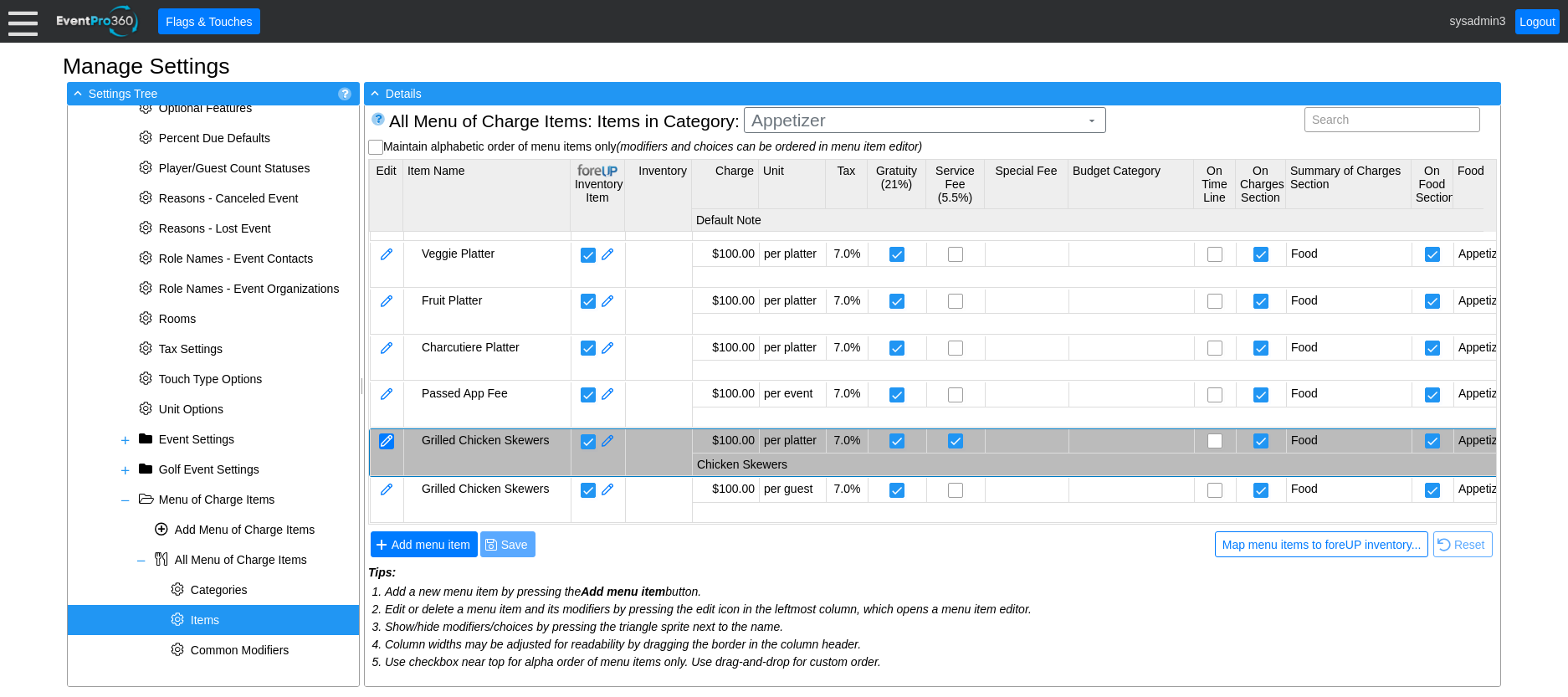
click at [390, 434] on div at bounding box center [386, 442] width 15 height 16
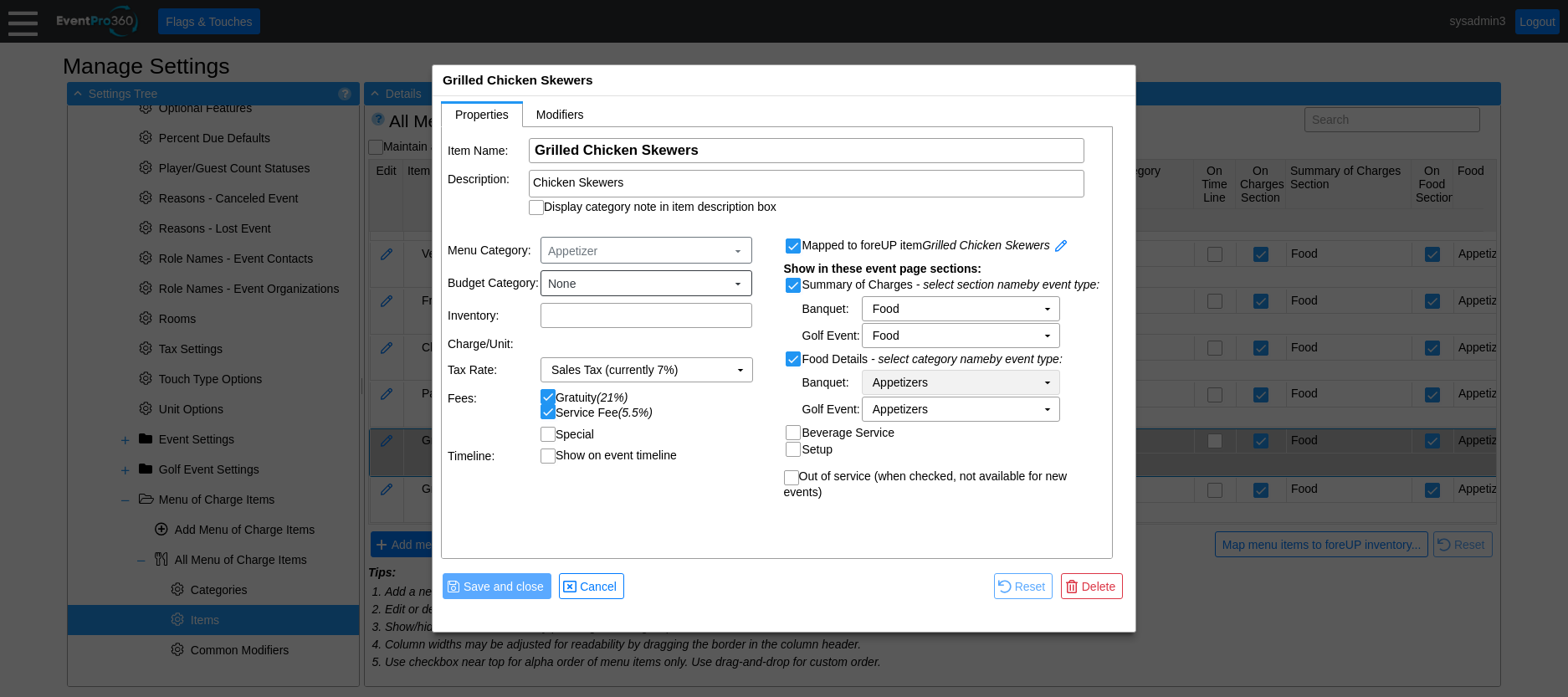
scroll to position [0, 0]
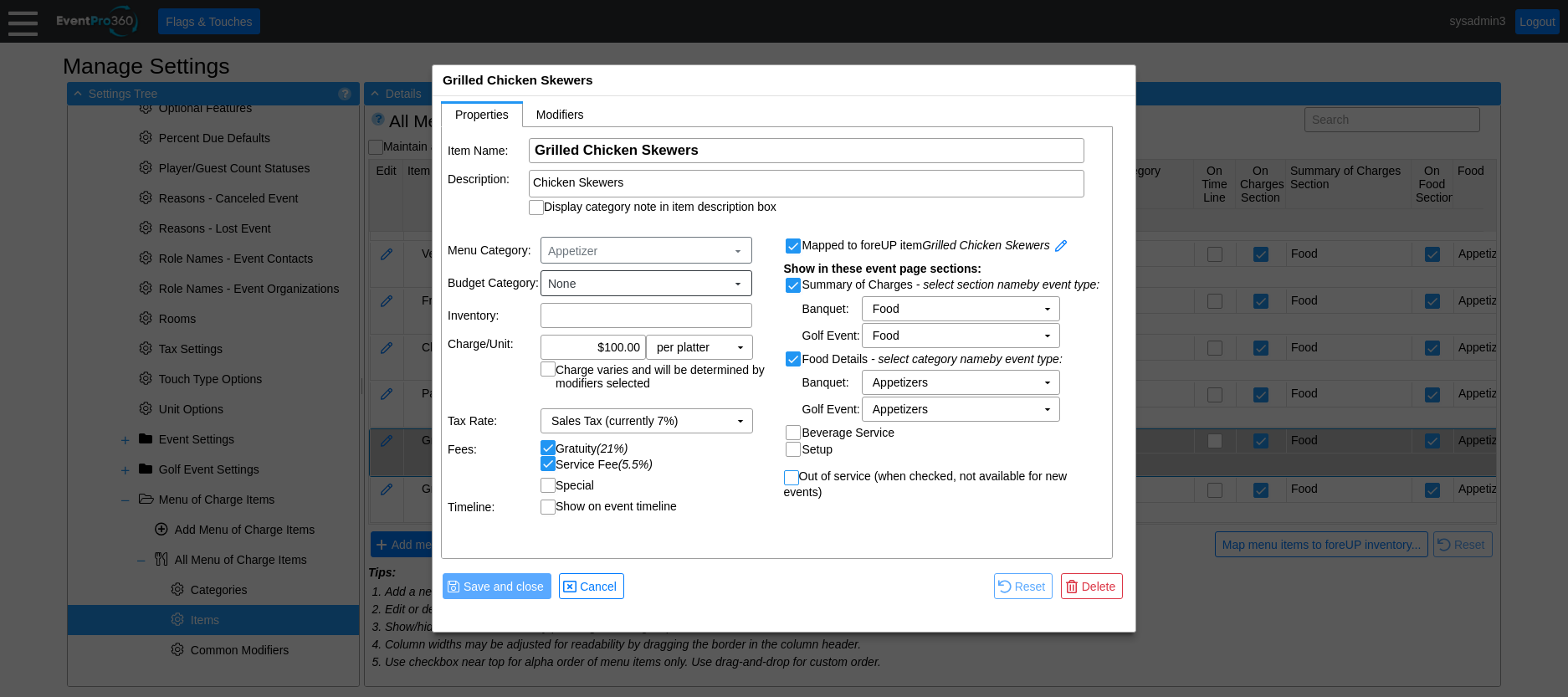
click at [788, 482] on input "Out of service (when checked, not available for new events)" at bounding box center [793, 479] width 17 height 17
checkbox input "true"
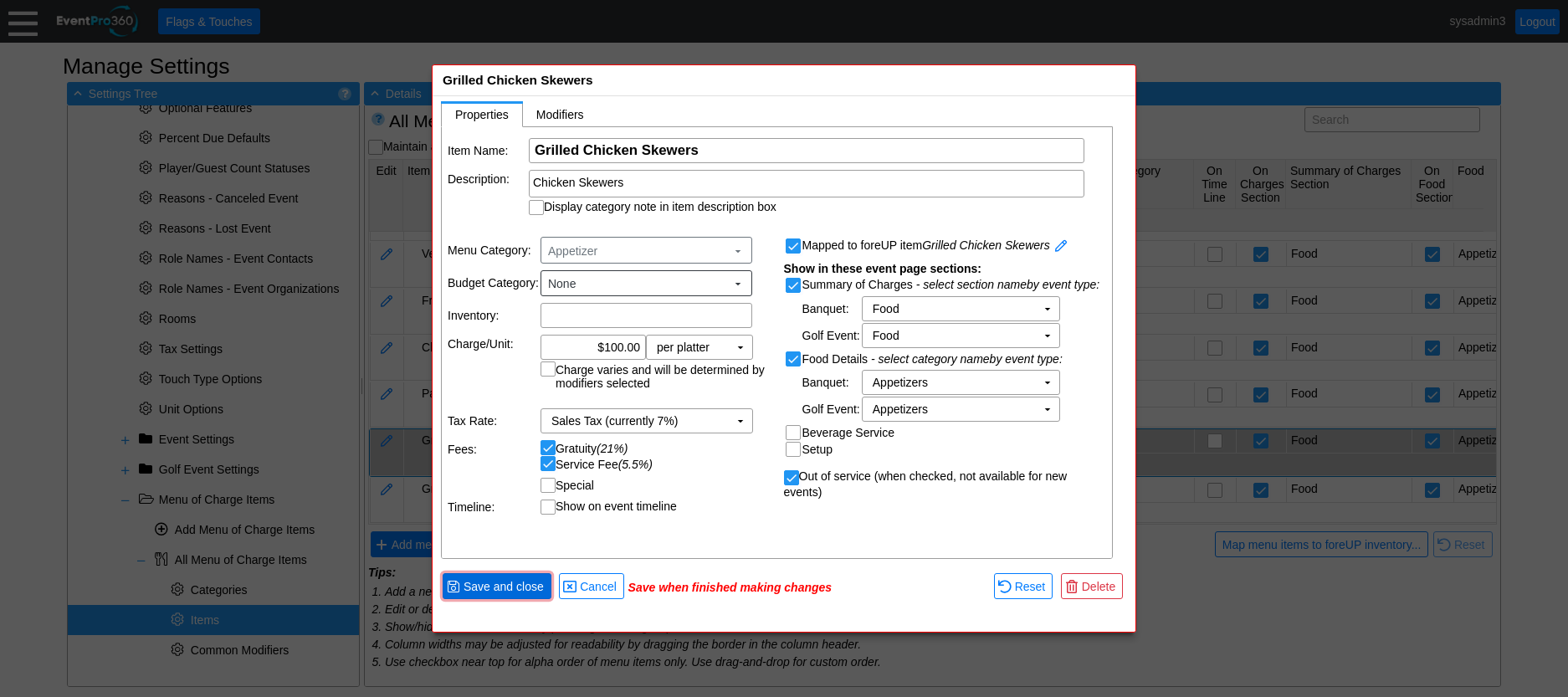
click at [512, 589] on span "Save and close" at bounding box center [504, 586] width 87 height 17
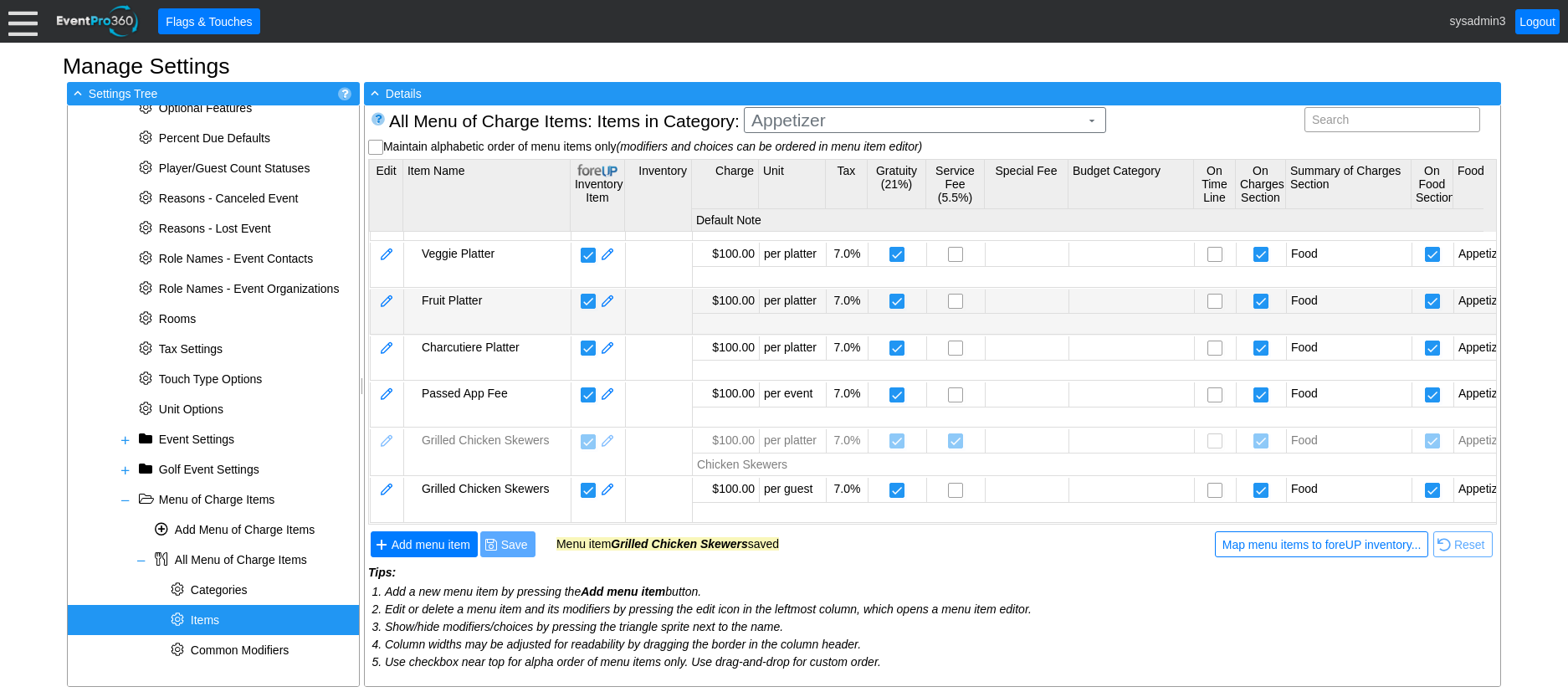
scroll to position [50, 0]
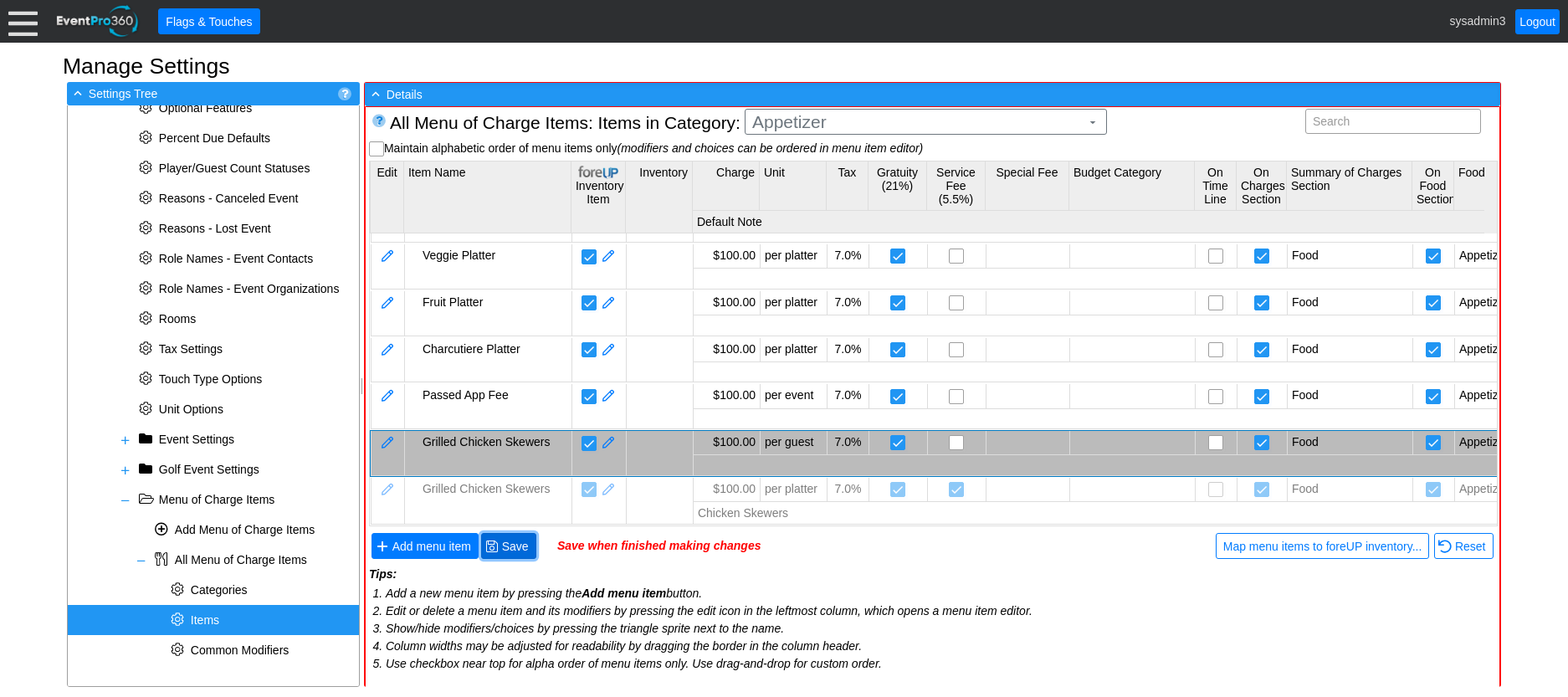
click at [506, 549] on span "Save" at bounding box center [515, 546] width 34 height 17
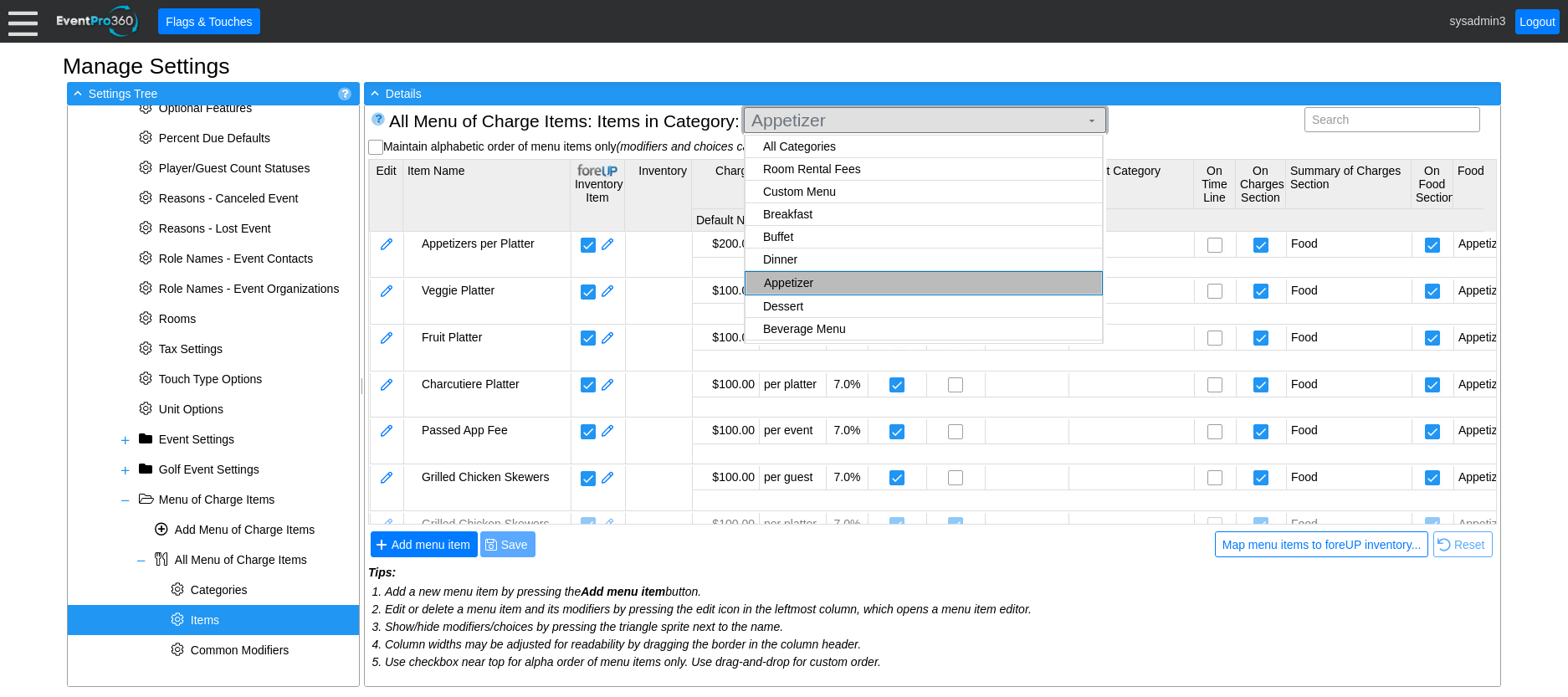
click at [848, 112] on span "Appetizer ▼" at bounding box center [923, 120] width 351 height 18
click at [792, 218] on body "Calendar of Events + New Event + Reports + Manage Contacts + Manage Organizatio…" at bounding box center [784, 348] width 1568 height 697
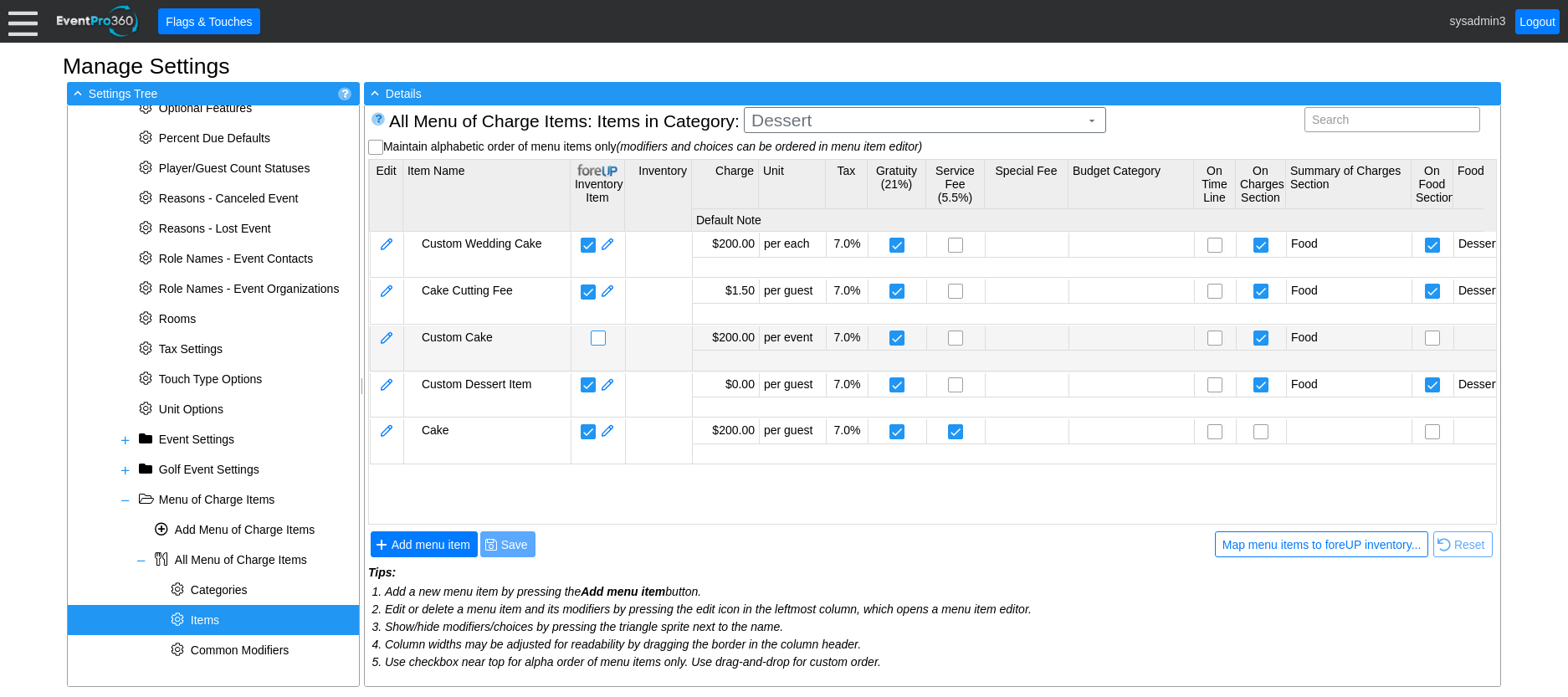
click at [597, 332] on input "checkbox" at bounding box center [599, 339] width 17 height 17
checkbox input "false"
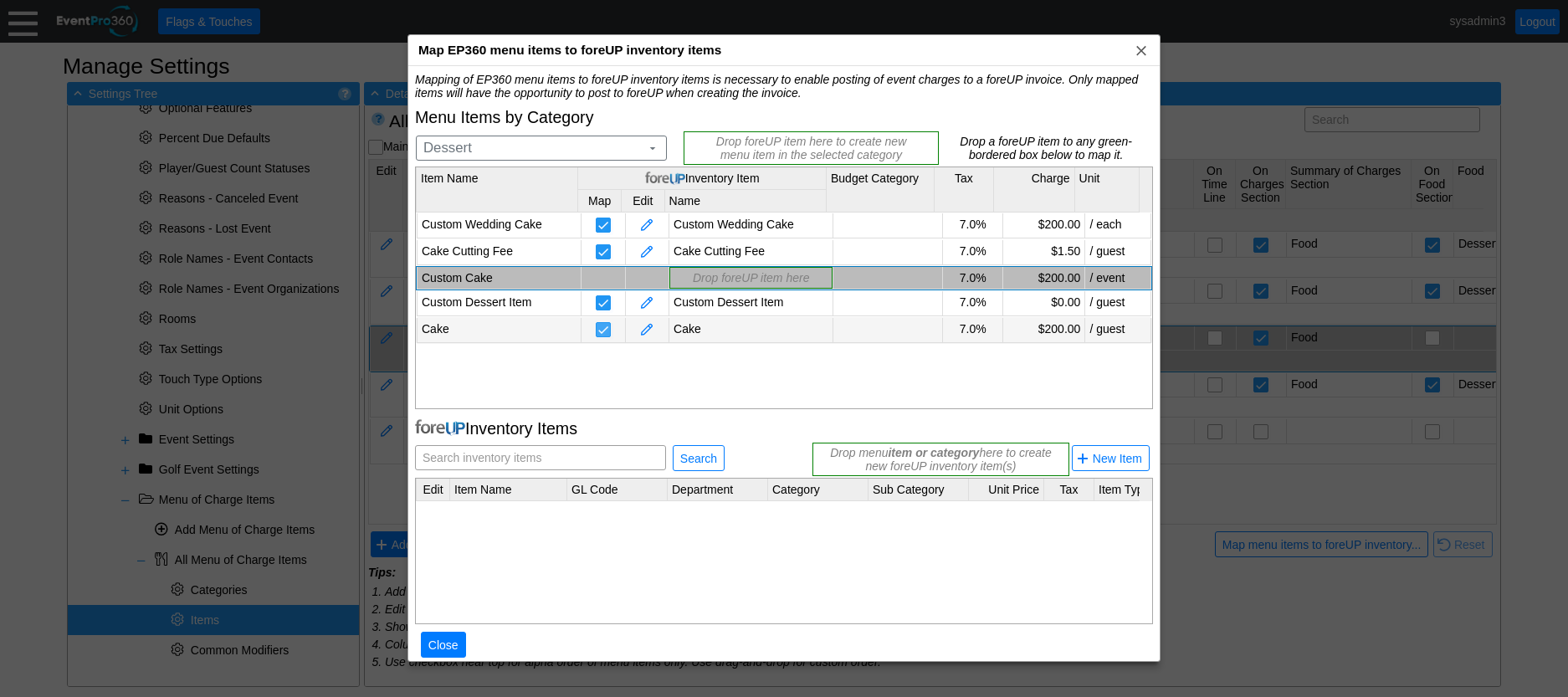
scroll to position [0, 0]
click at [498, 456] on span "Search inventory items" at bounding box center [483, 458] width 126 height 23
type input "Custom Cake"
click at [690, 453] on span "Search" at bounding box center [699, 459] width 43 height 17
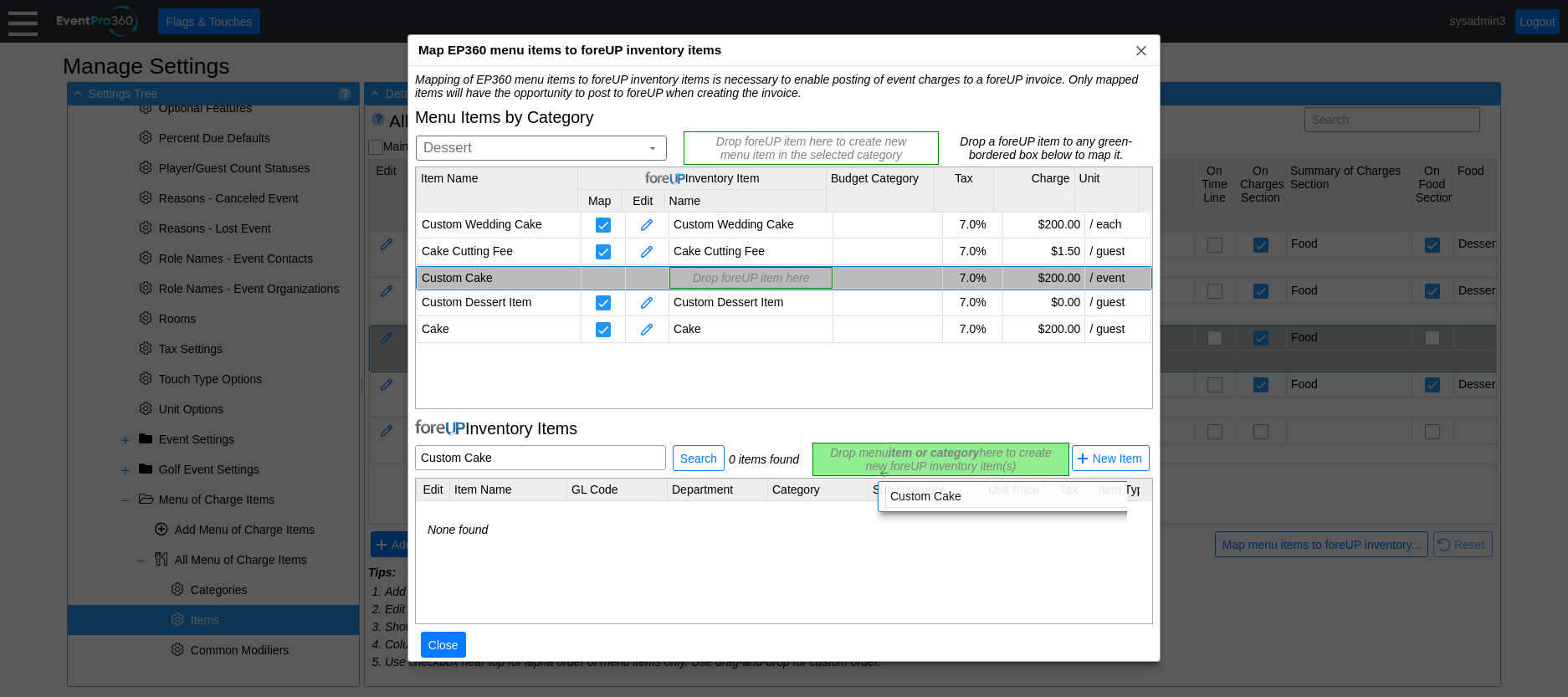
click at [863, 452] on div "Mapping of EP360 menu items to foreUP inventory items is necessary to enable po…" at bounding box center [784, 374] width 738 height 603
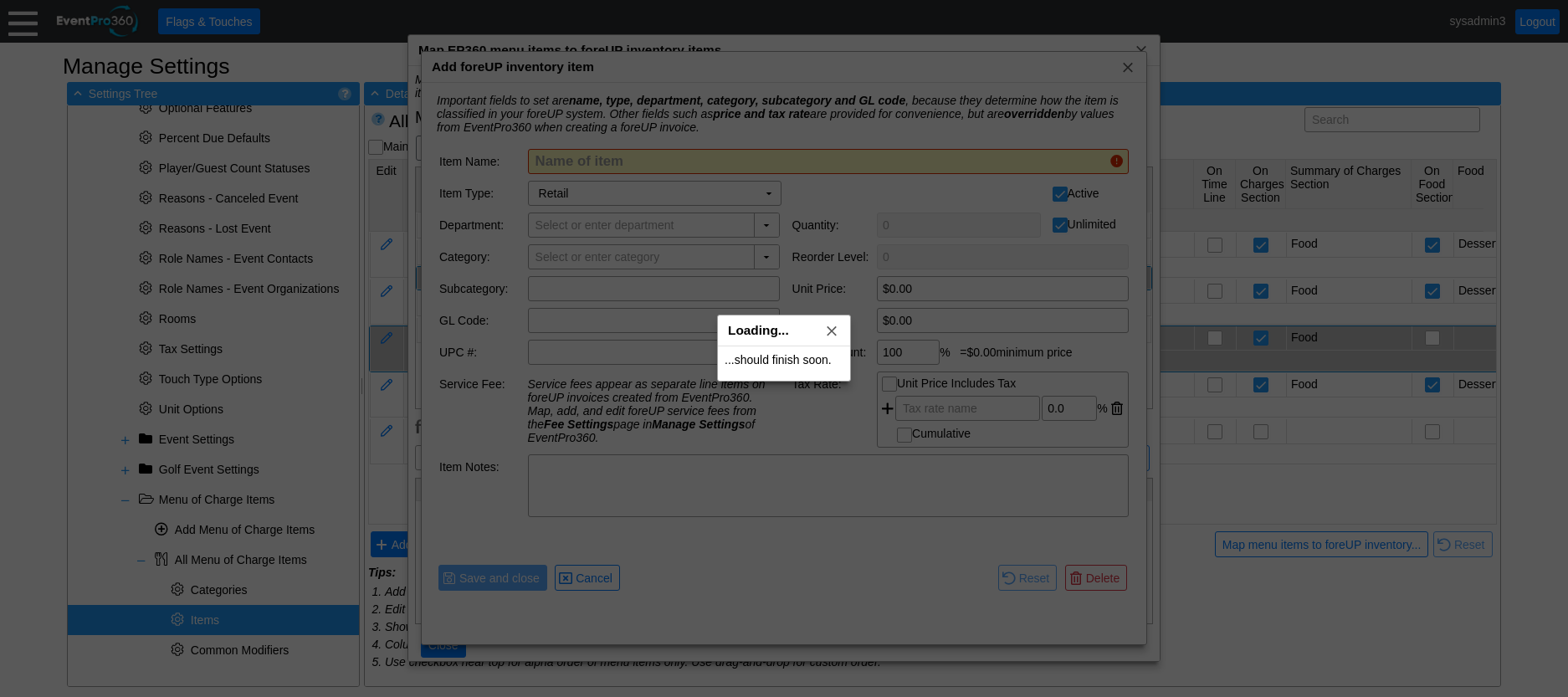
type input "Custom Cake"
type input "Dessert"
type input "$200.00"
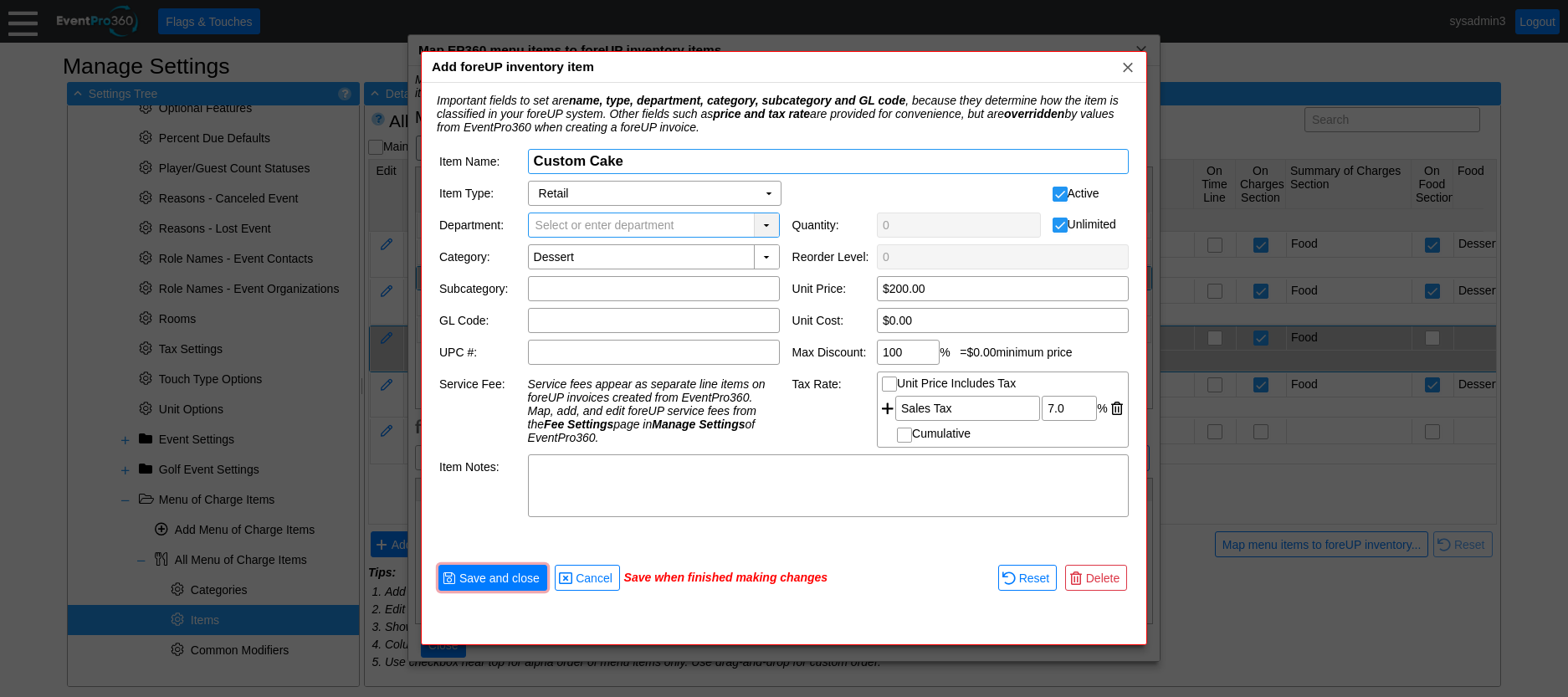
click at [768, 223] on div "▼" at bounding box center [767, 225] width 25 height 23
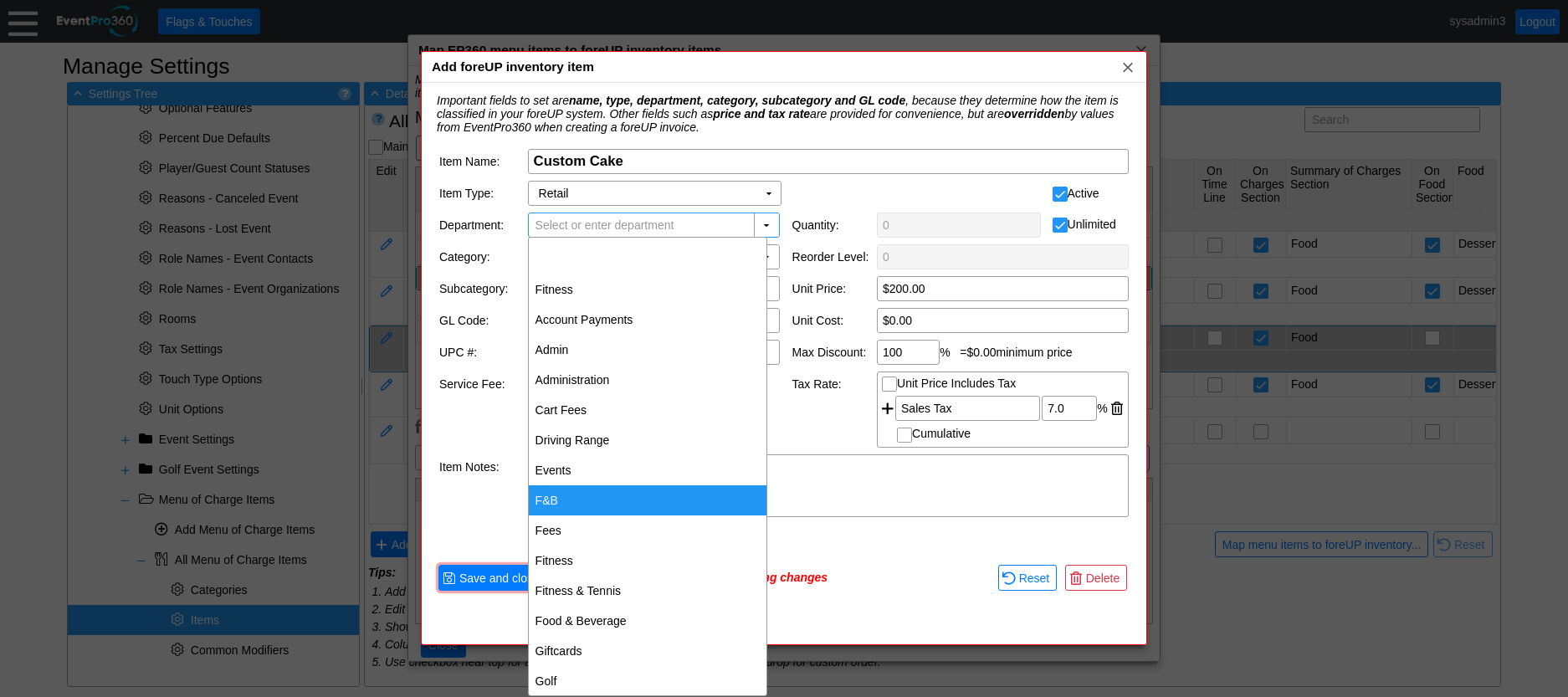
click at [563, 495] on div "F&B" at bounding box center [647, 500] width 237 height 30
type input "F&B"
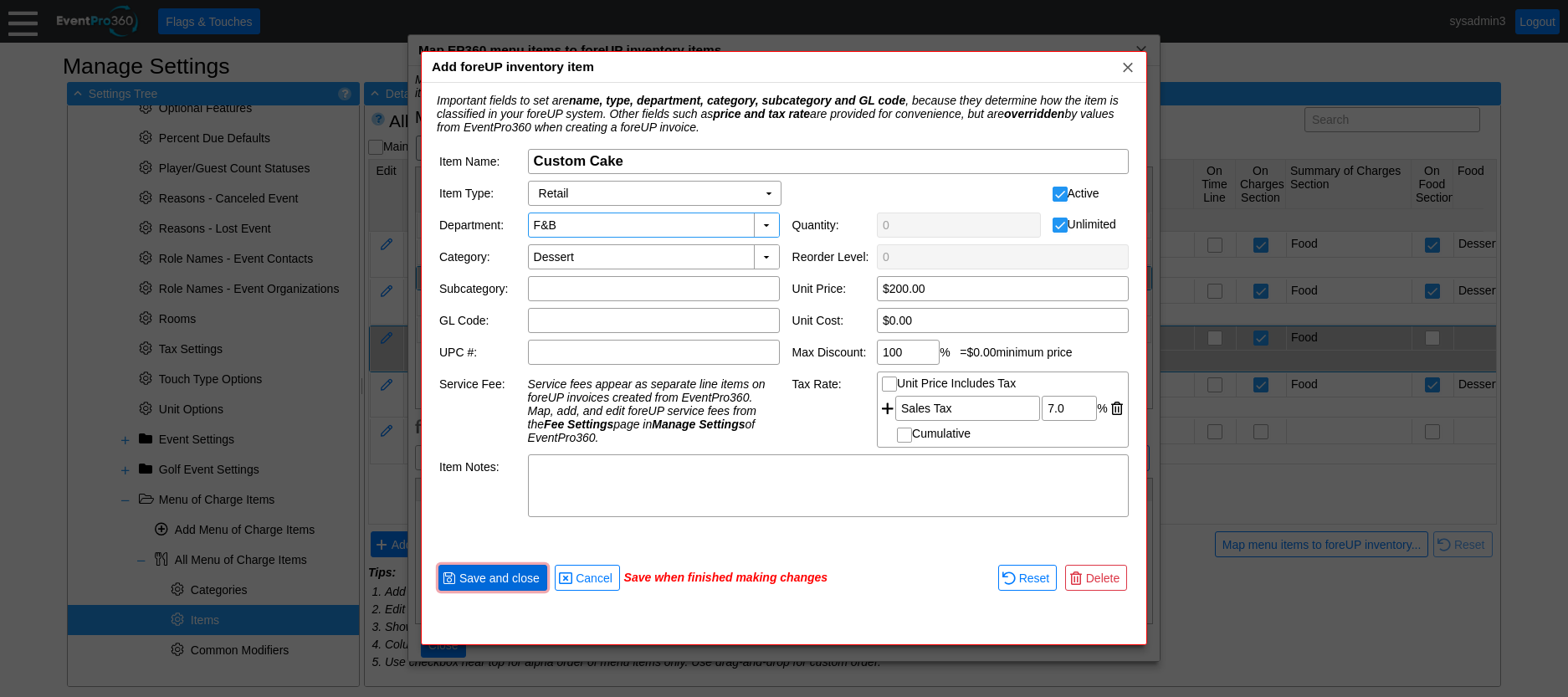
click at [510, 577] on span "Save and close" at bounding box center [499, 578] width 87 height 17
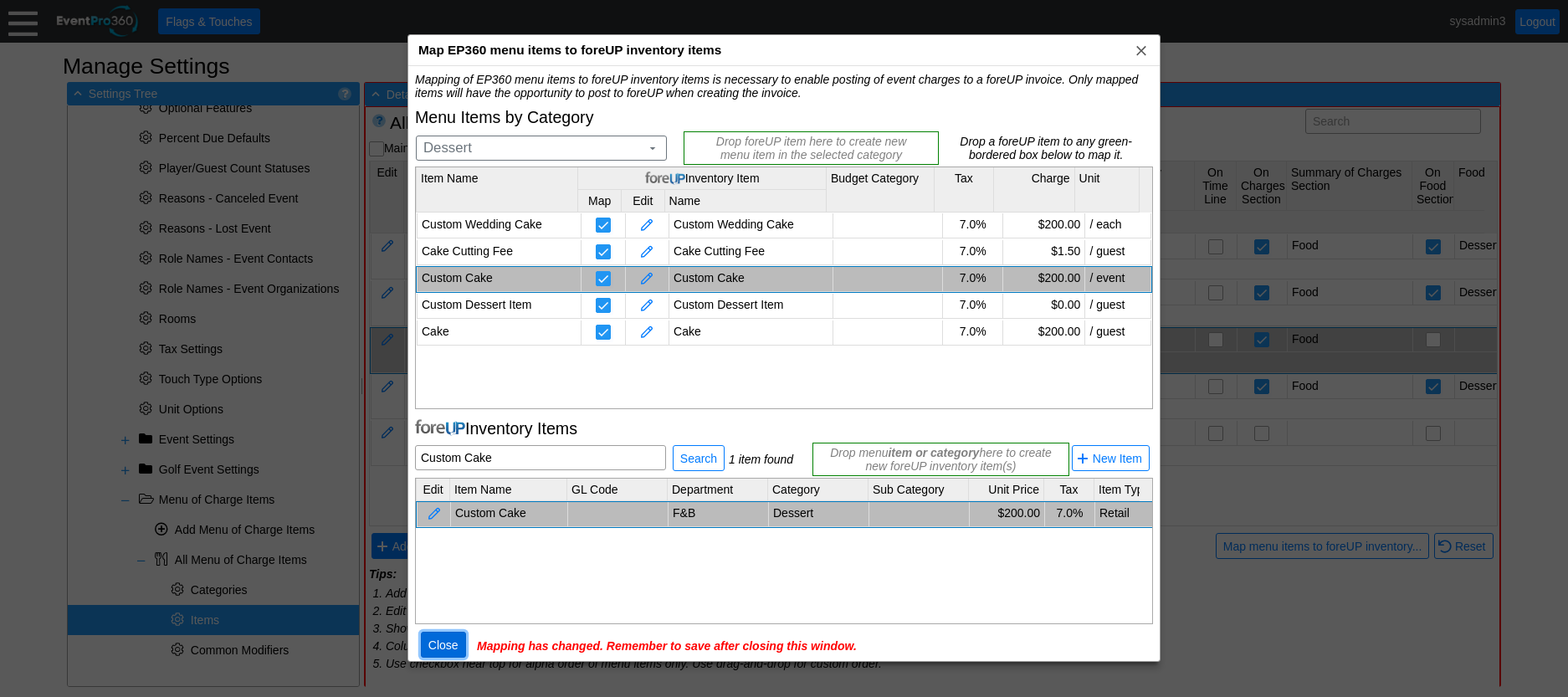
click at [451, 641] on span "Close" at bounding box center [444, 645] width 37 height 17
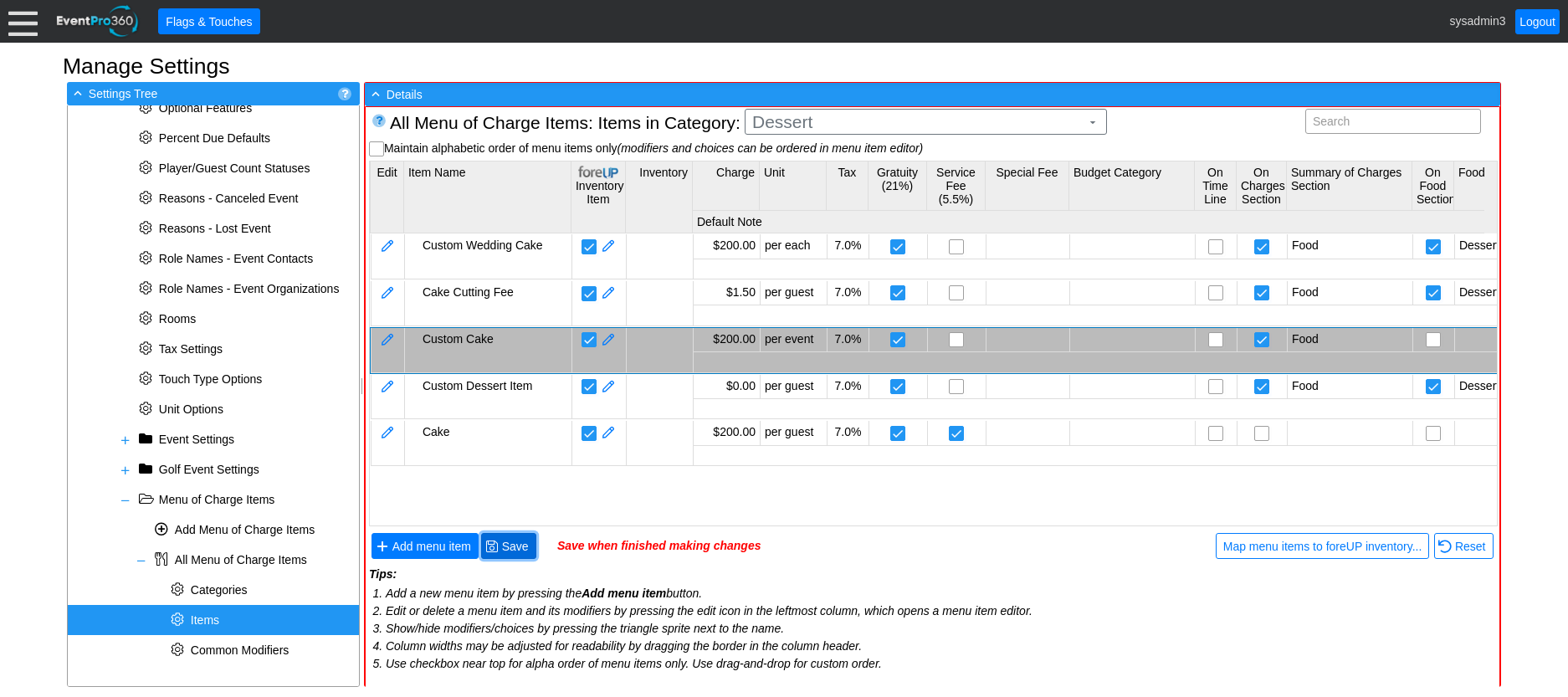
click at [521, 550] on span "Save" at bounding box center [515, 546] width 34 height 17
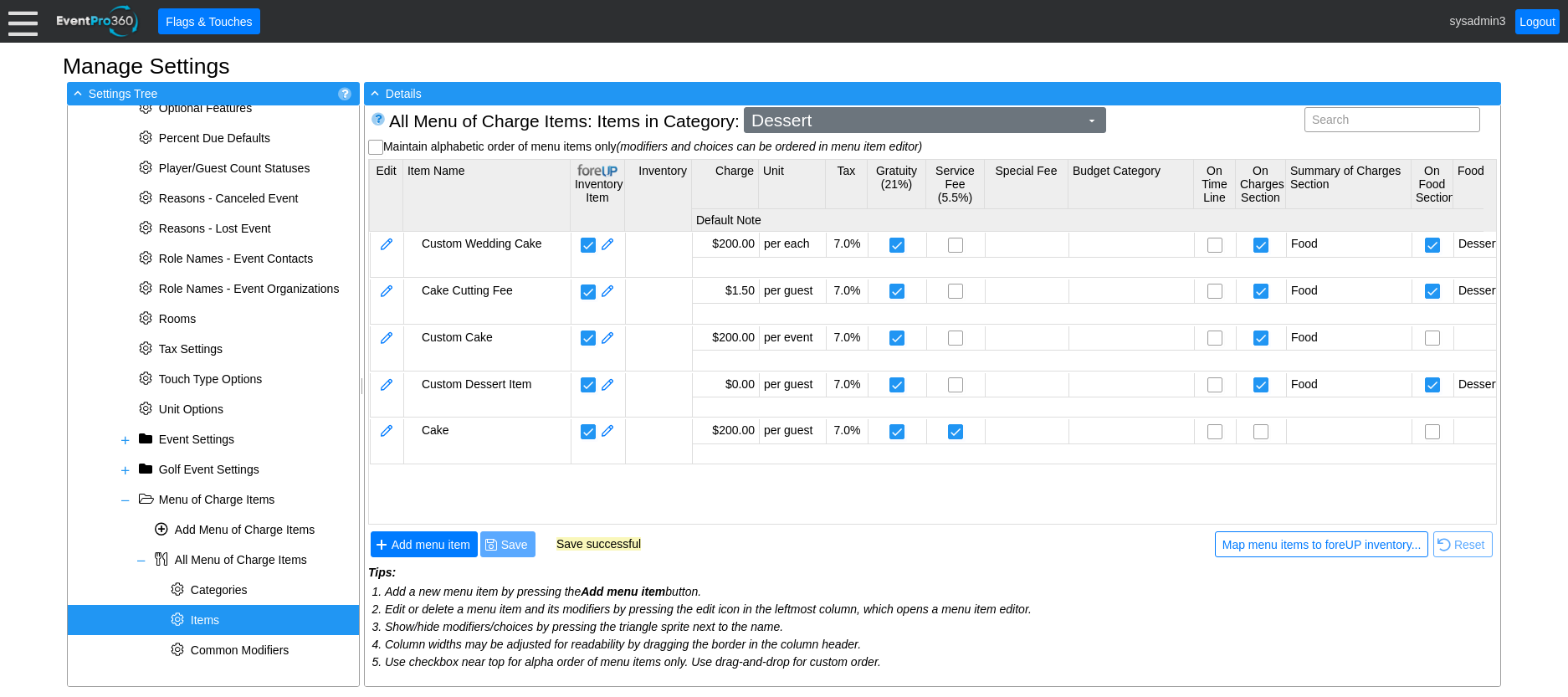
click at [895, 120] on span "Dessert" at bounding box center [915, 120] width 335 height 17
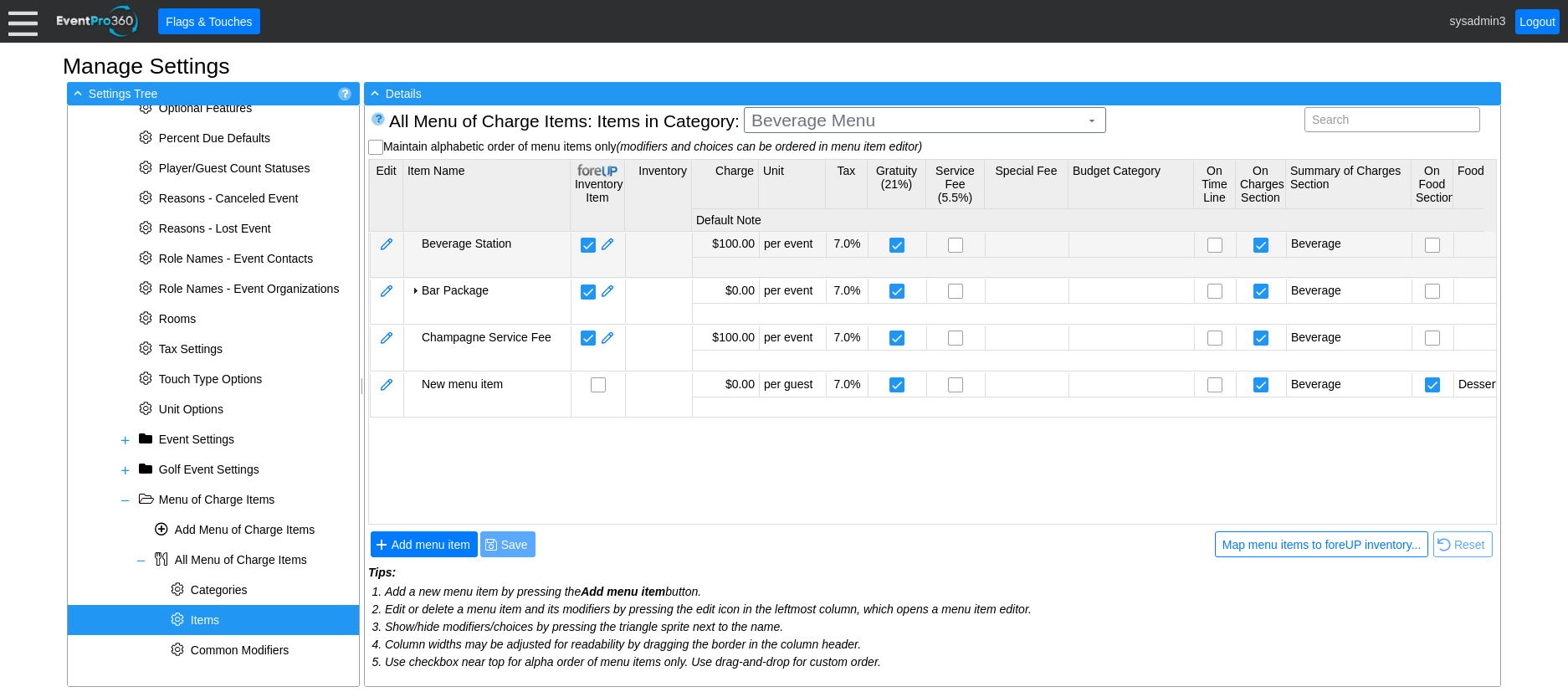
click at [828, 243] on body "Calendar of Events + New Event + Reports + Manage Contacts + Manage Organizatio…" at bounding box center [784, 348] width 1568 height 697
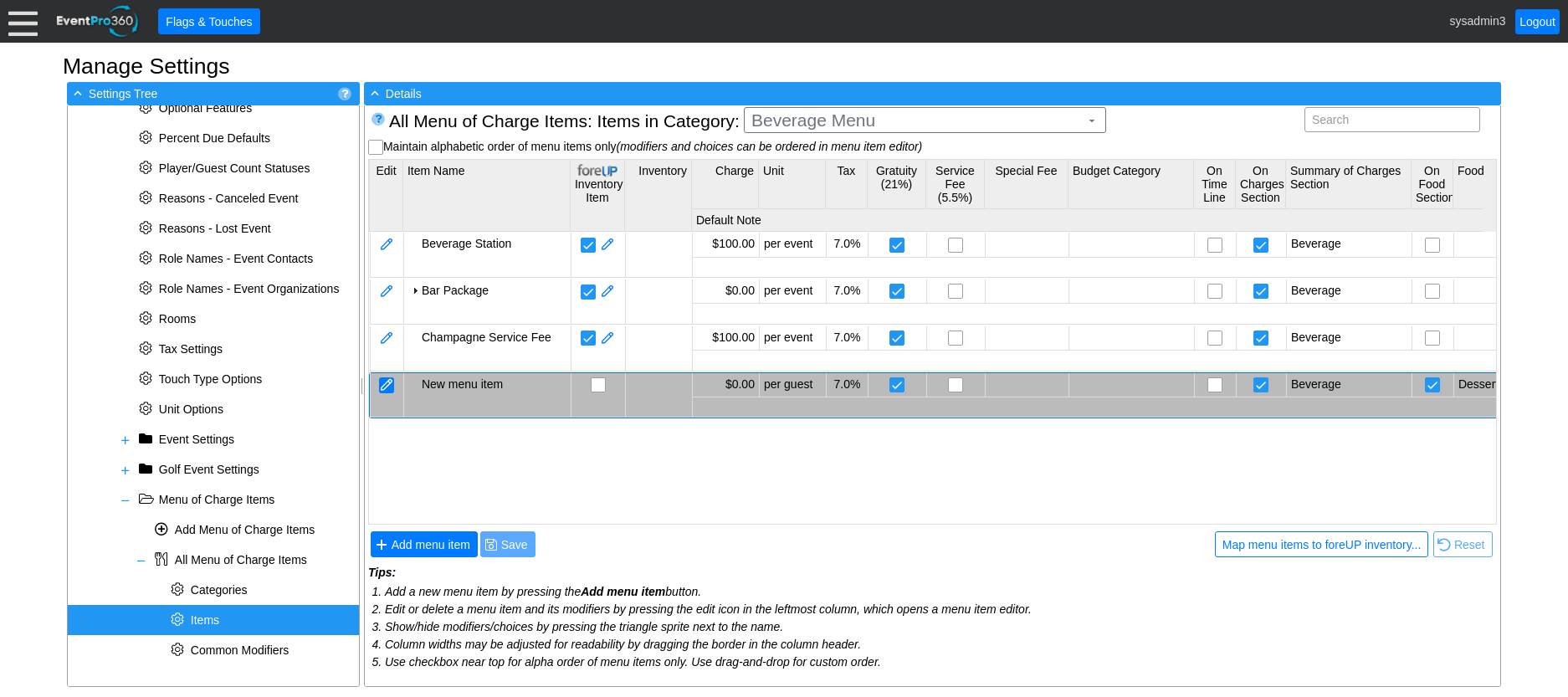
click at [381, 384] on div at bounding box center [386, 385] width 15 height 16
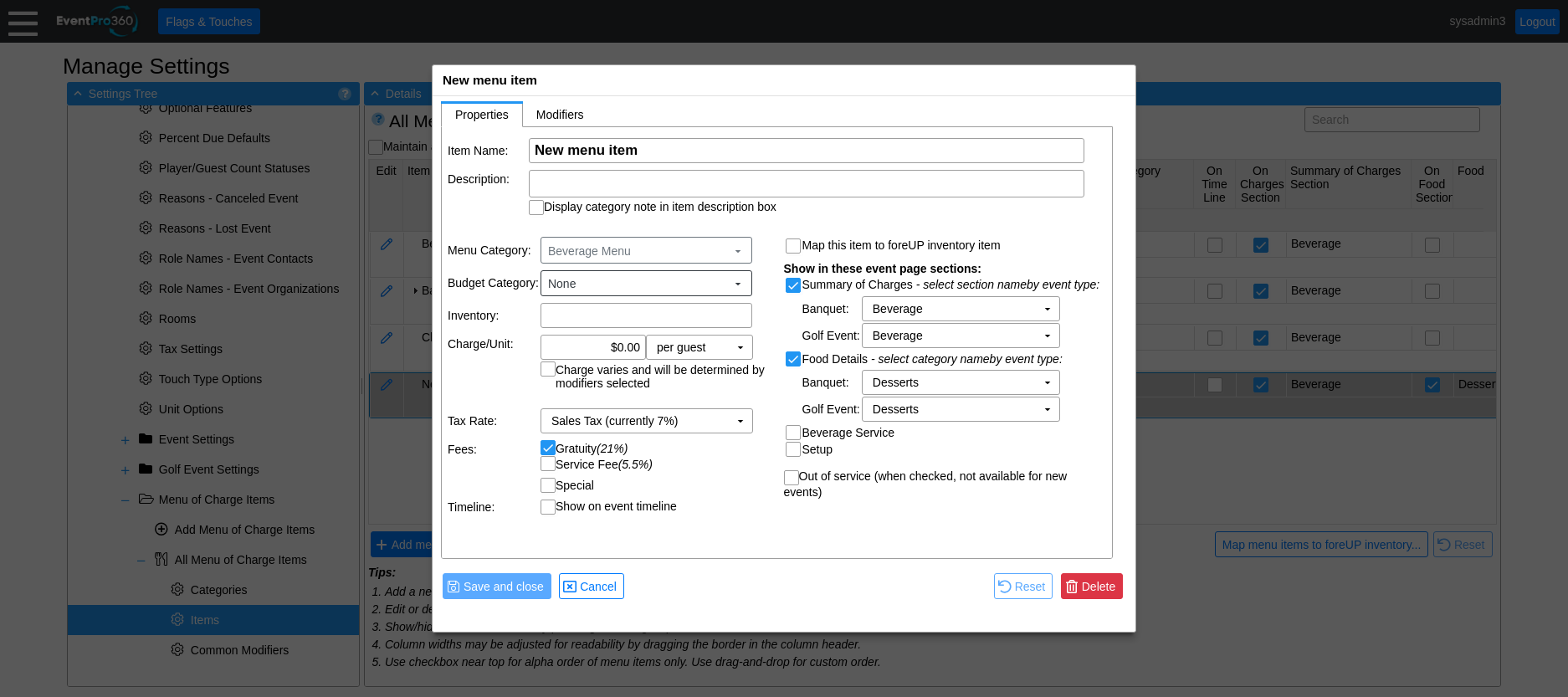
click at [1101, 586] on span "Delete" at bounding box center [1098, 586] width 40 height 17
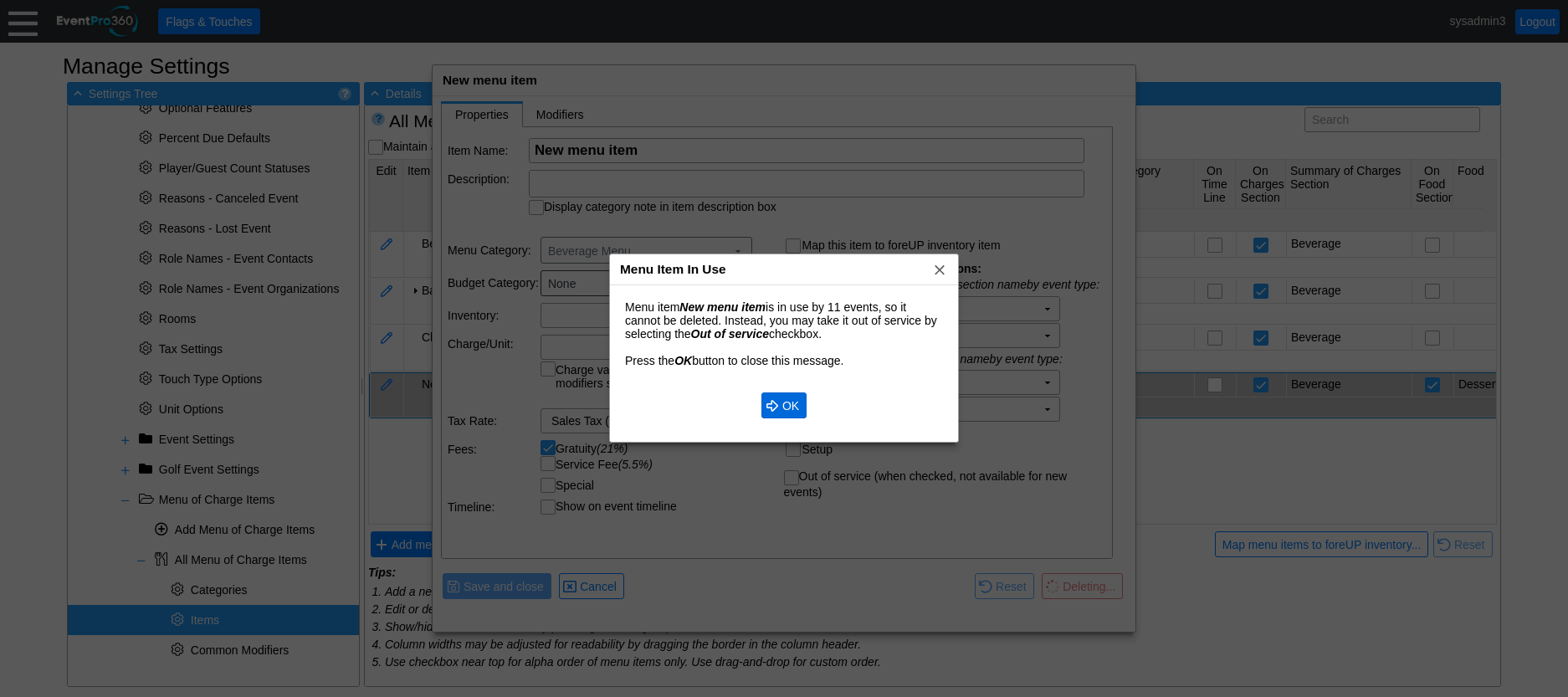
click at [783, 409] on span "OK" at bounding box center [791, 406] width 23 height 17
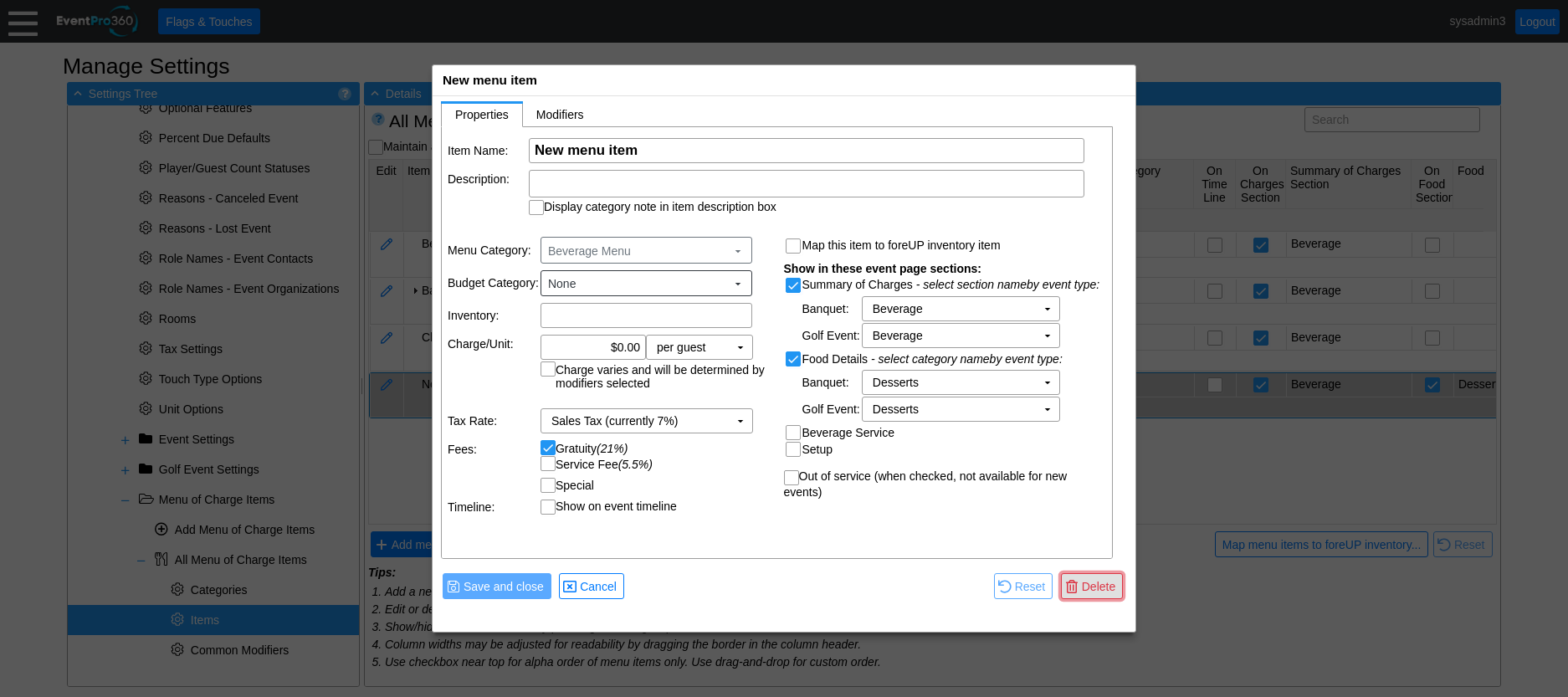
click at [1098, 585] on span "Delete" at bounding box center [1098, 586] width 40 height 17
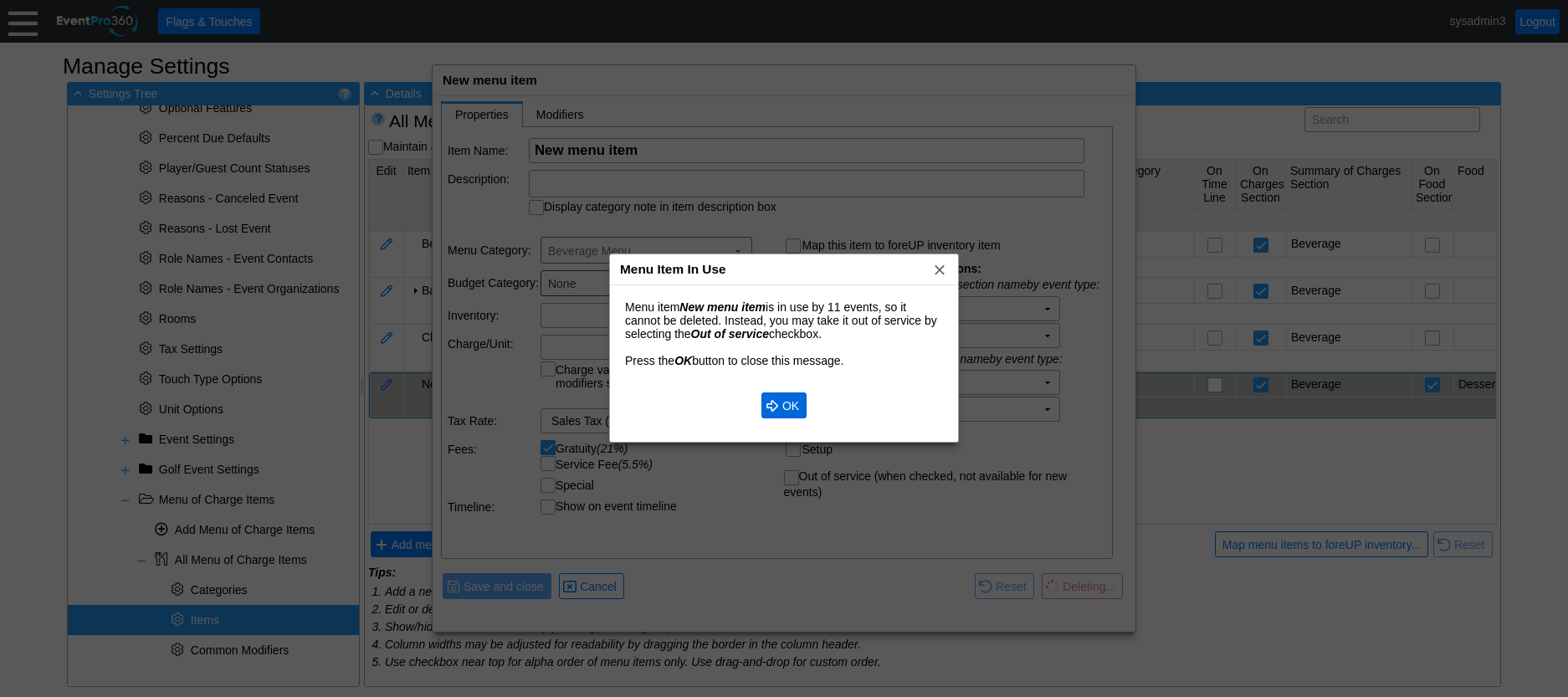
click at [794, 407] on span "OK" at bounding box center [791, 406] width 23 height 17
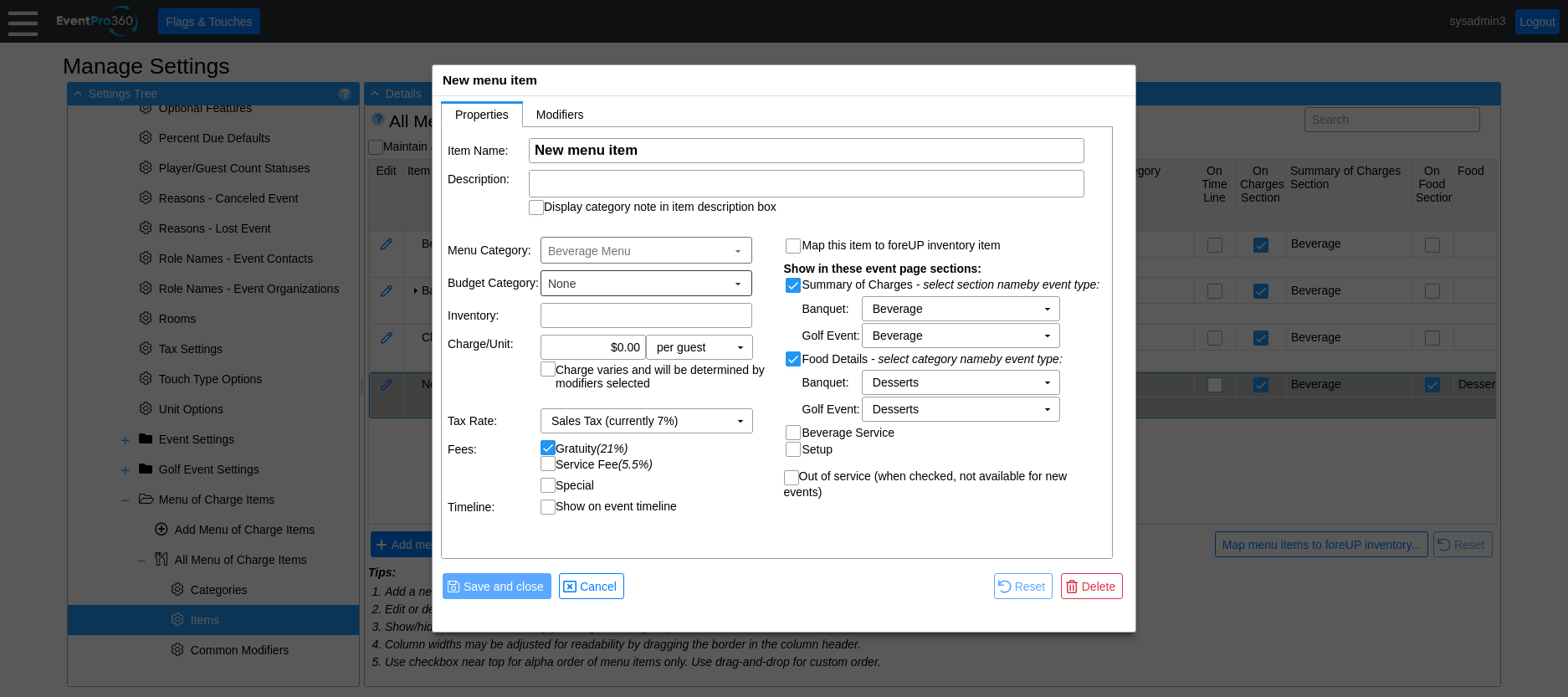
click at [794, 480] on input "Out of service (when checked, not available for new events)" at bounding box center [793, 479] width 17 height 17
checkbox input "true"
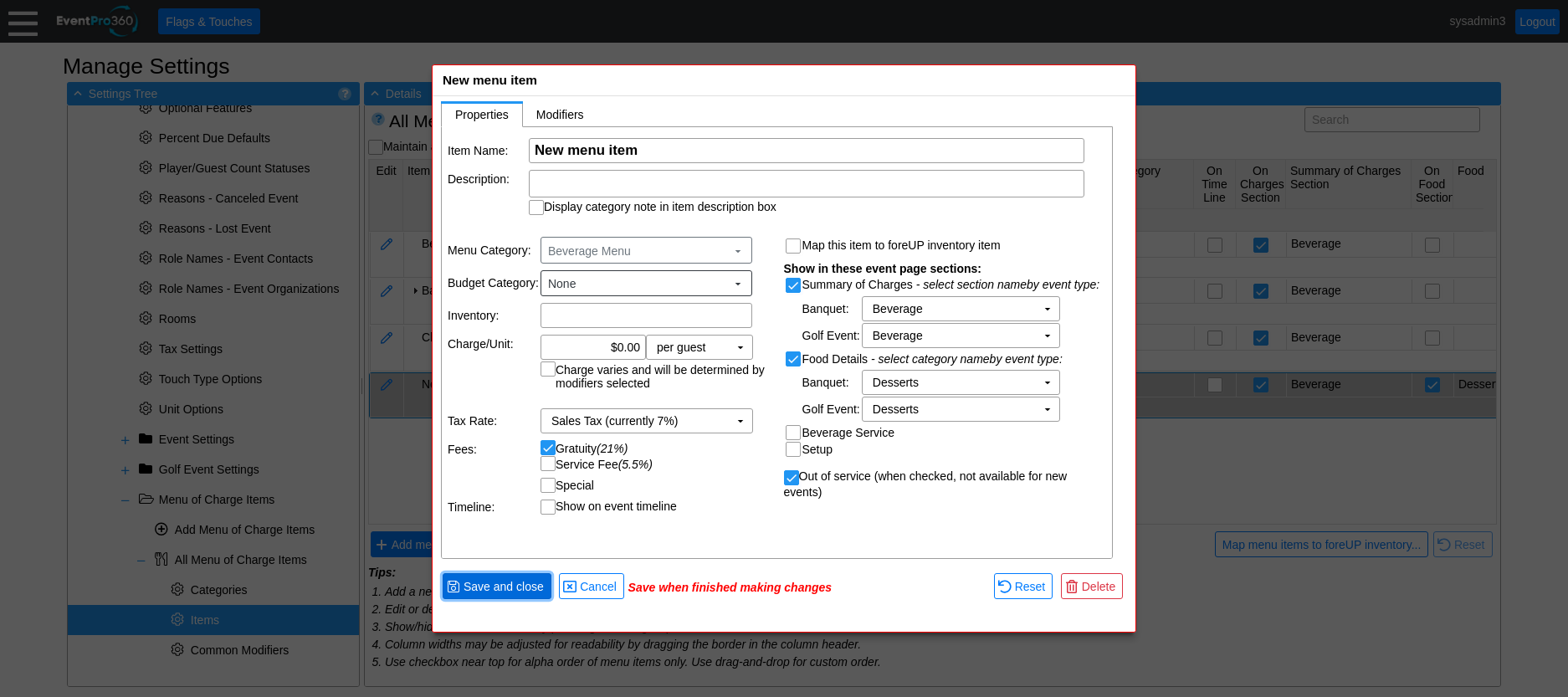
click at [521, 584] on span "Save and close" at bounding box center [504, 586] width 87 height 17
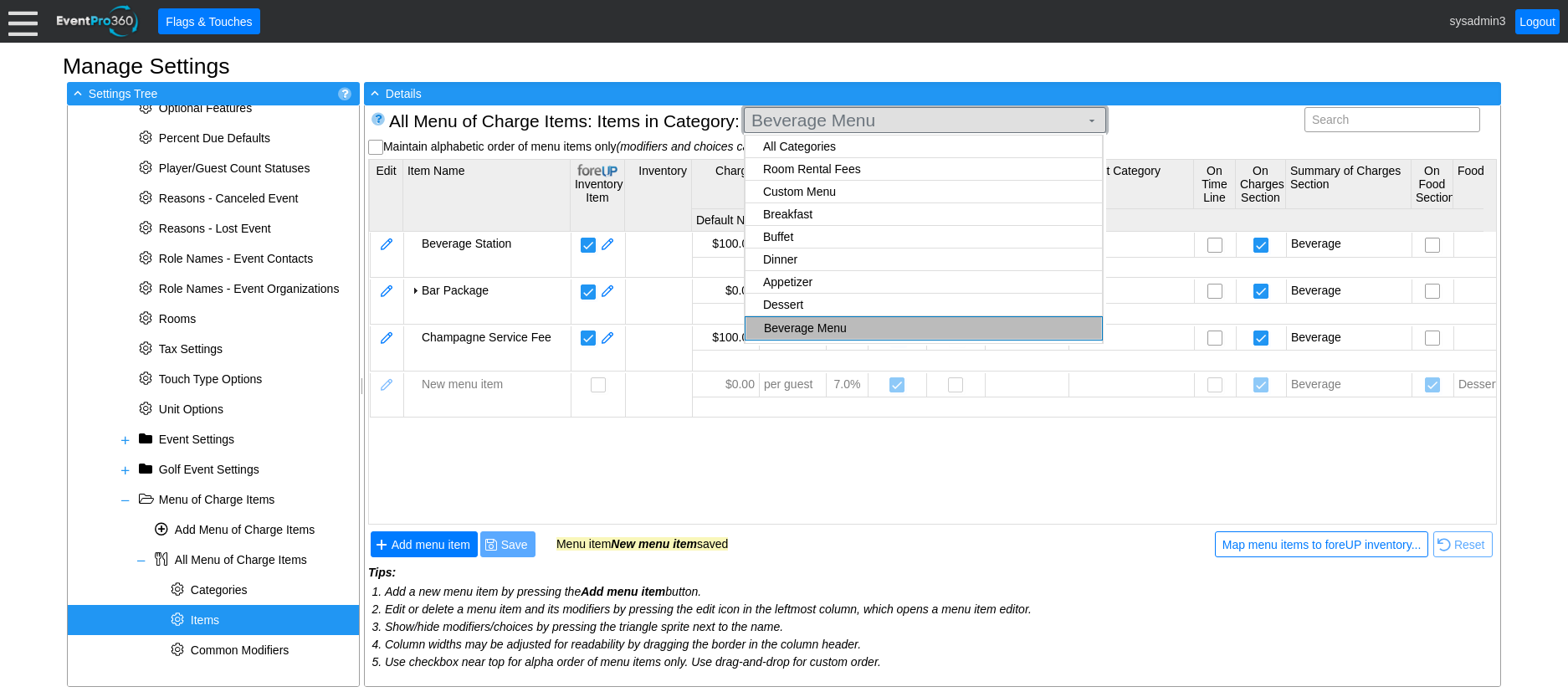
click at [893, 125] on span "Beverage Menu" at bounding box center [915, 120] width 335 height 17
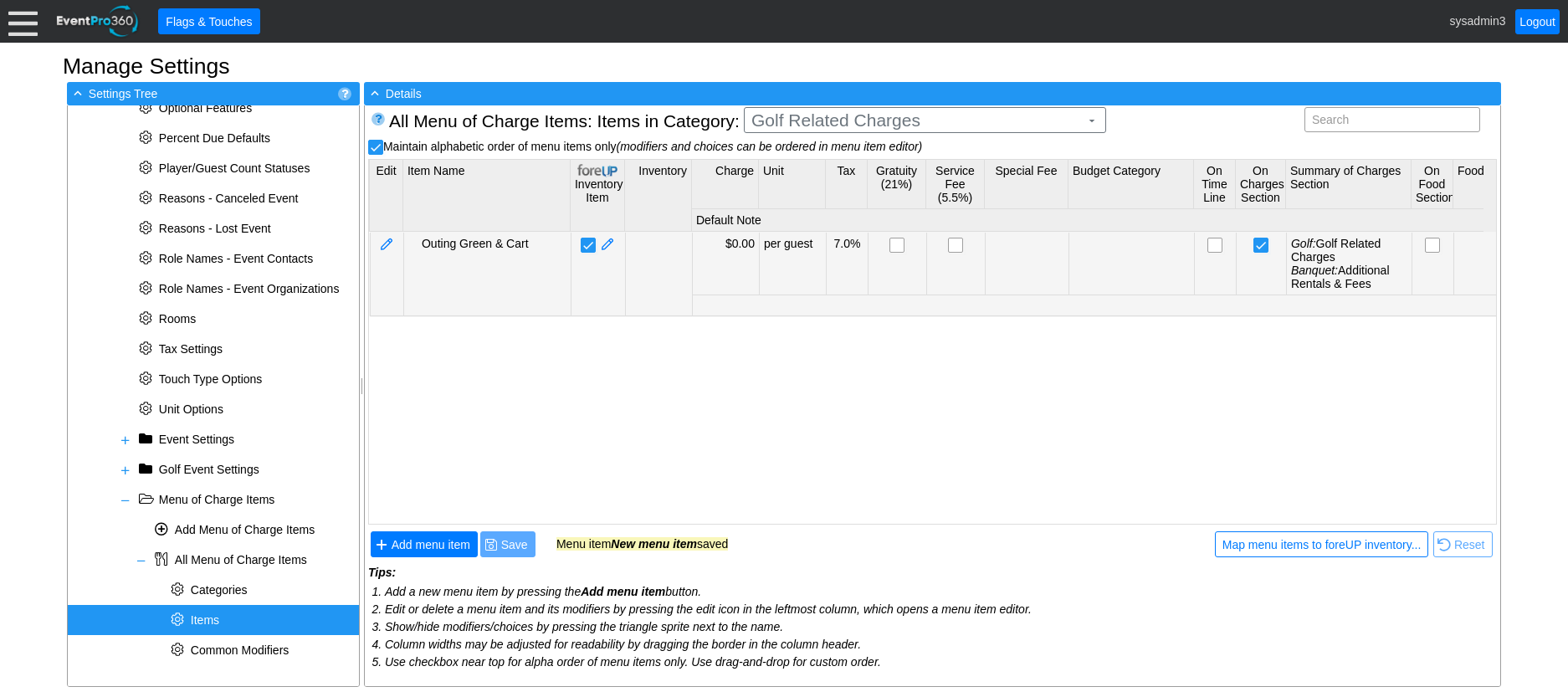
click at [824, 265] on body "Calendar of Events + New Event + Reports + Manage Contacts + Manage Organizatio…" at bounding box center [784, 348] width 1568 height 697
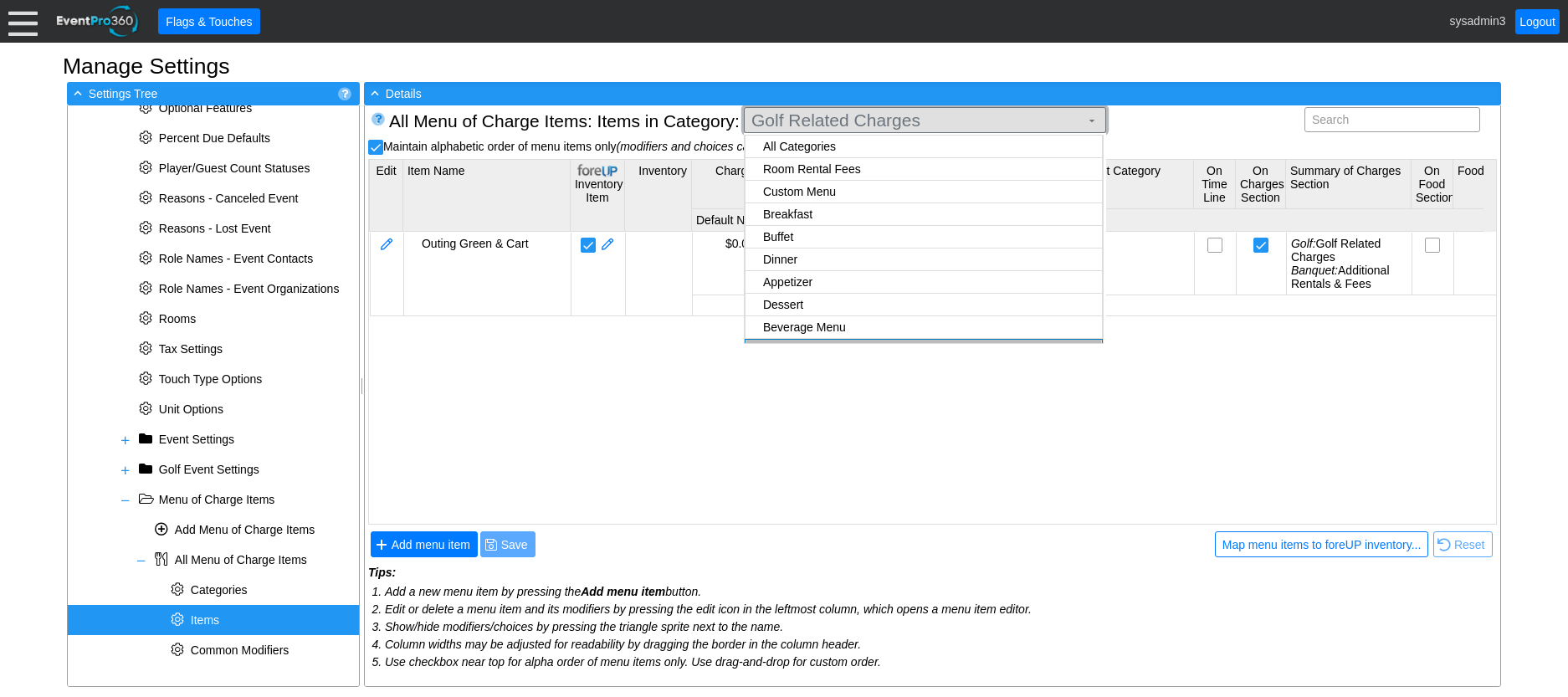
click at [873, 126] on span "Golf Related Charges" at bounding box center [915, 120] width 335 height 17
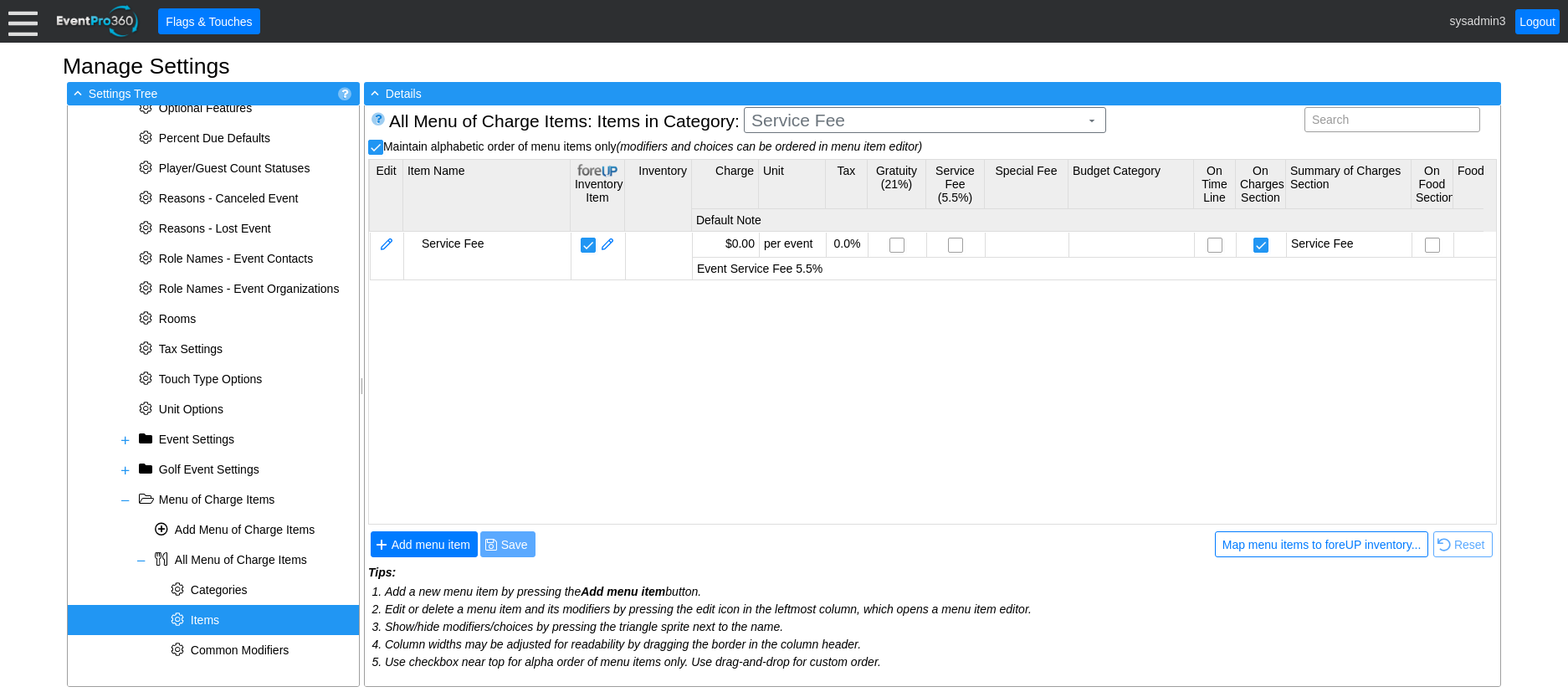
click at [836, 292] on body "Calendar of Events + New Event + Reports + Manage Contacts + Manage Organizatio…" at bounding box center [784, 348] width 1568 height 697
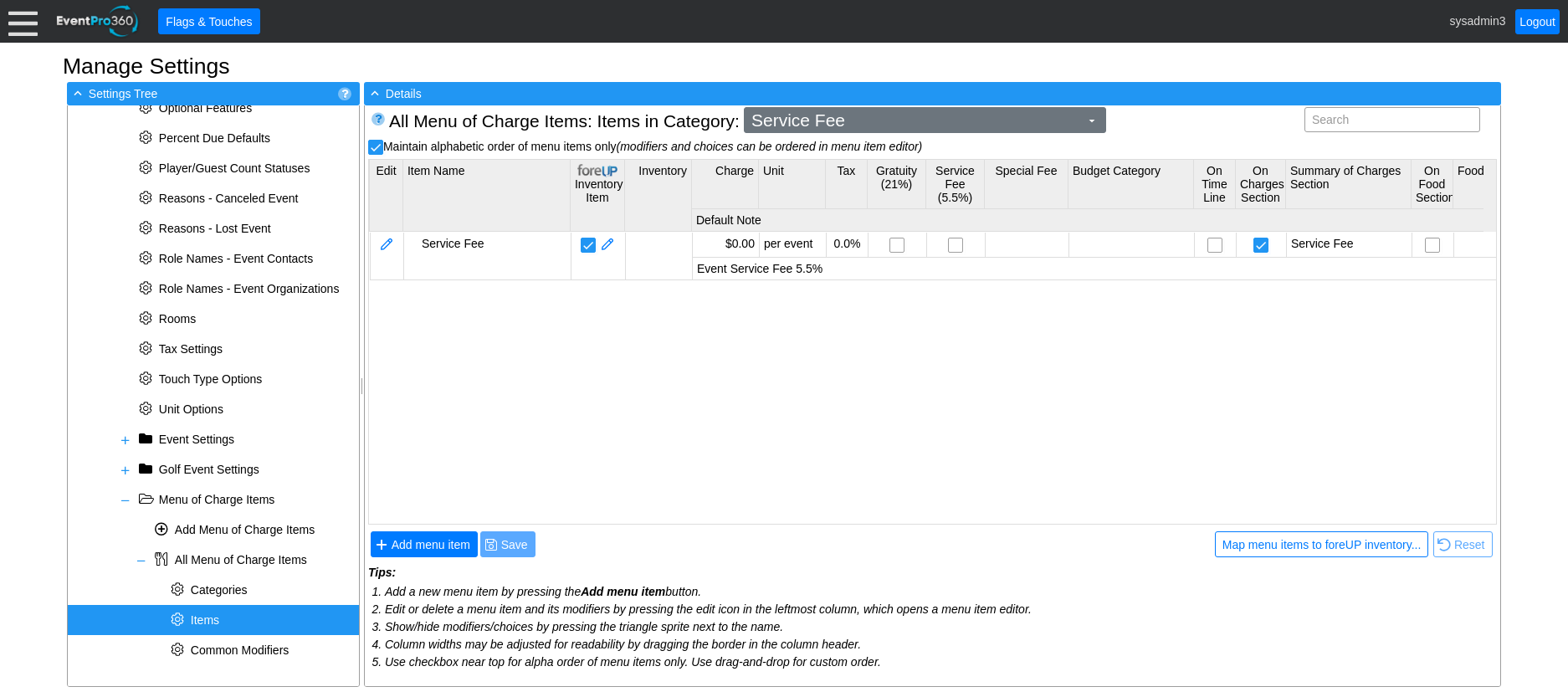
click at [862, 127] on span "Service Fee" at bounding box center [915, 120] width 335 height 17
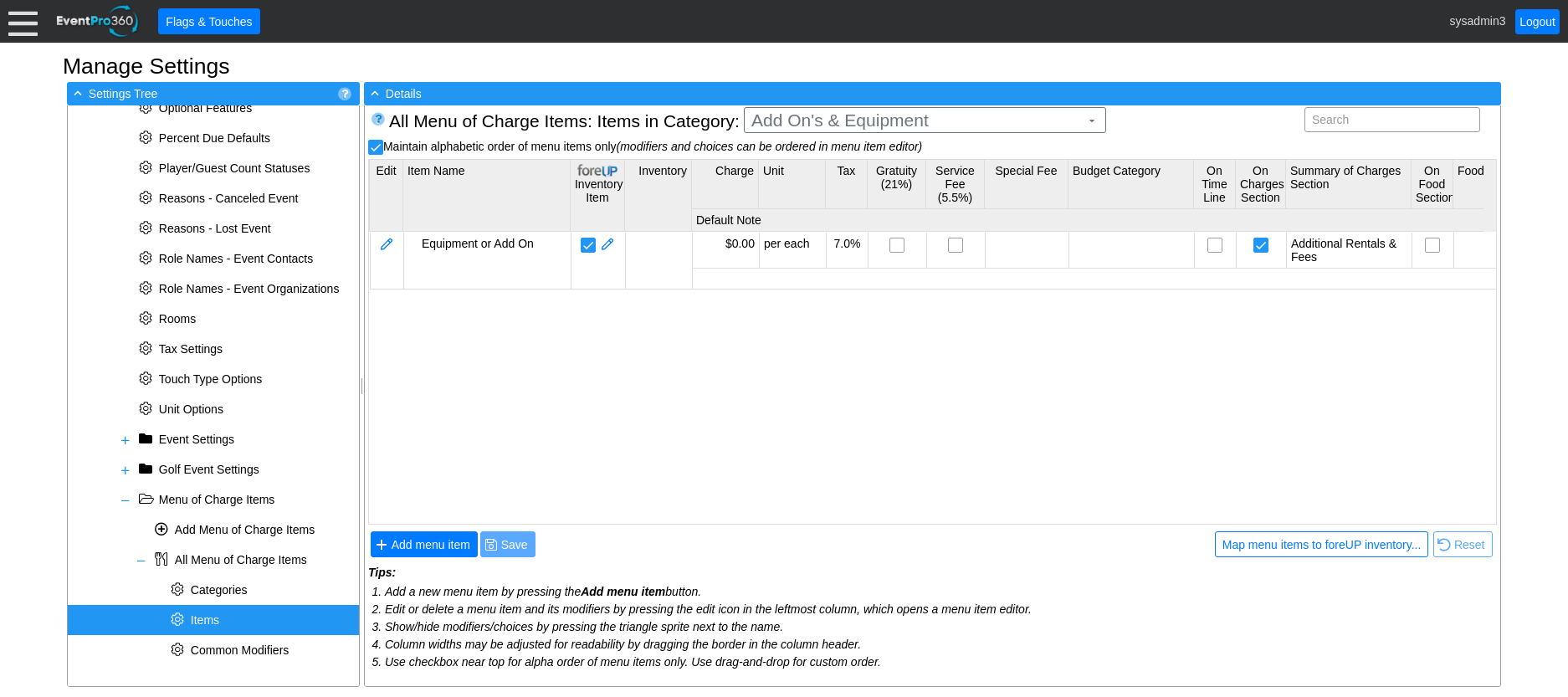
click at [831, 311] on body "Calendar of Events + New Event + Reports + Manage Contacts + Manage Organizatio…" at bounding box center [784, 348] width 1568 height 697
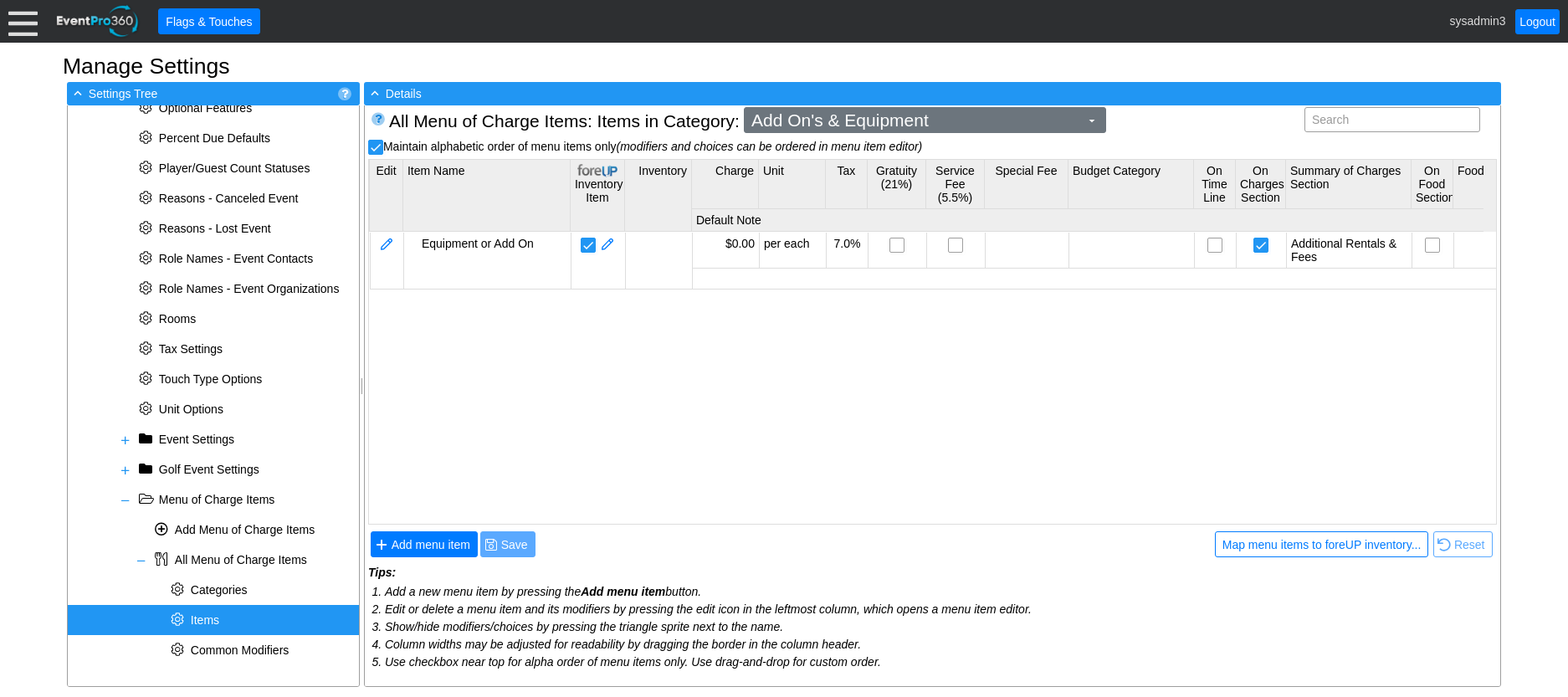
click at [846, 120] on span "Add On's & Equipment" at bounding box center [915, 120] width 335 height 17
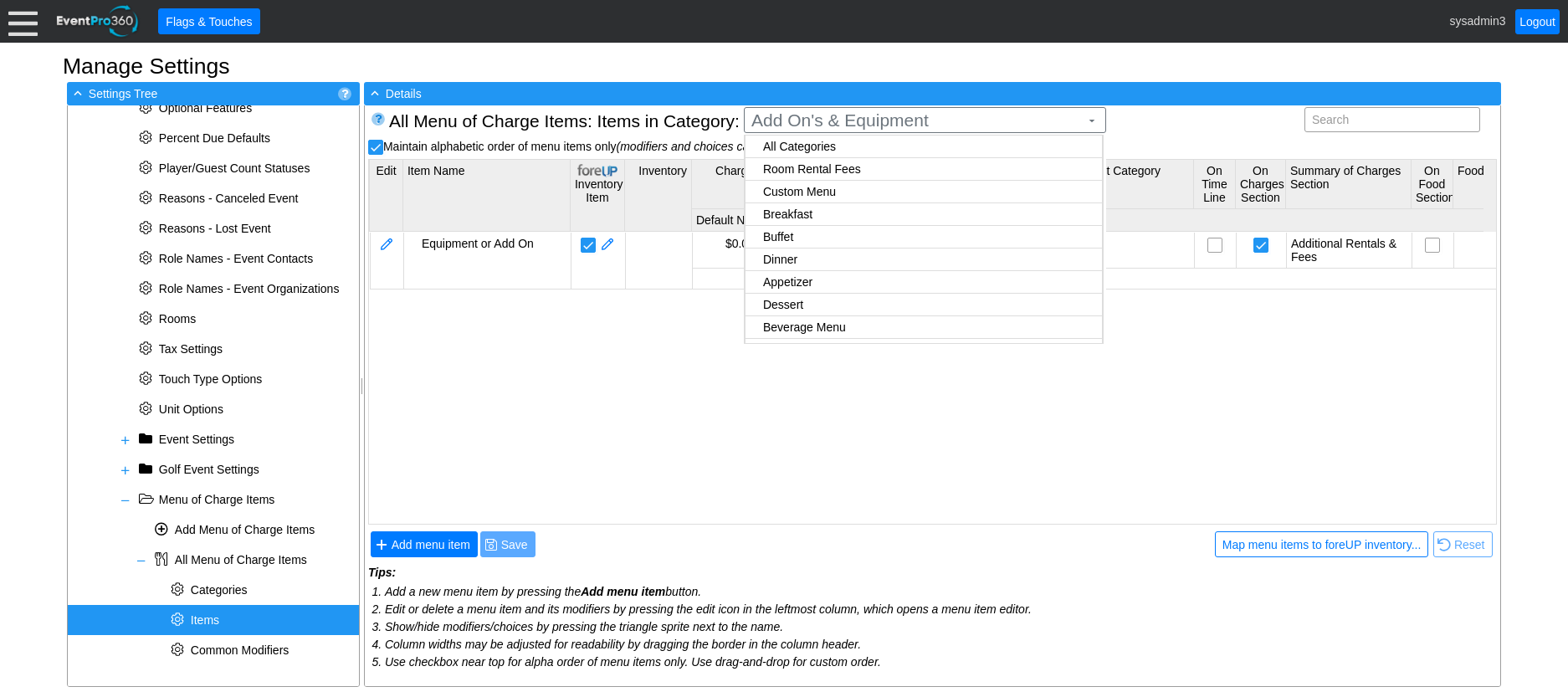
checkbox input "true"
click at [801, 330] on body "Calendar of Events + New Event + Reports + Manage Contacts + Manage Organizatio…" at bounding box center [784, 348] width 1568 height 697
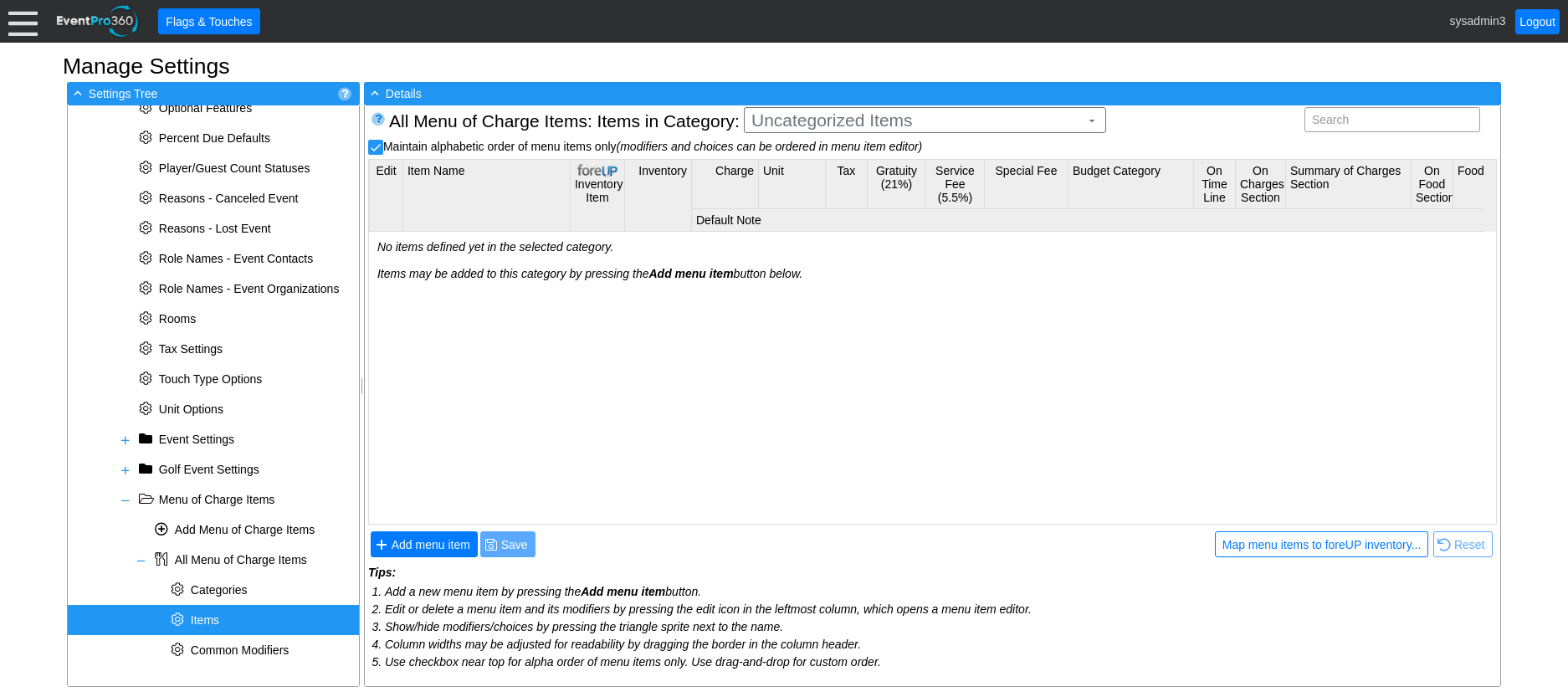
click at [696, 349] on div "No items defined yet in the selected category. Items may be added to this categ…" at bounding box center [1167, 376] width 1595 height 289
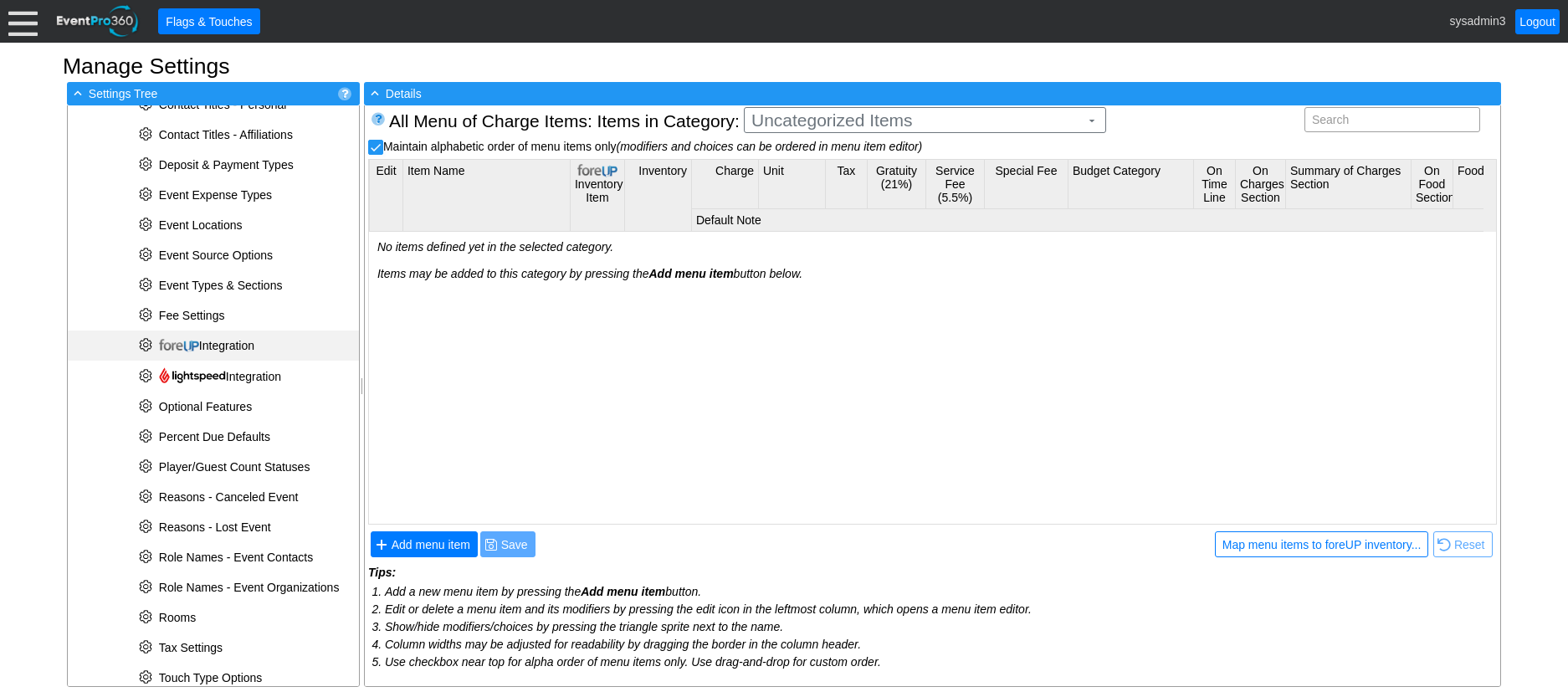
scroll to position [258, 0]
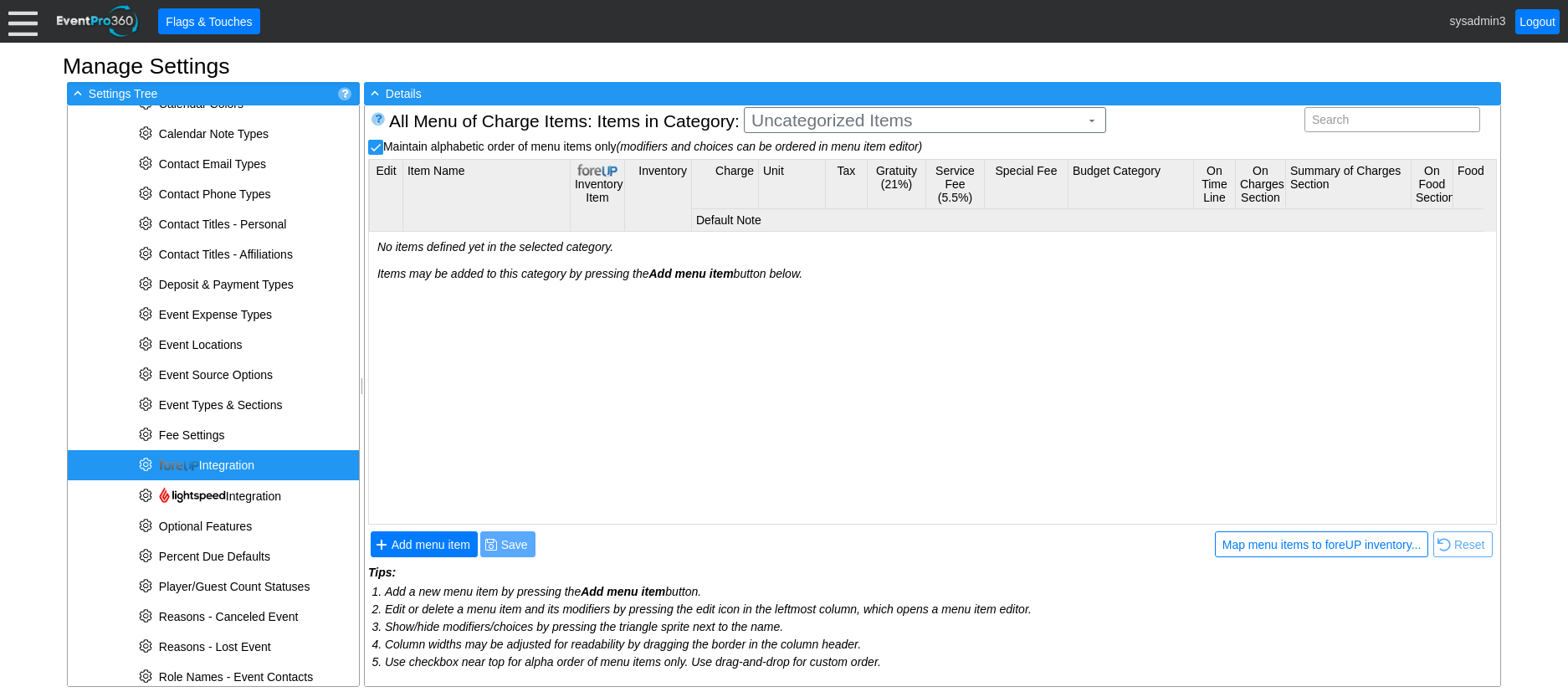
click at [220, 457] on div "* Integration" at bounding box center [213, 466] width 291 height 30
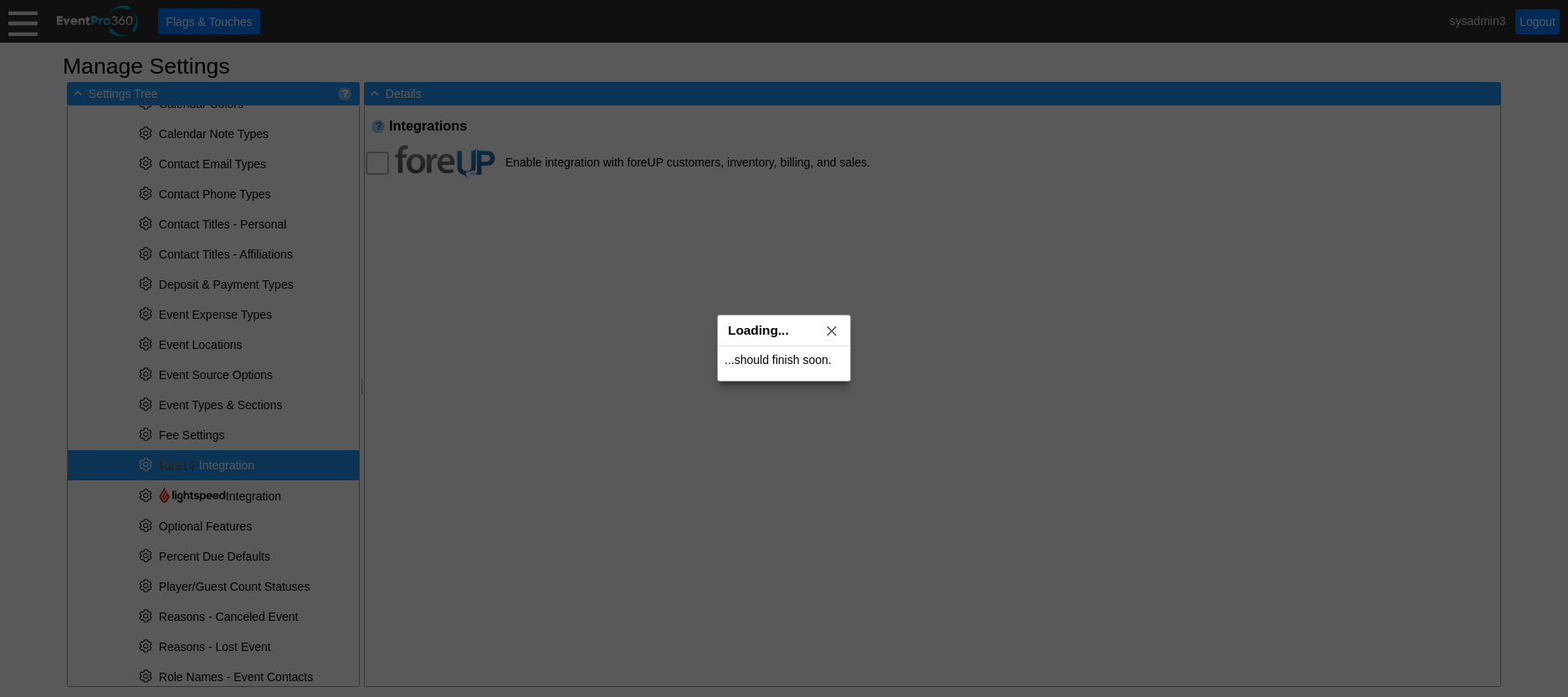
checkbox input "true"
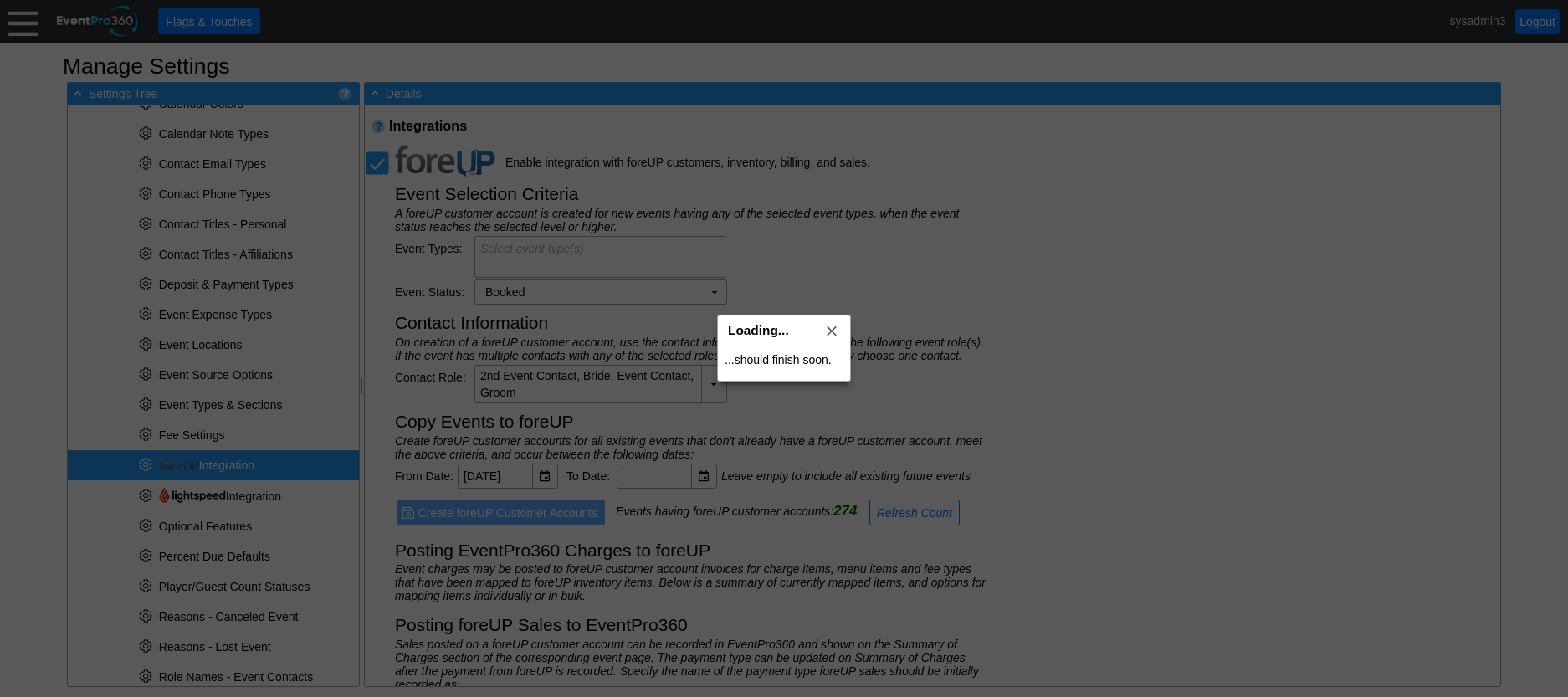
type input "foreUP Sale"
type textarea "Golf Event (All); Event (All)"
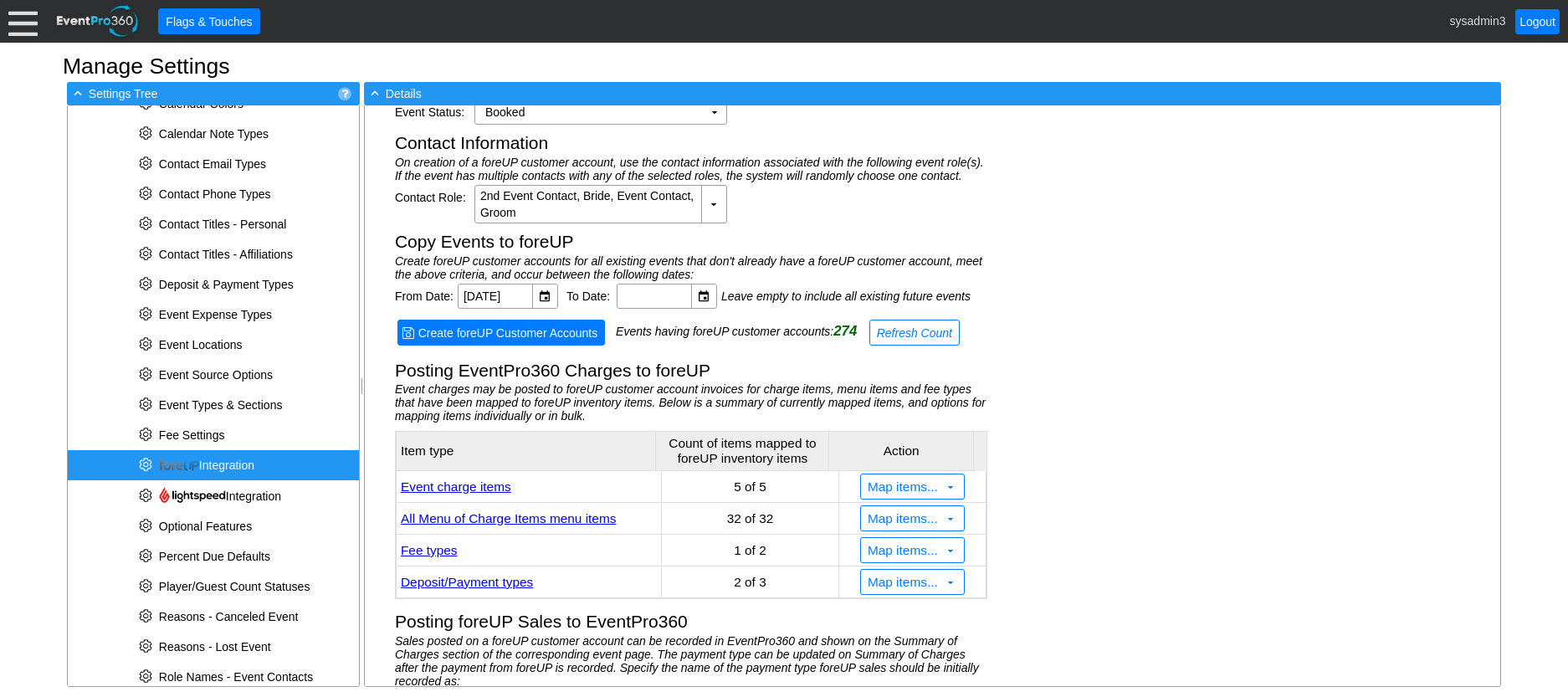
scroll to position [200, 0]
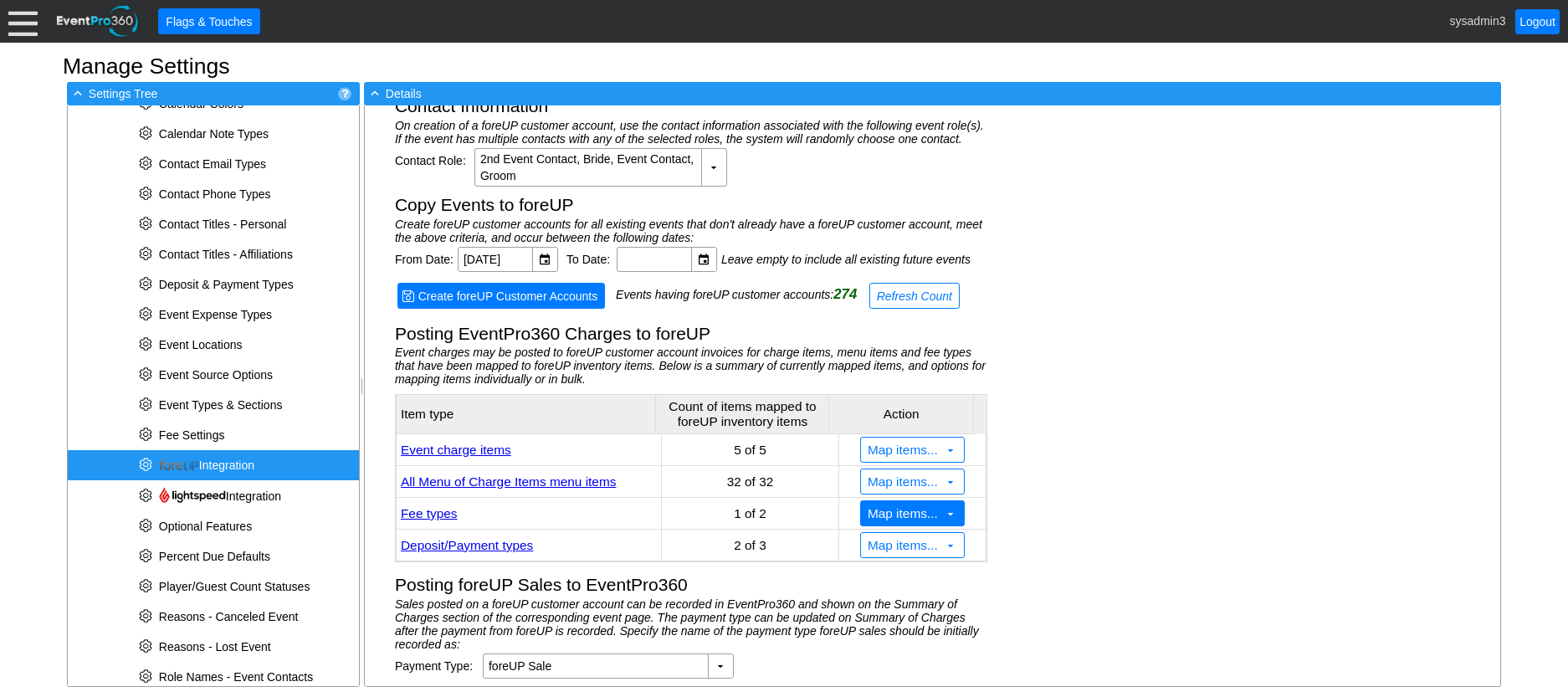
click at [867, 510] on span "Map items..." at bounding box center [902, 514] width 77 height 17
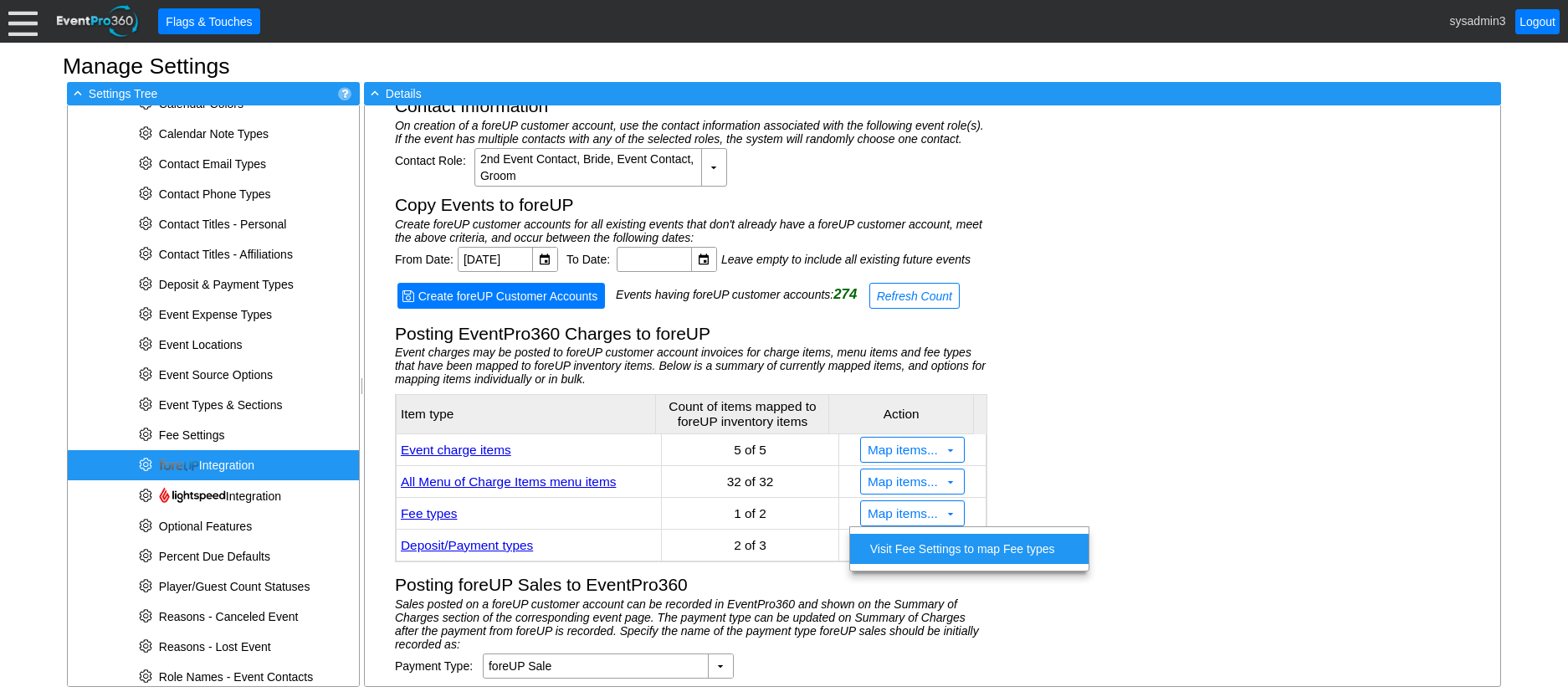
click at [875, 554] on td "Visit Fee Settings to map Fee types" at bounding box center [963, 549] width 198 height 30
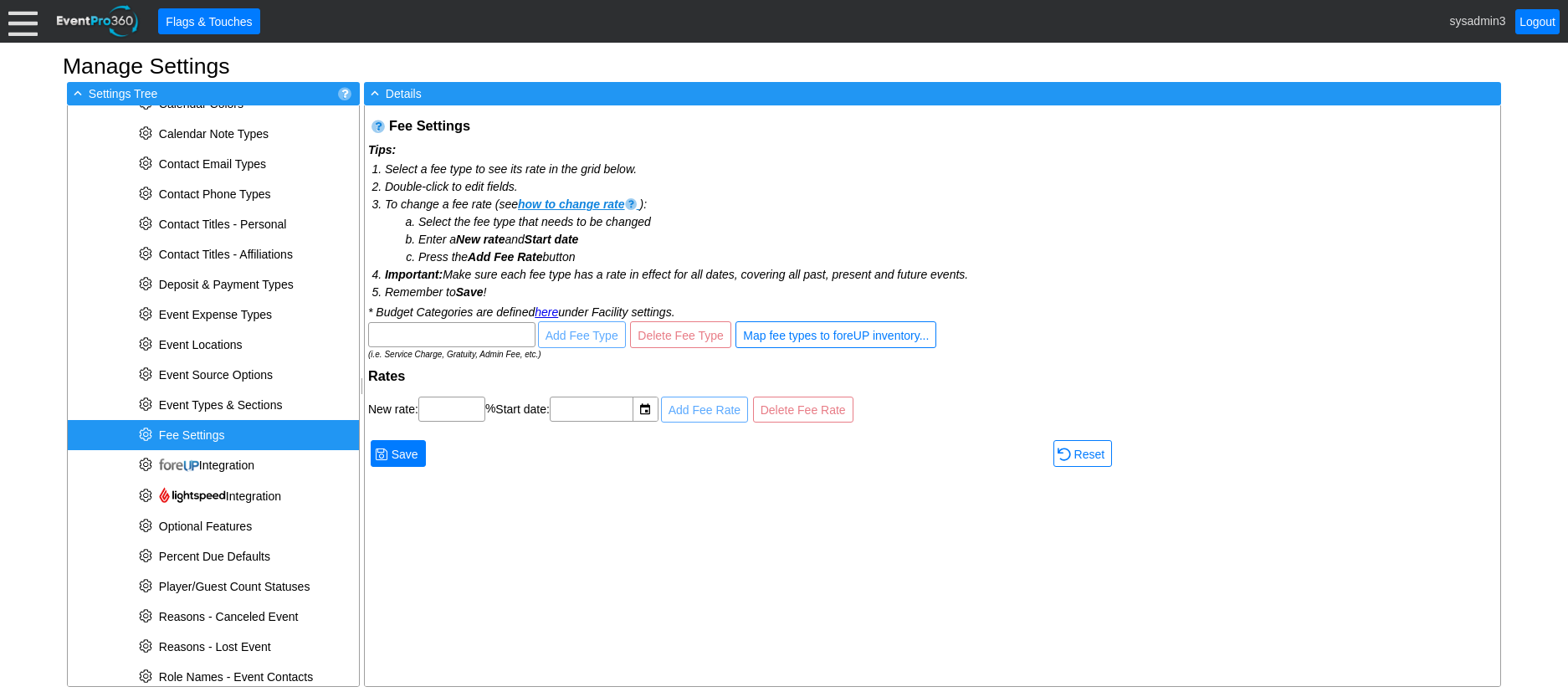
scroll to position [573, 0]
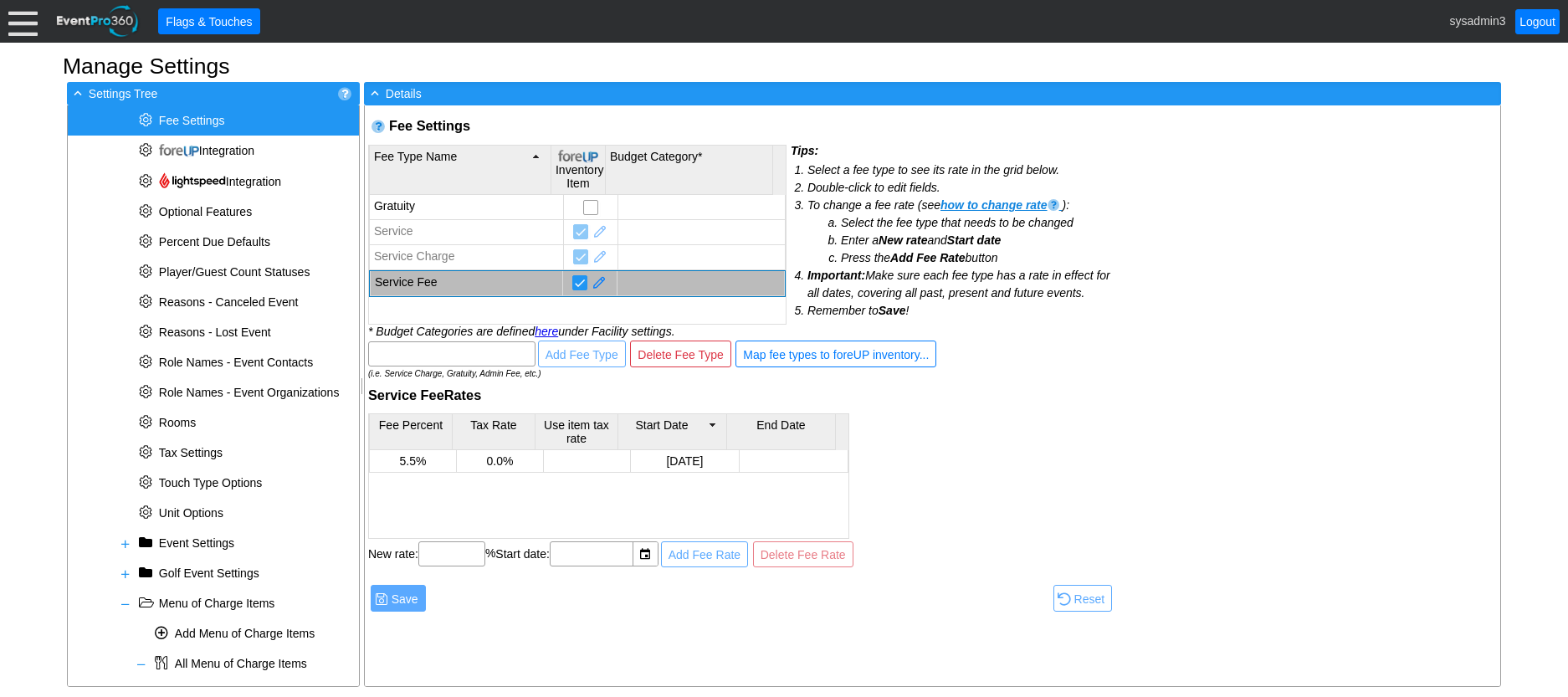
click at [476, 276] on td "Service Fee" at bounding box center [466, 283] width 192 height 25
click at [480, 202] on td "Gratuity" at bounding box center [466, 206] width 194 height 24
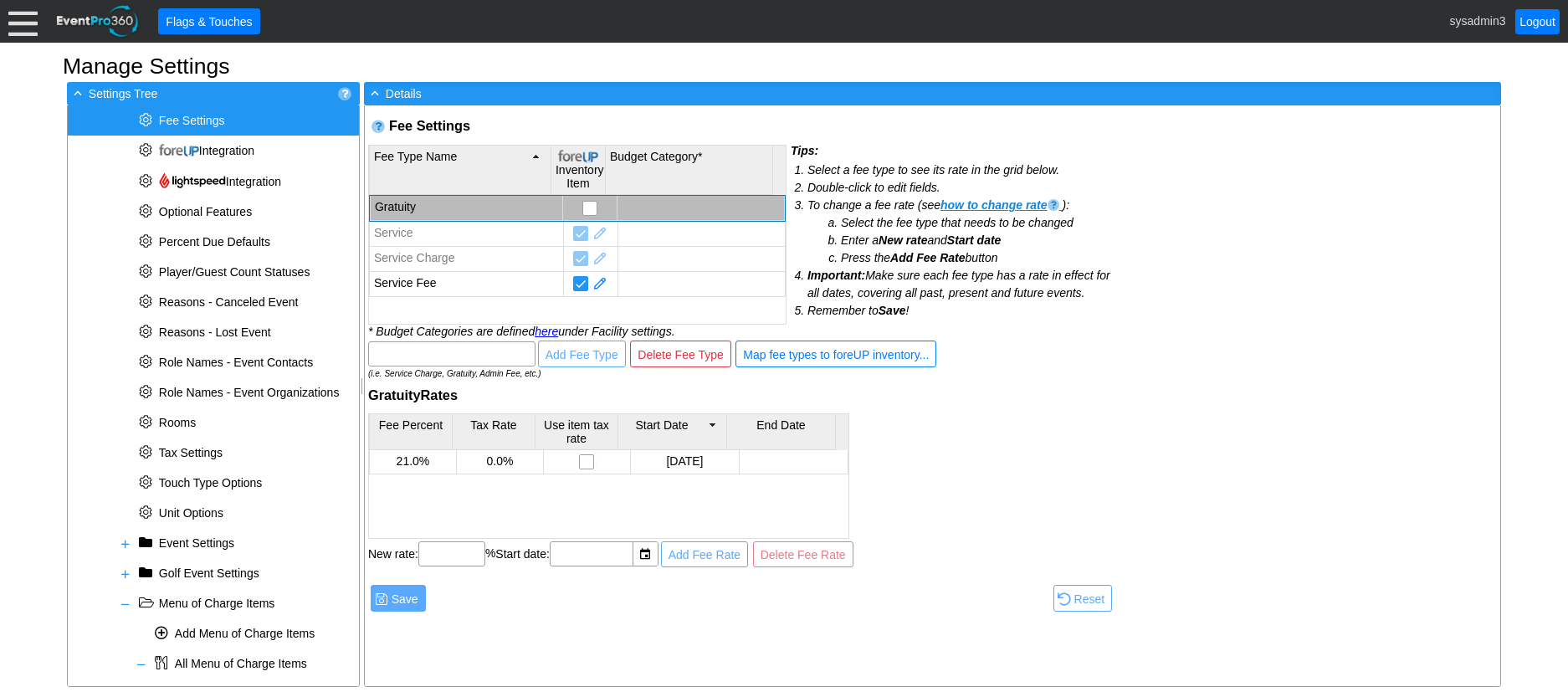
click at [583, 209] on input "checkbox" at bounding box center [591, 210] width 17 height 17
checkbox input "false"
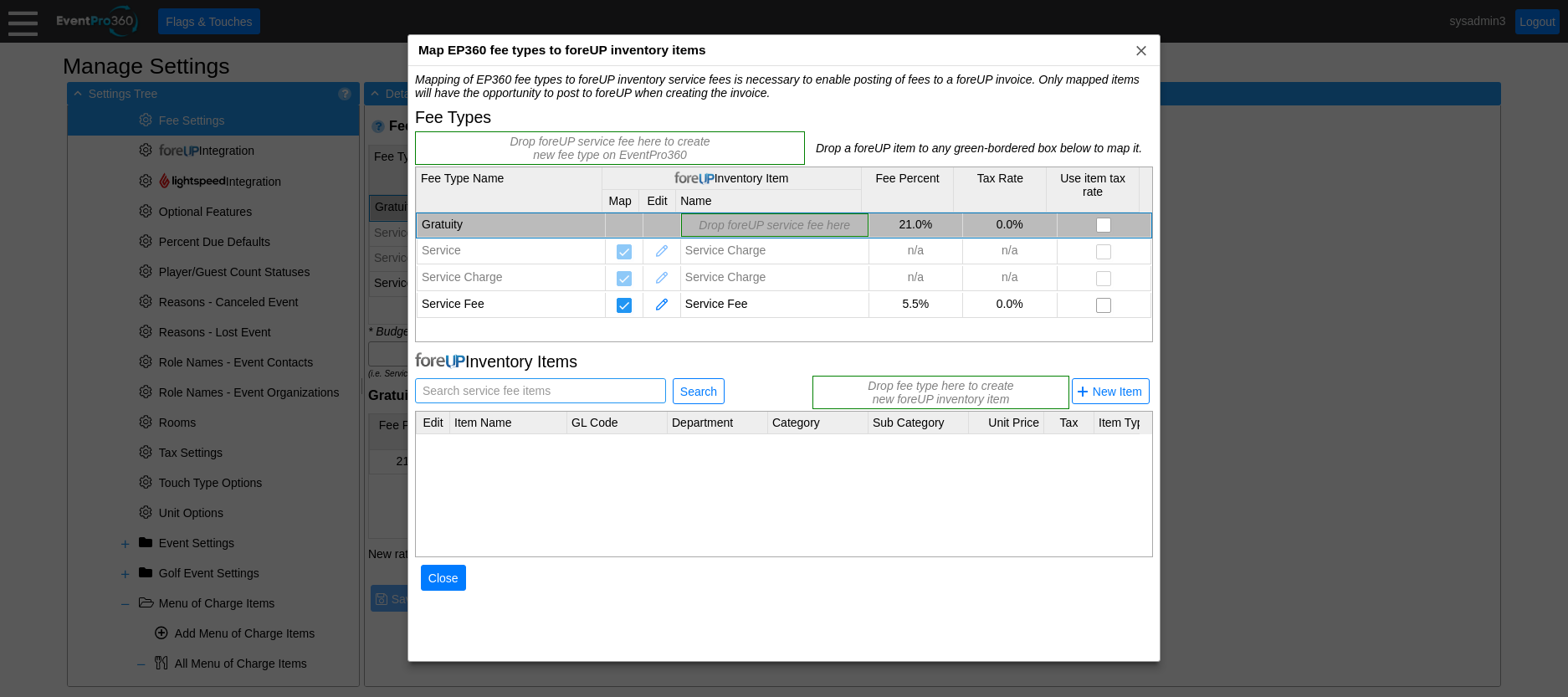
click at [546, 383] on span "Search service fee items" at bounding box center [487, 391] width 135 height 23
type input "Gratuity"
click at [696, 387] on span "Search" at bounding box center [699, 391] width 43 height 17
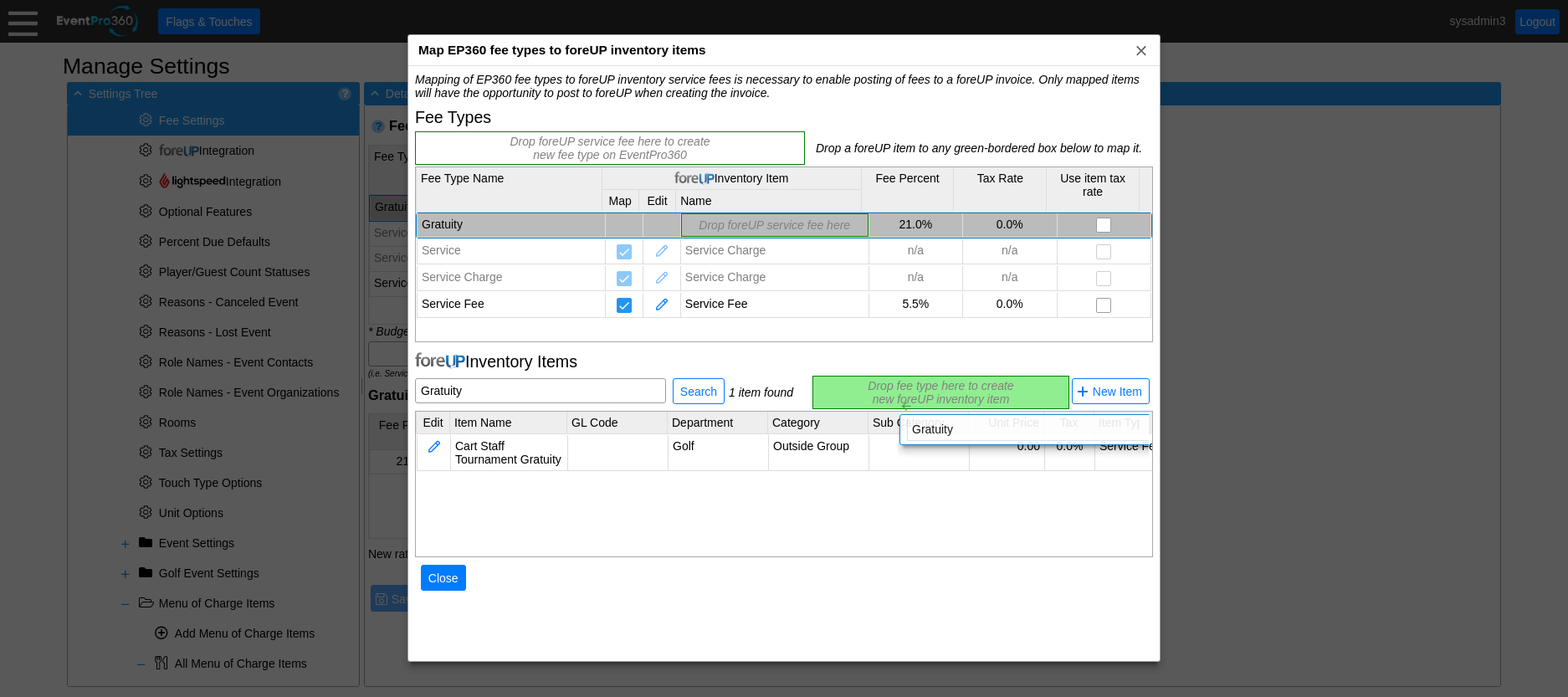
click at [884, 384] on div "Mapping of EP360 fee types to foreUP inventory service fees is necessary to ena…" at bounding box center [784, 345] width 738 height 544
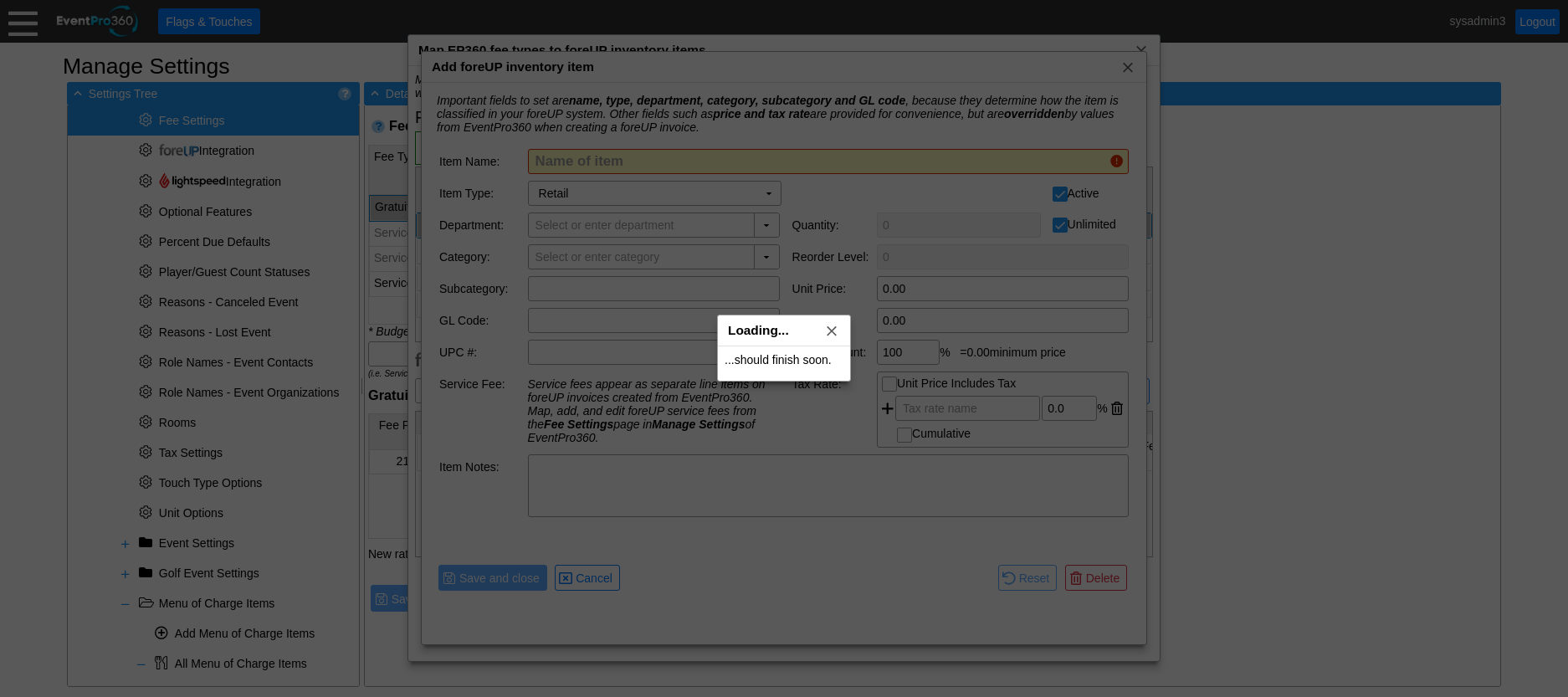
type input "Gratuity"
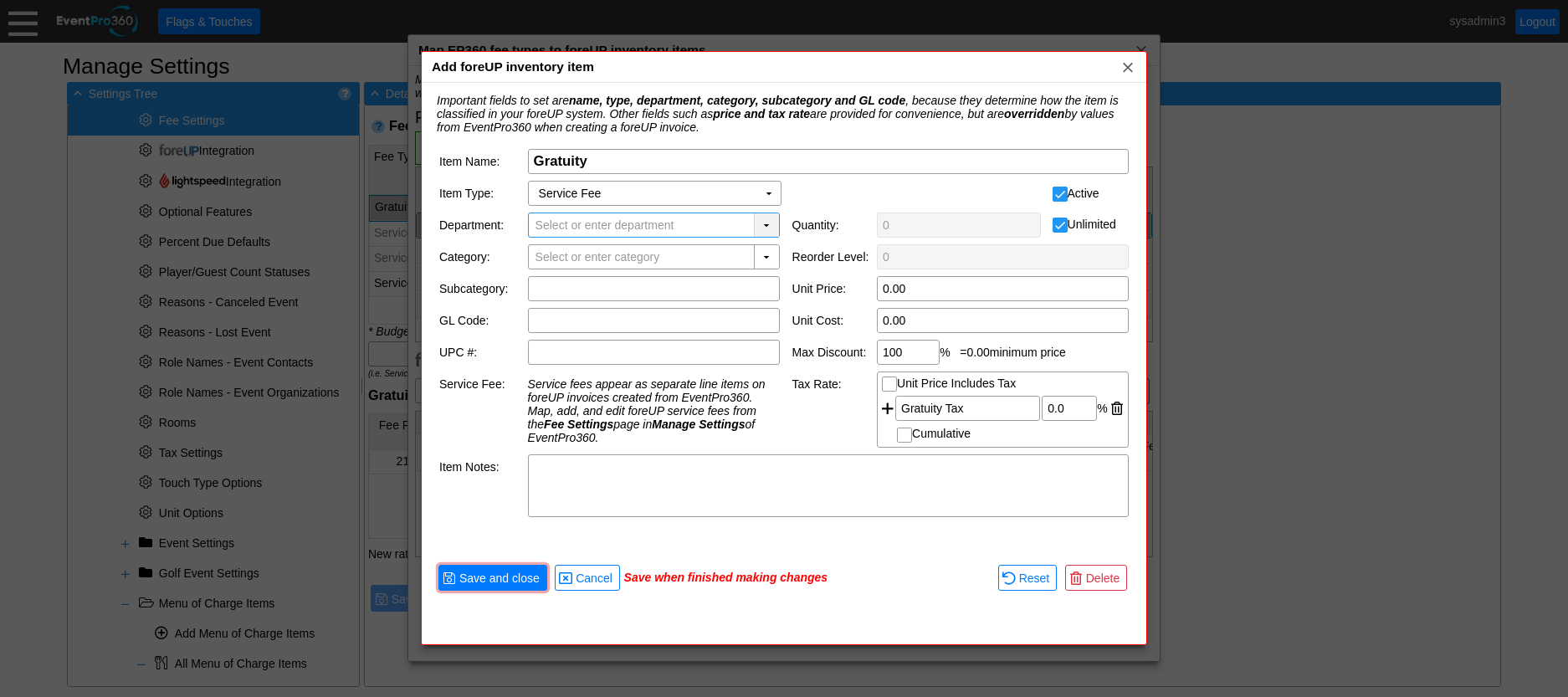
click at [763, 221] on div "▼" at bounding box center [767, 225] width 25 height 23
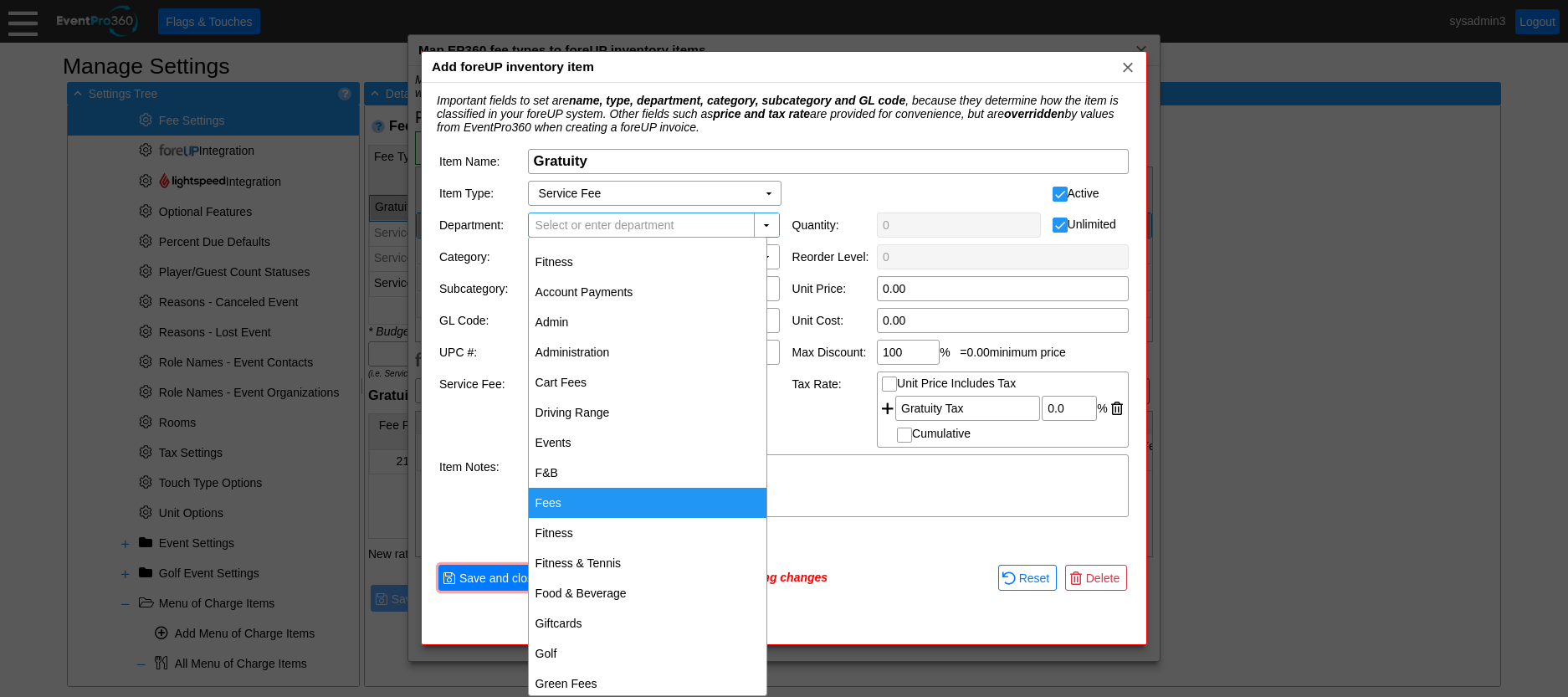
scroll to position [0, 0]
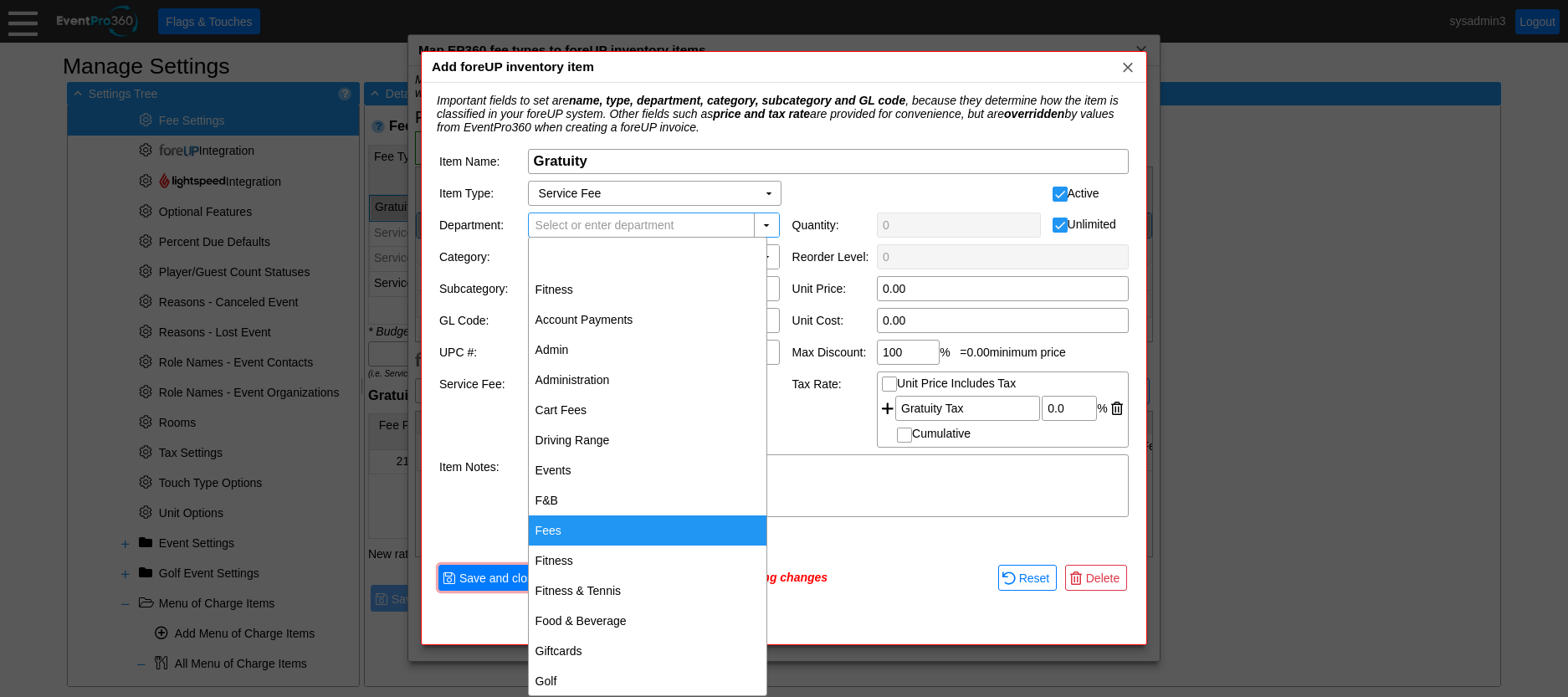
click at [556, 533] on div "Fees" at bounding box center [647, 530] width 237 height 30
type input "Fees"
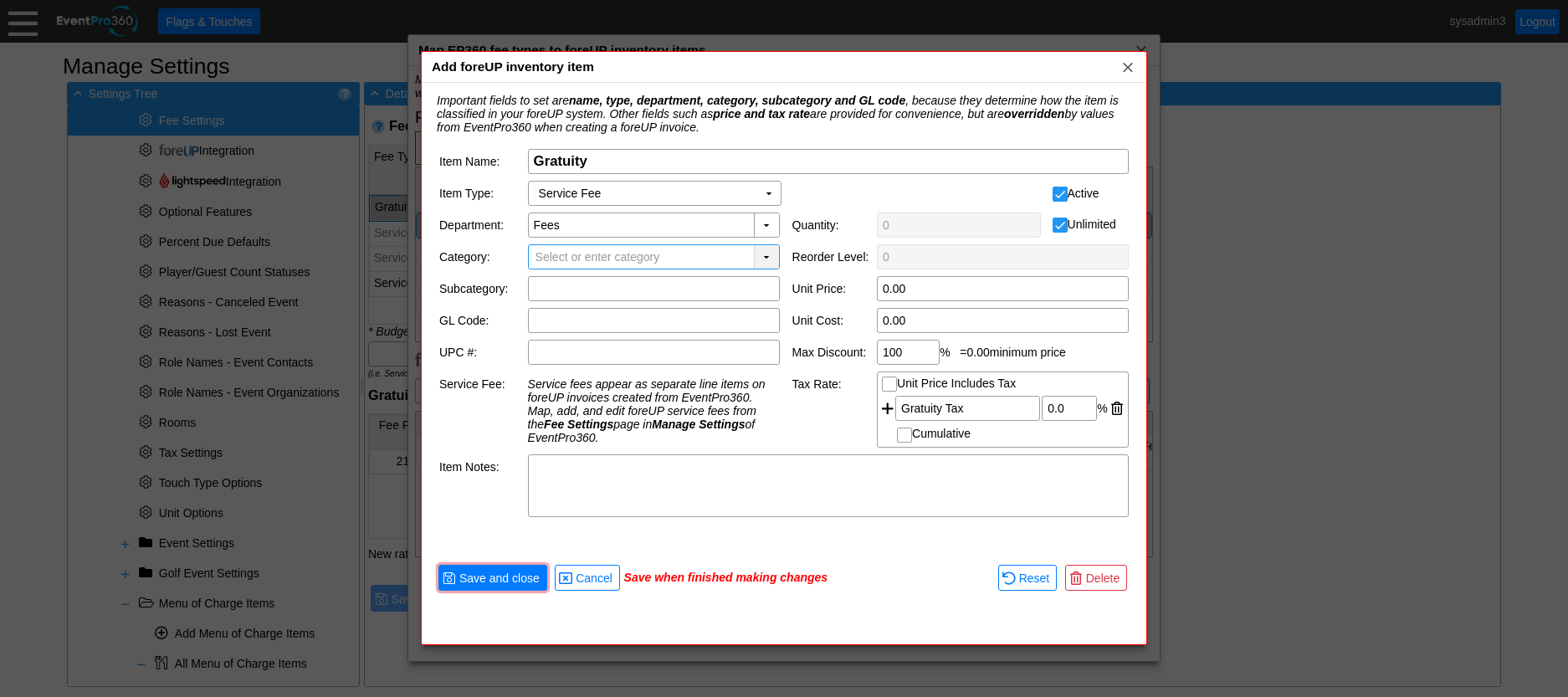
click at [763, 257] on div "▼" at bounding box center [767, 257] width 25 height 23
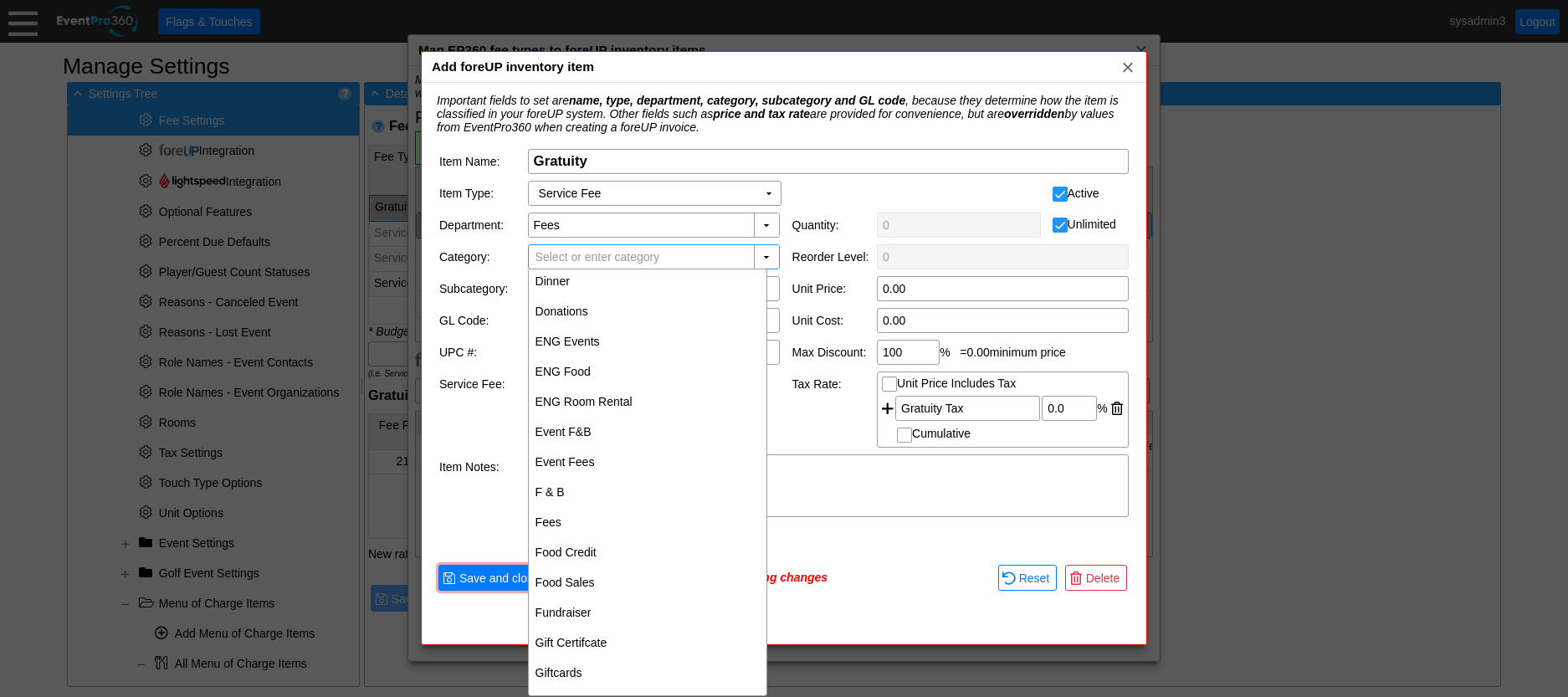
scroll to position [1004, 0]
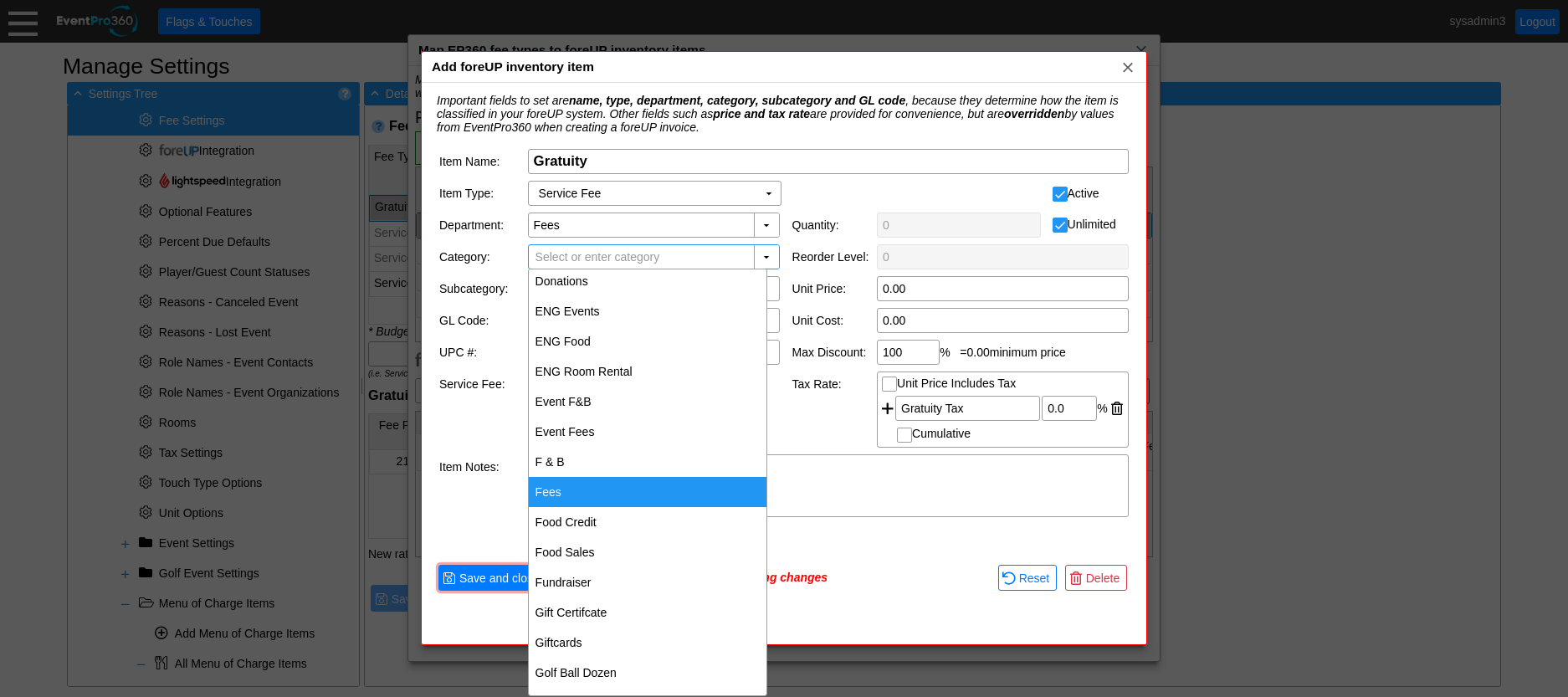
click at [584, 484] on div "Fees" at bounding box center [647, 492] width 237 height 30
type input "Fees"
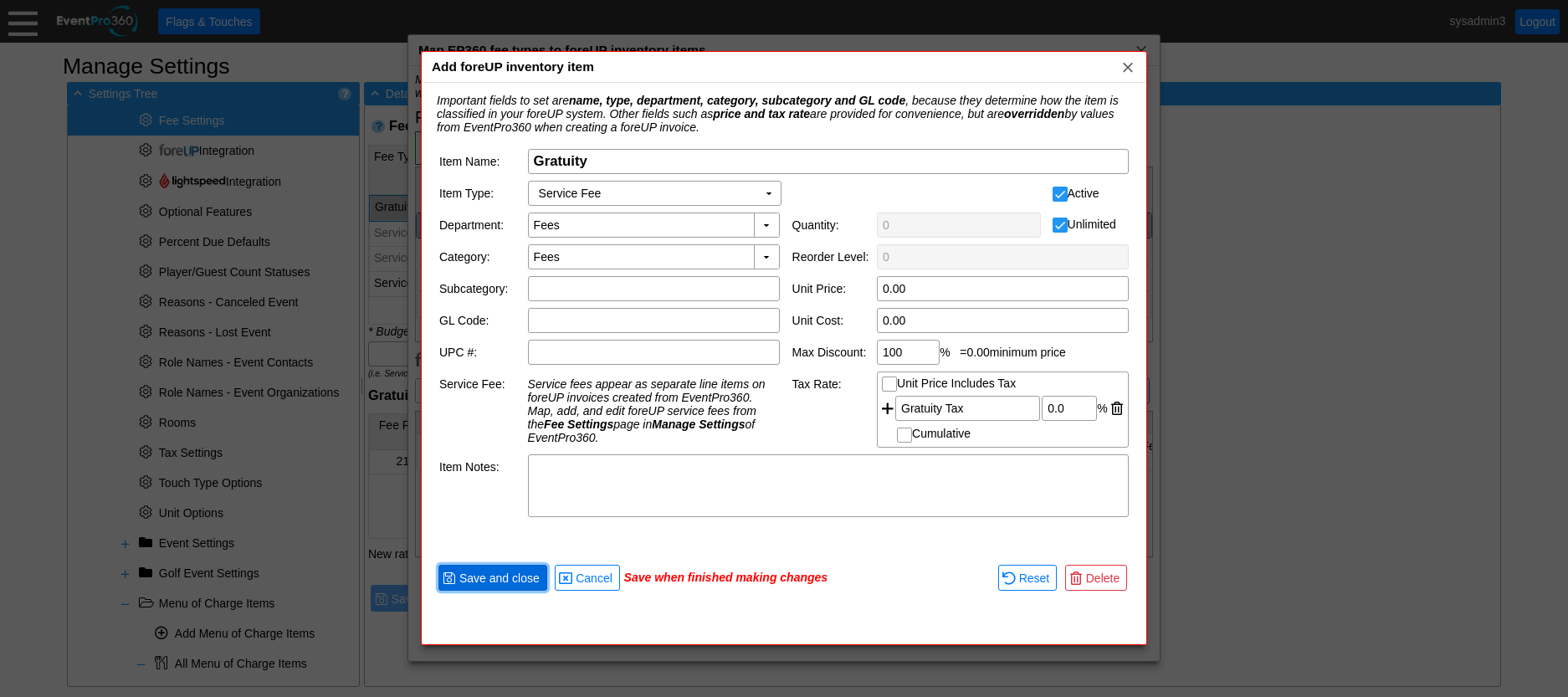
click at [507, 574] on span "Save and close" at bounding box center [499, 578] width 87 height 17
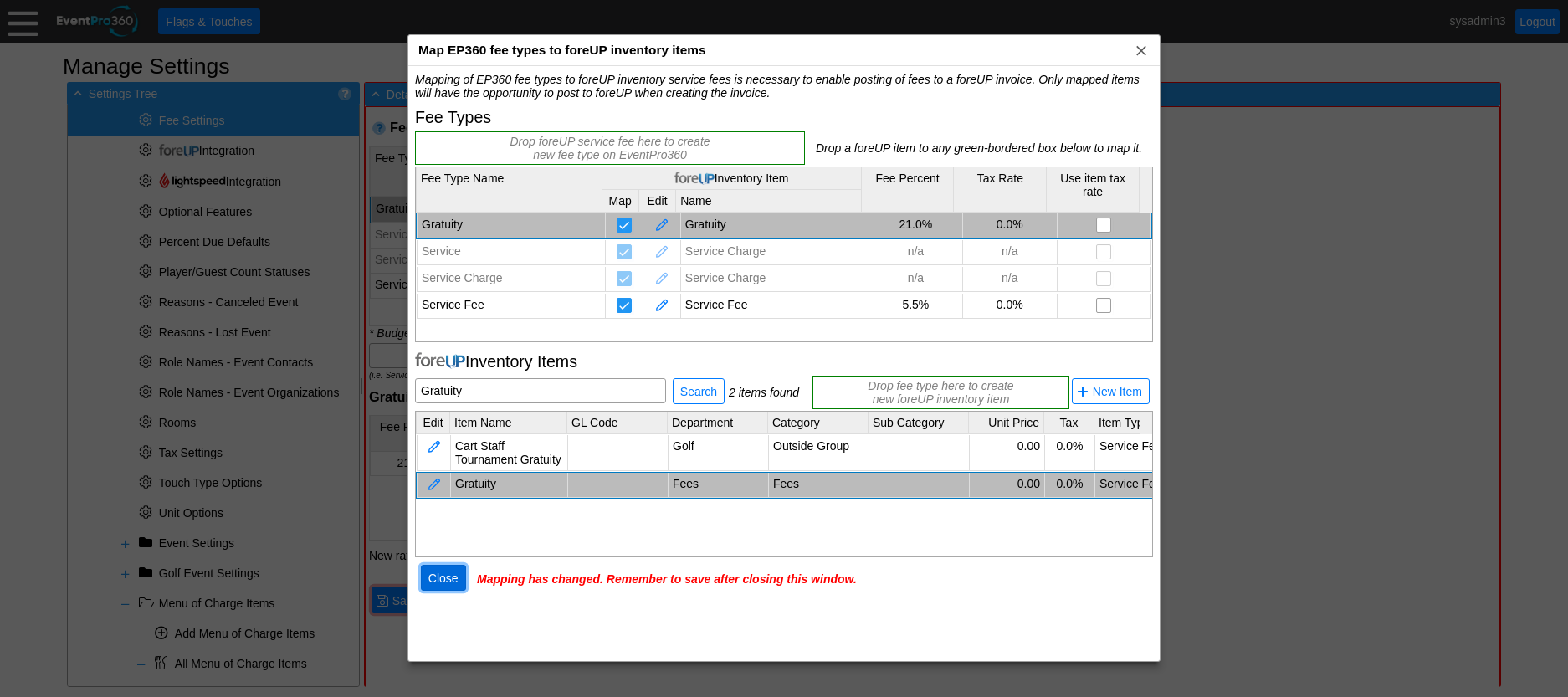
click at [452, 575] on span "Close" at bounding box center [444, 578] width 37 height 17
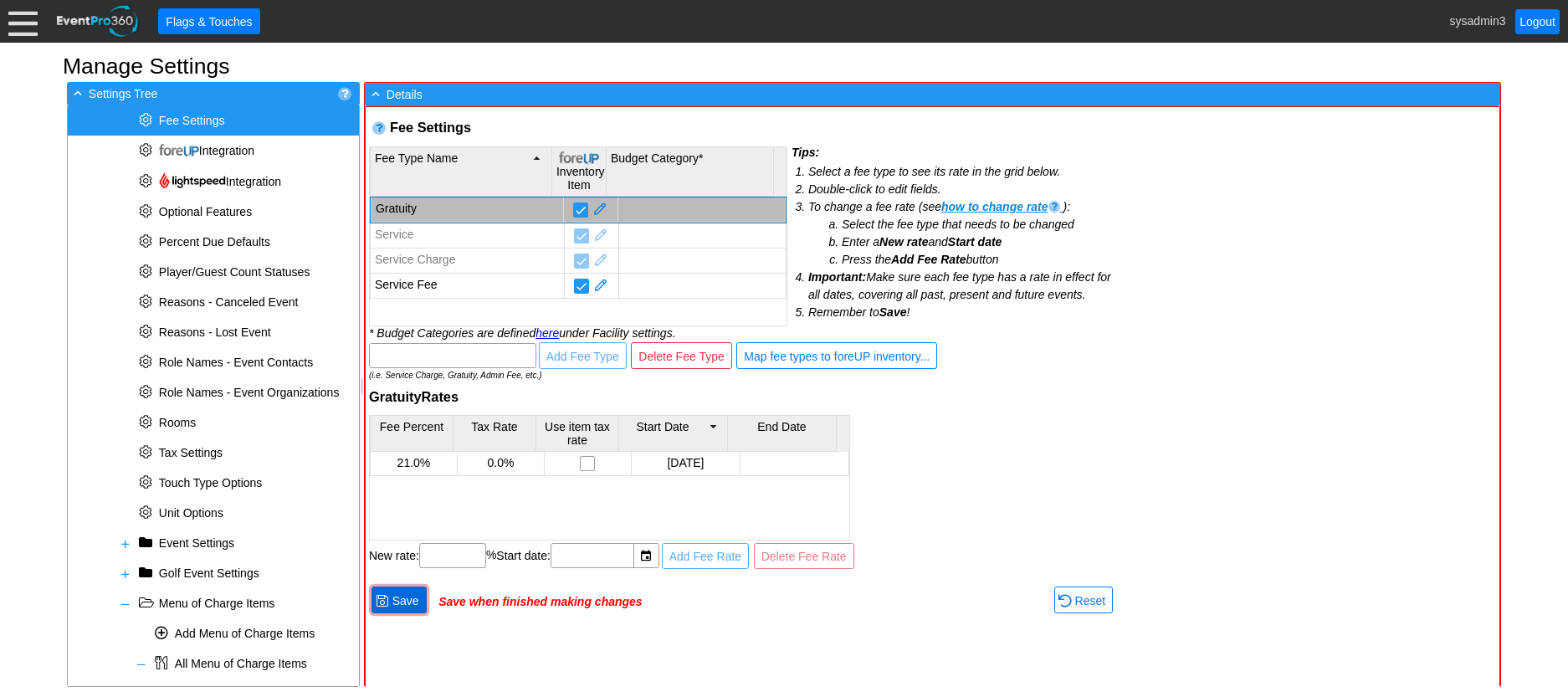
click at [417, 592] on span "● Save" at bounding box center [398, 600] width 47 height 18
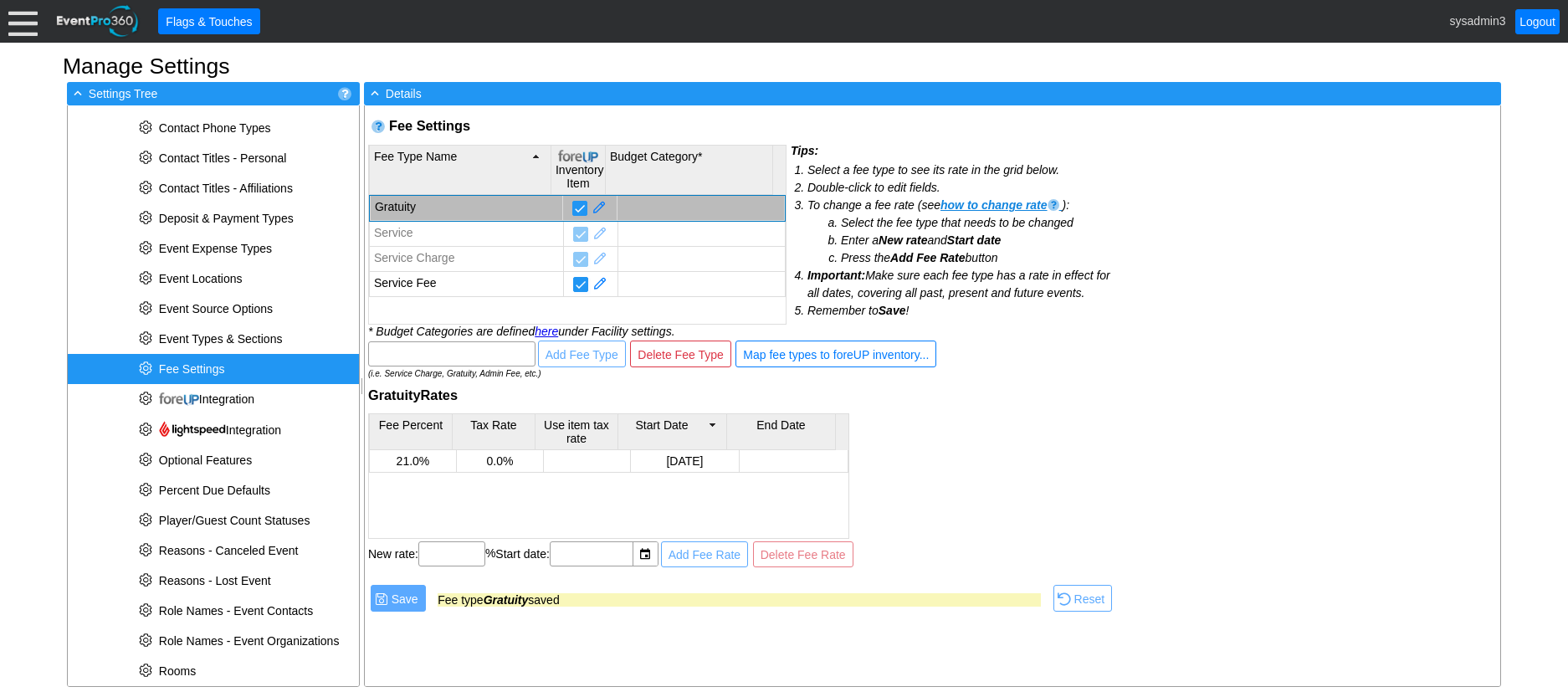
scroll to position [321, 0]
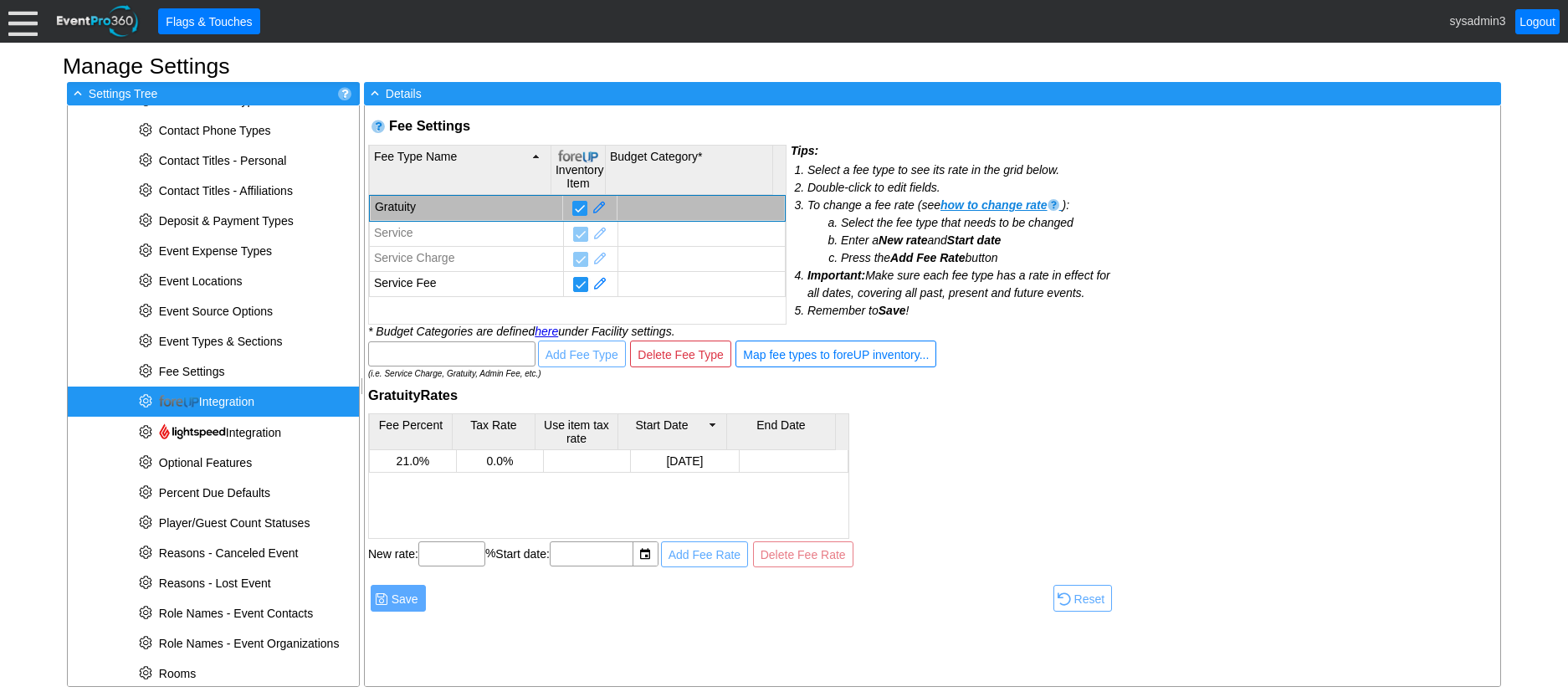
click at [205, 399] on span "Integration" at bounding box center [207, 401] width 96 height 13
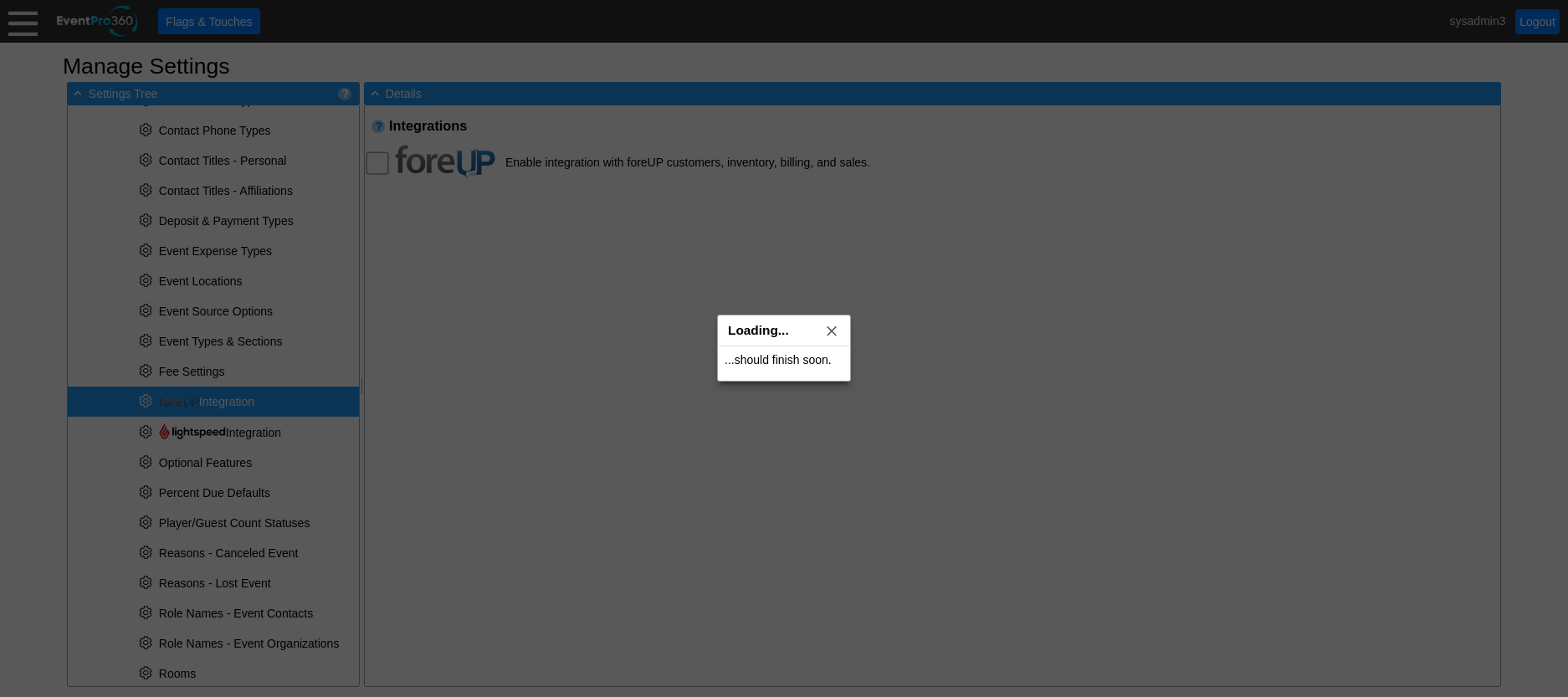
checkbox input "true"
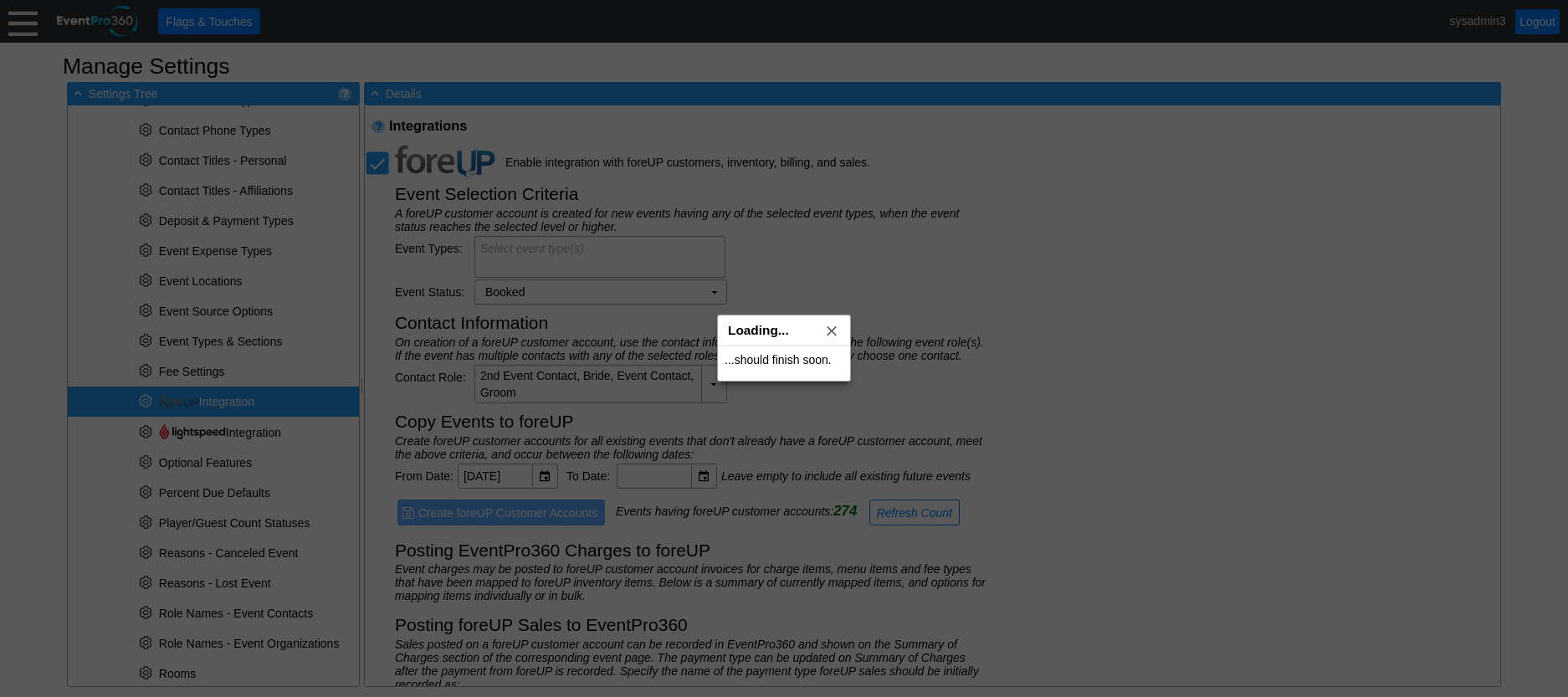
type textarea "Golf Event (All); Event (All)"
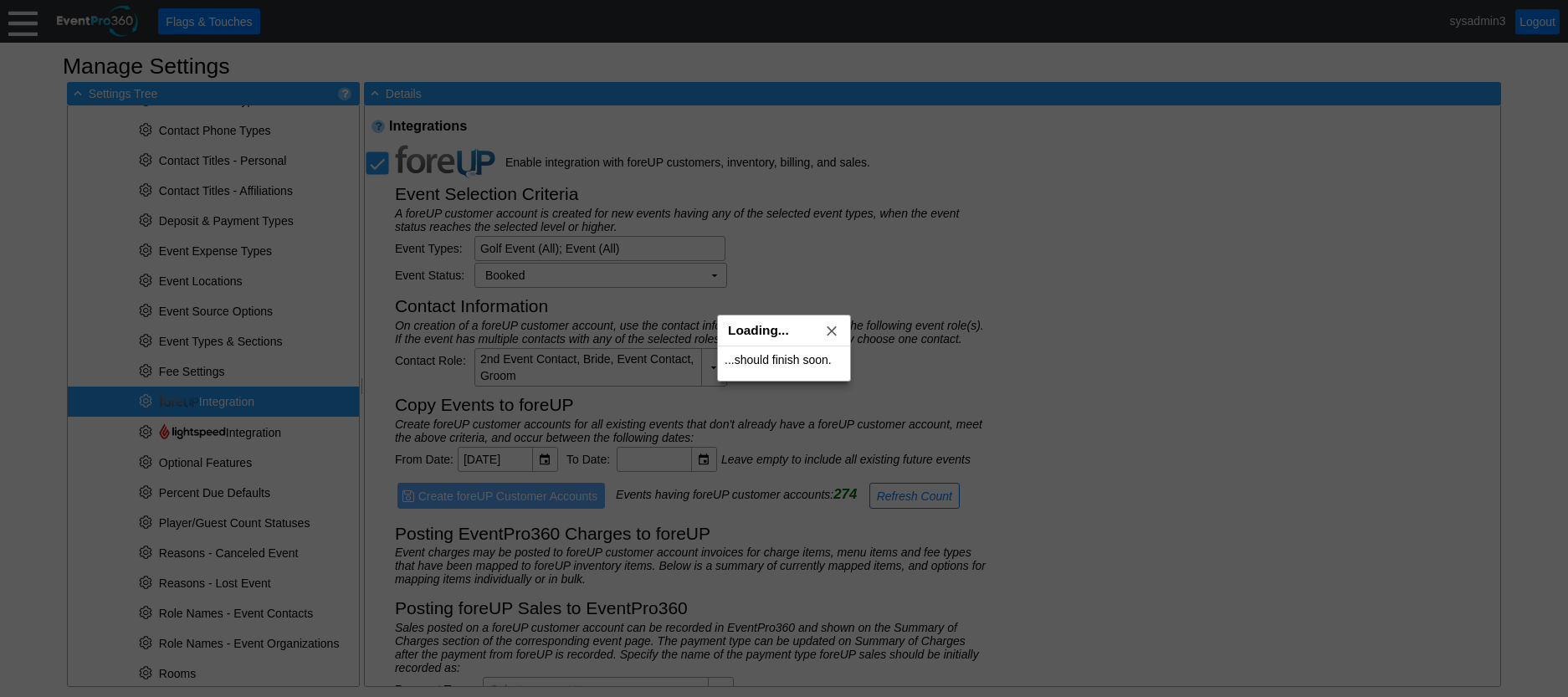
type input "foreUP Sale"
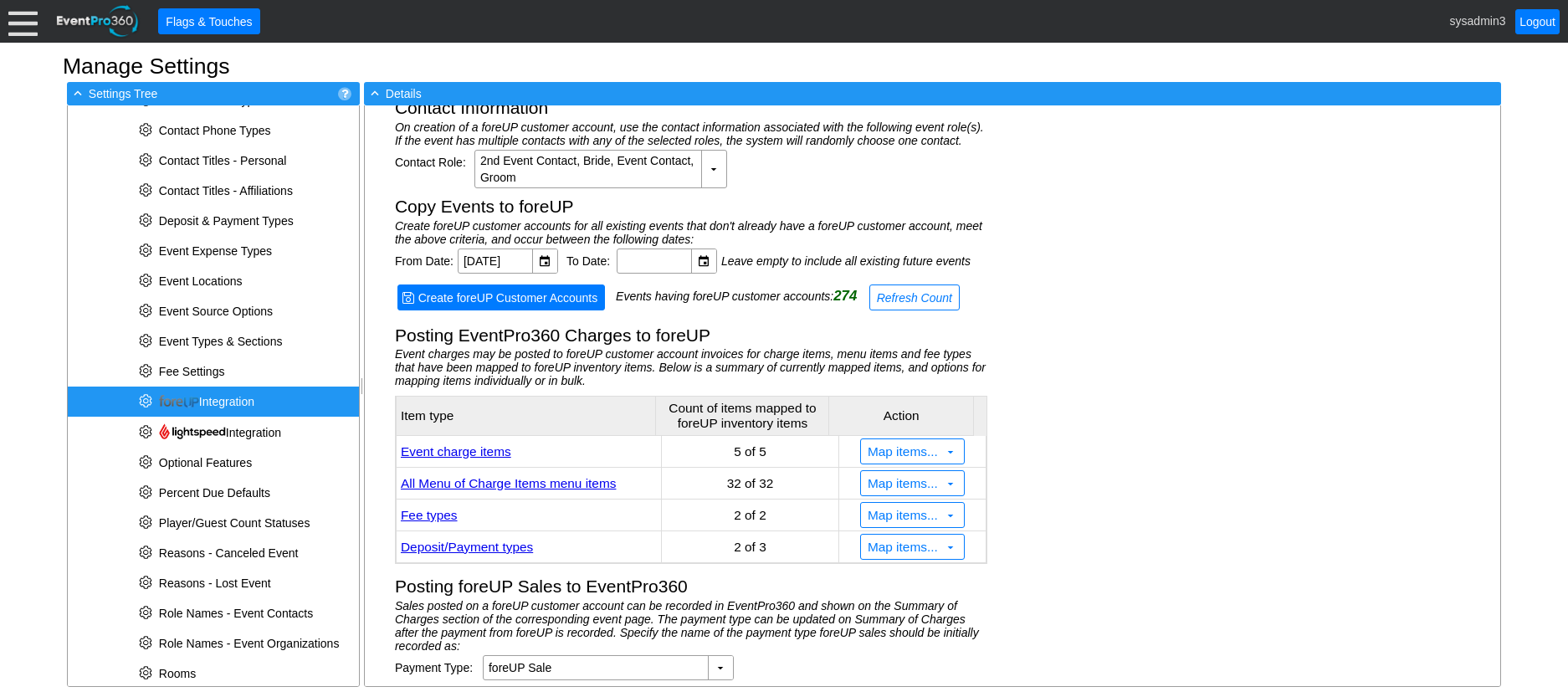
scroll to position [200, 0]
click at [469, 543] on link "Deposit/Payment types" at bounding box center [467, 546] width 132 height 14
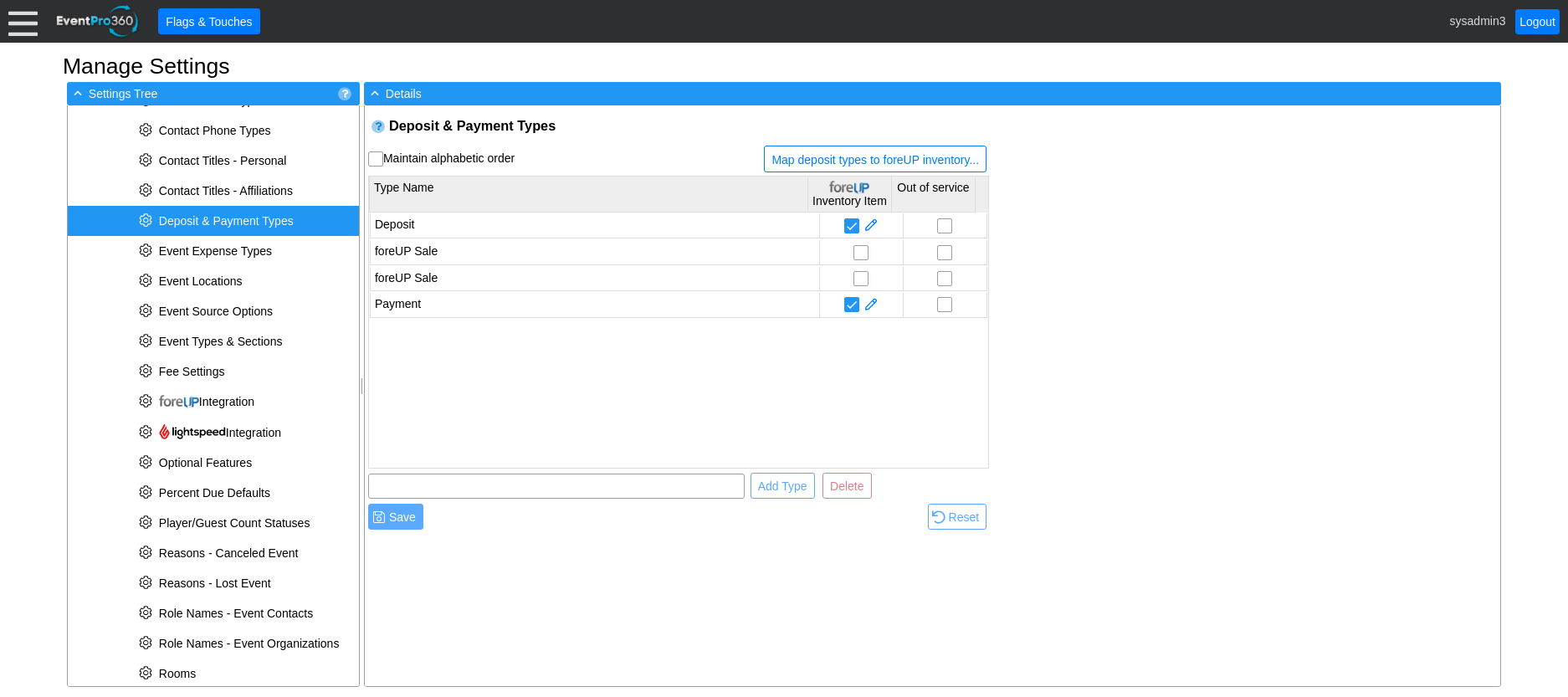
scroll to position [422, 0]
